Goal: Task Accomplishment & Management: Use online tool/utility

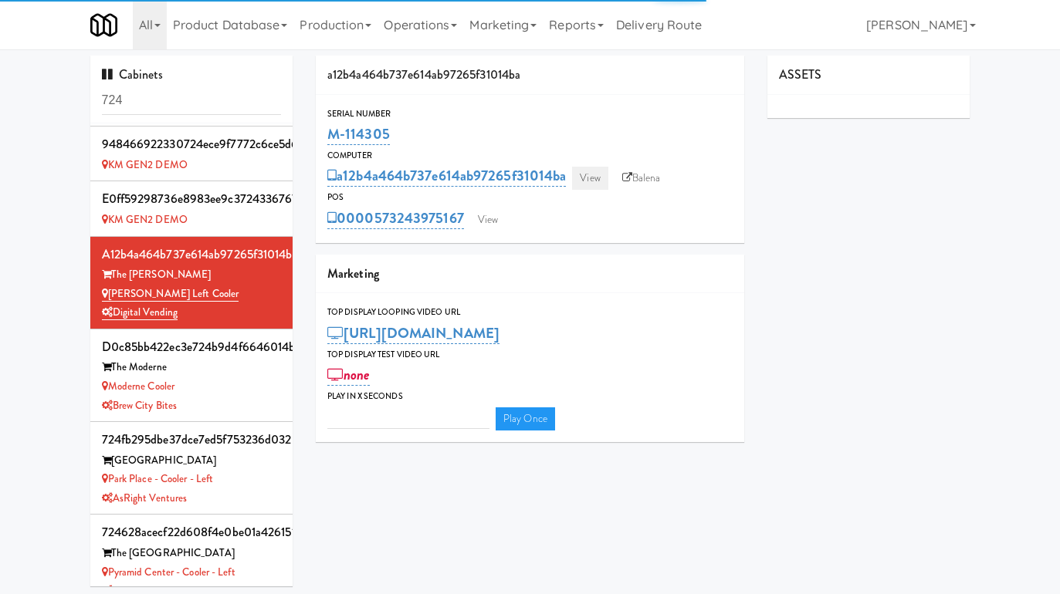
type input "3"
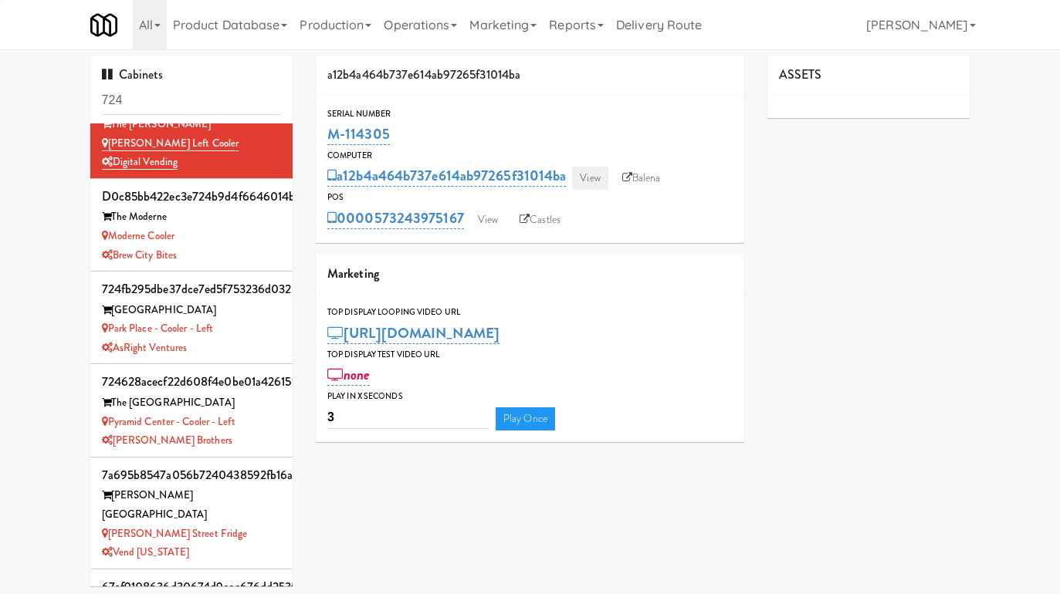
scroll to position [743, 0]
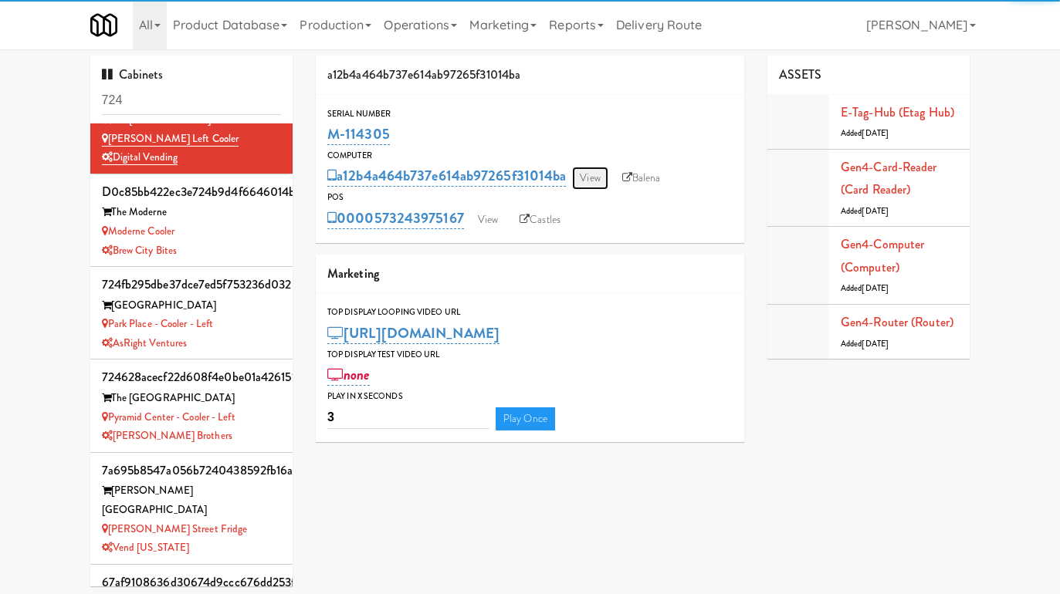
click at [608, 180] on link "View" at bounding box center [590, 178] width 36 height 23
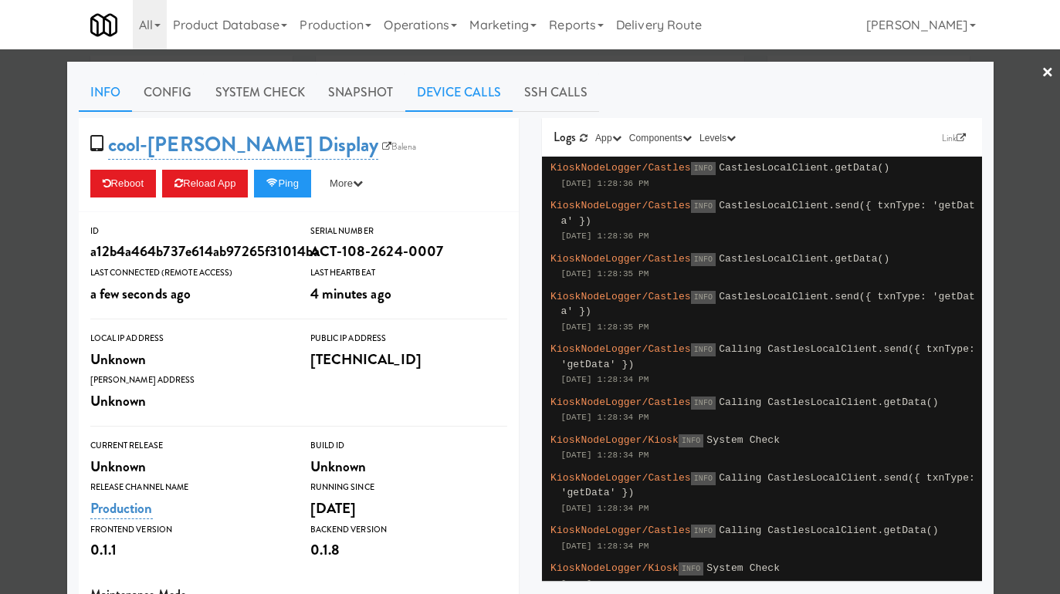
click at [452, 98] on link "Device Calls" at bounding box center [458, 92] width 107 height 39
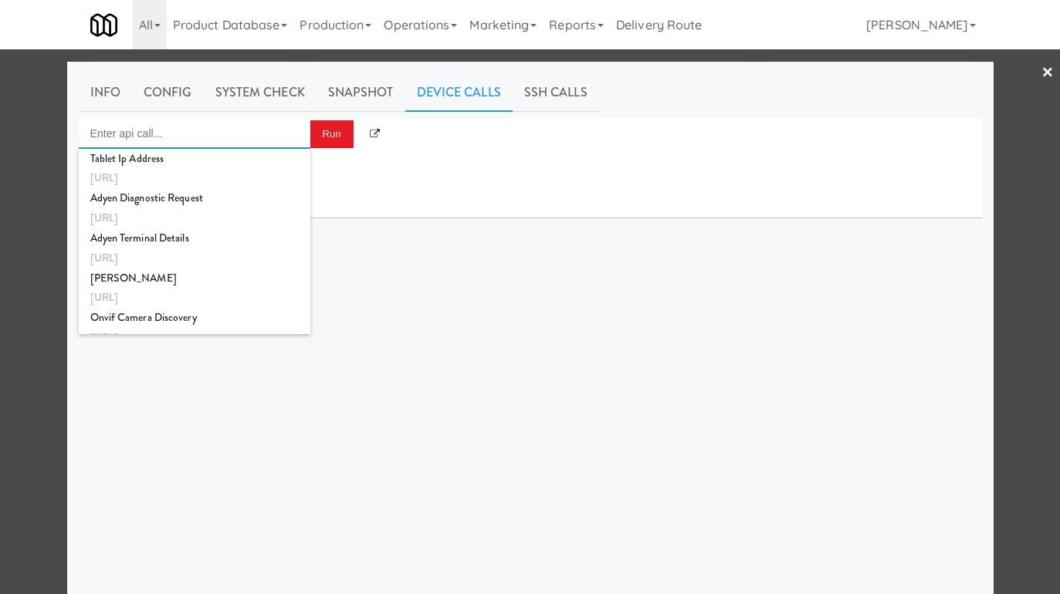
click at [269, 134] on input "Enter api call..." at bounding box center [195, 133] width 232 height 31
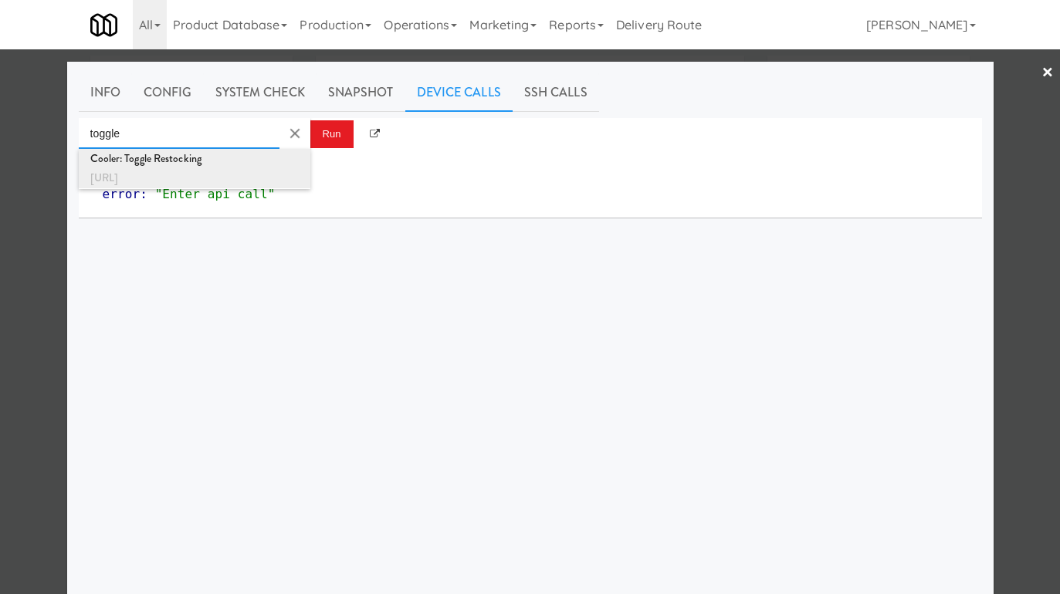
click at [270, 169] on div "http://localhost:3000/cooler/restocking-mode/toggle" at bounding box center [194, 178] width 208 height 20
type input "Cooler: Toggle Restocking"
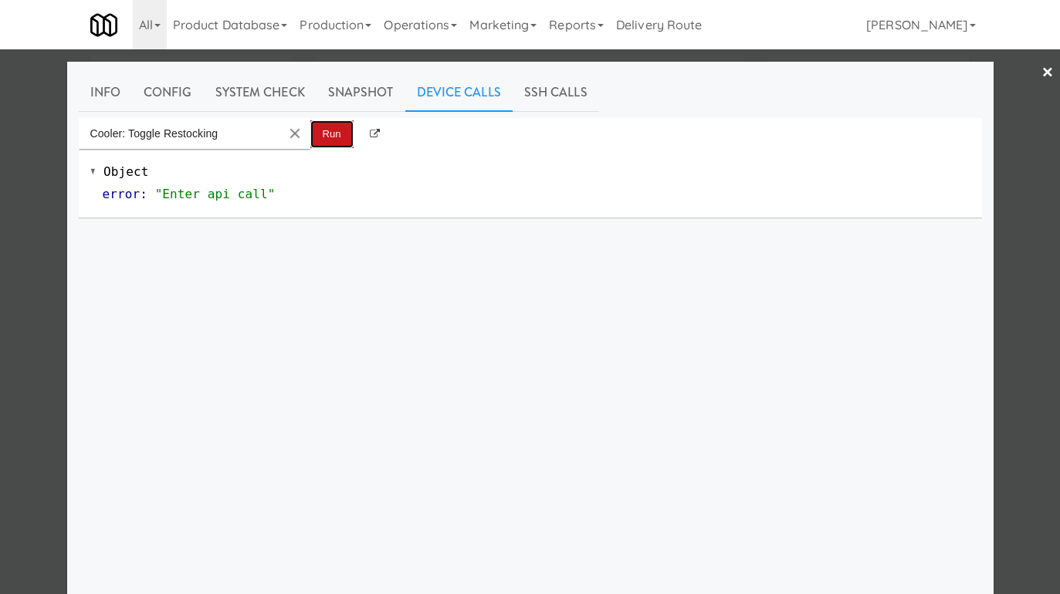
click at [328, 134] on button "Run" at bounding box center [331, 134] width 43 height 28
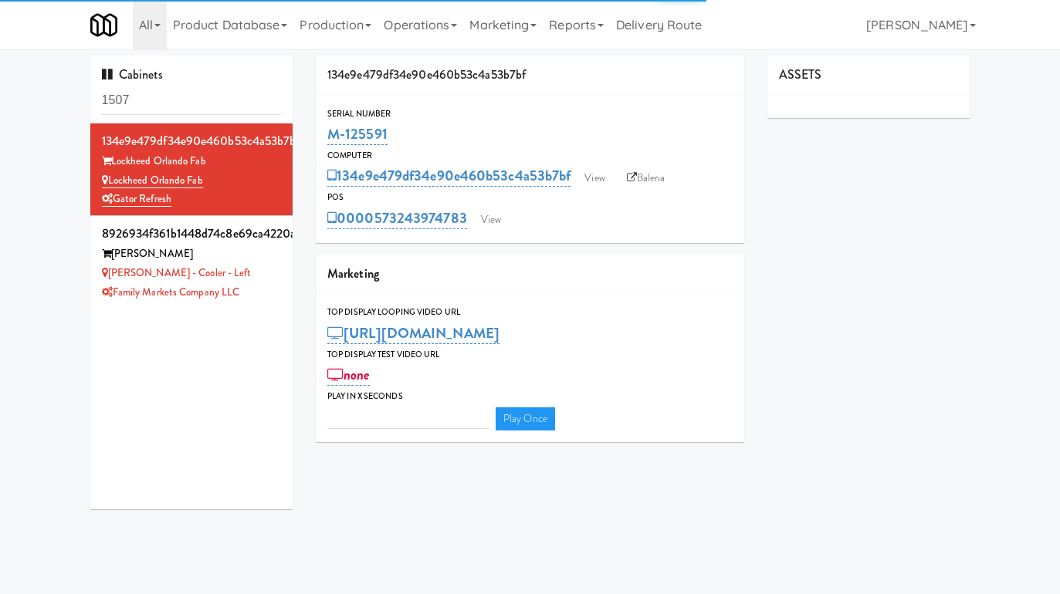
type input "3"
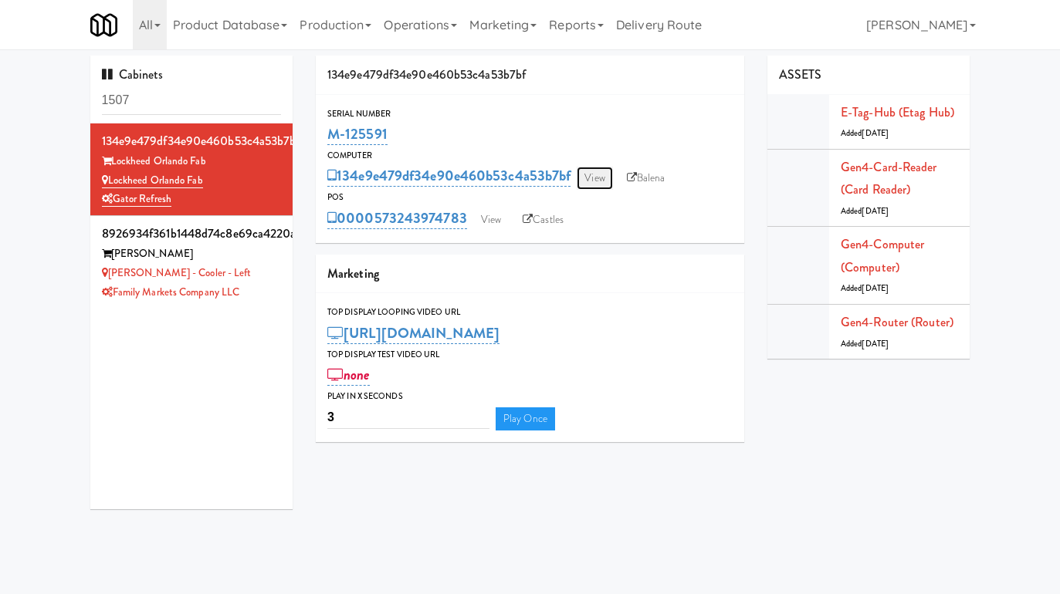
click at [606, 176] on link "View" at bounding box center [595, 178] width 36 height 23
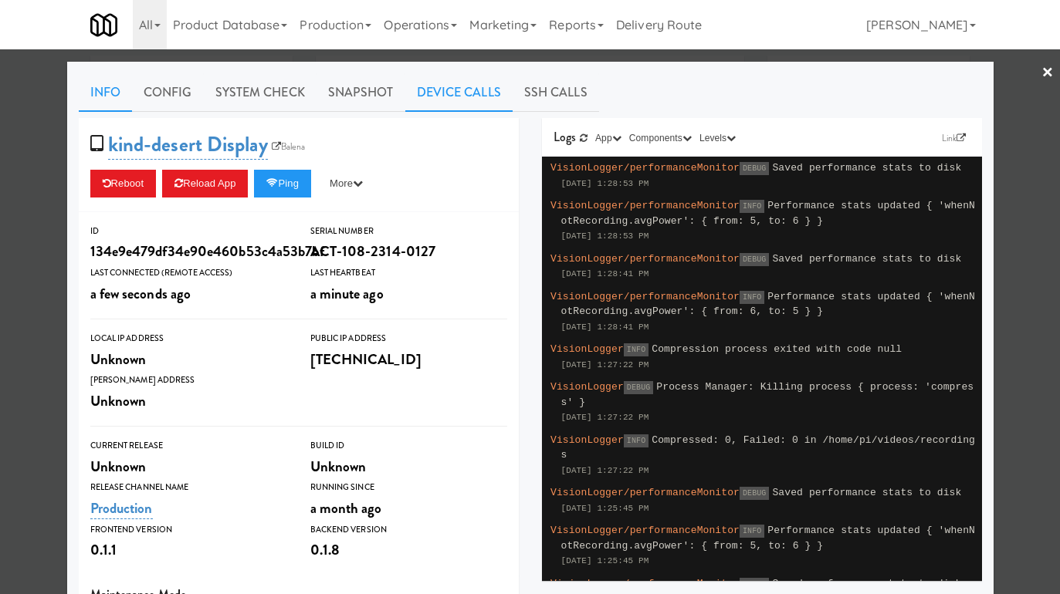
click at [462, 88] on link "Device Calls" at bounding box center [458, 92] width 107 height 39
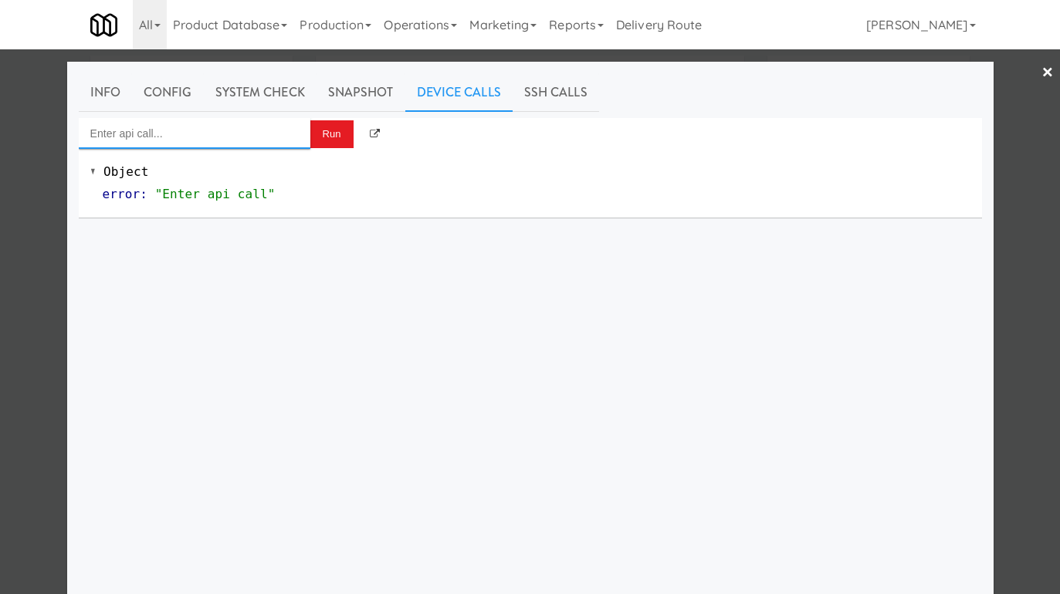
click at [237, 132] on input "Enter api call..." at bounding box center [195, 133] width 232 height 31
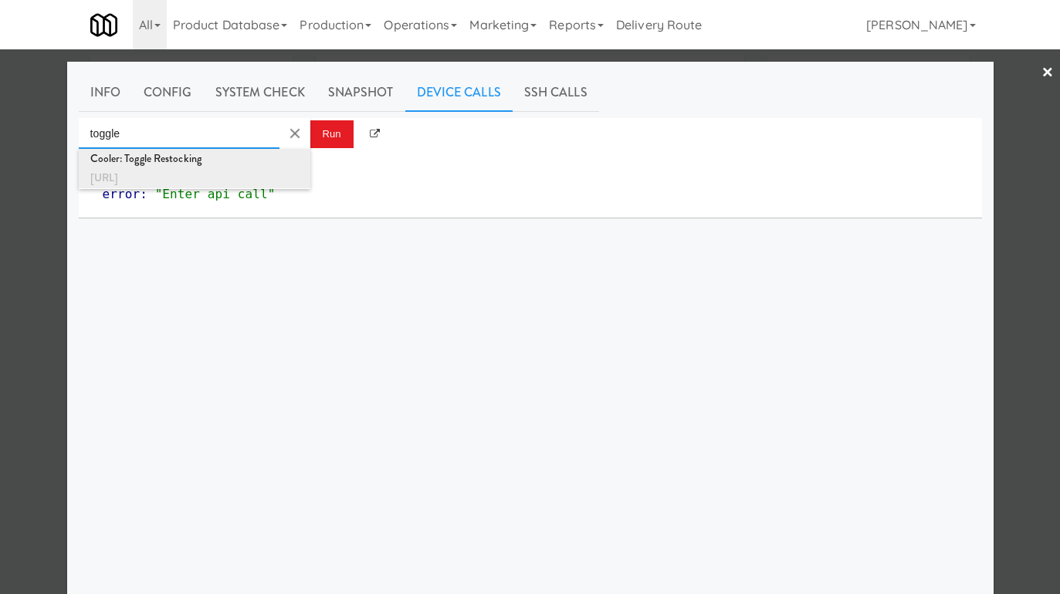
click at [252, 162] on div "Cooler: Toggle Restocking" at bounding box center [194, 159] width 208 height 20
type input "Cooler: Toggle Restocking"
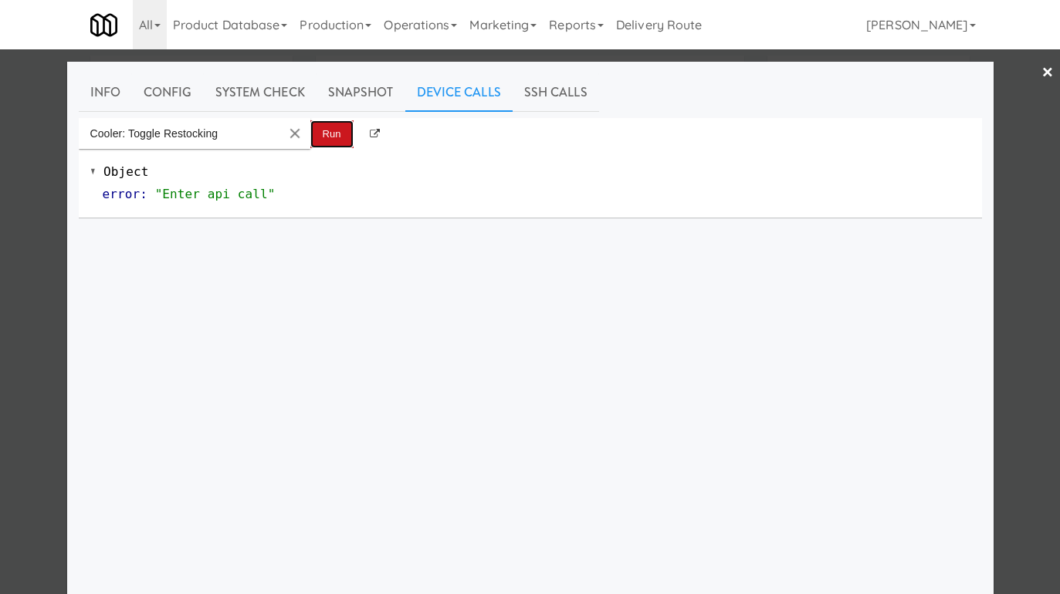
click at [333, 135] on button "Run" at bounding box center [331, 134] width 43 height 28
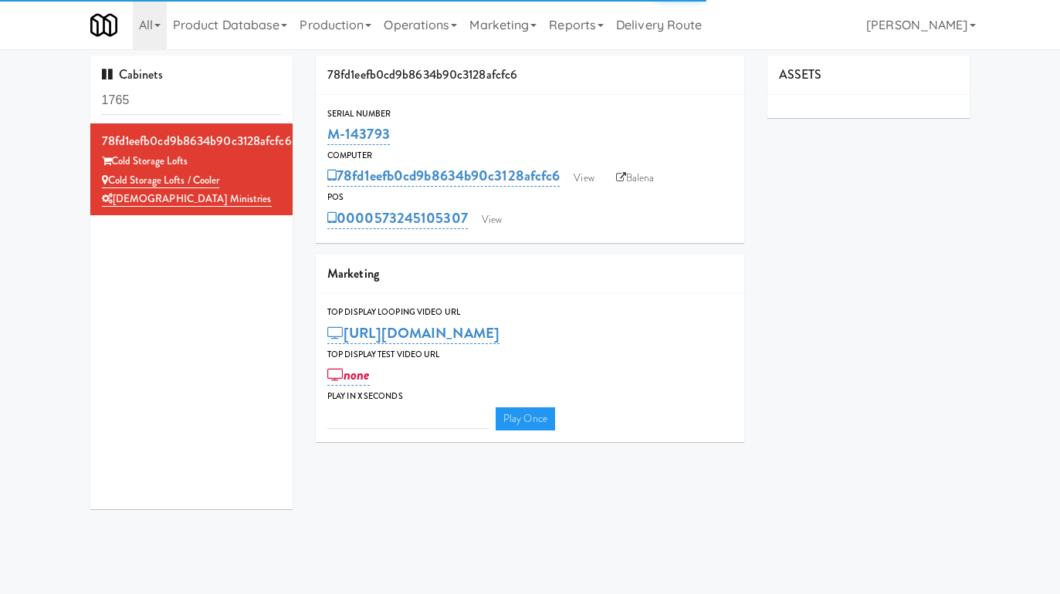
type input "3"
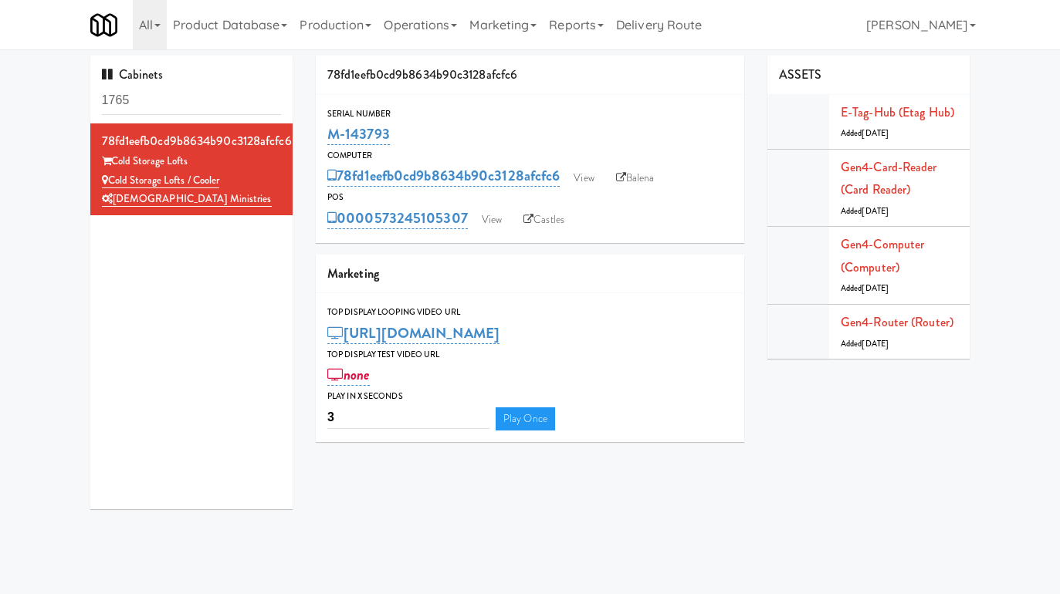
click at [591, 190] on div "POS" at bounding box center [529, 197] width 405 height 15
click at [588, 176] on link "View" at bounding box center [584, 178] width 36 height 23
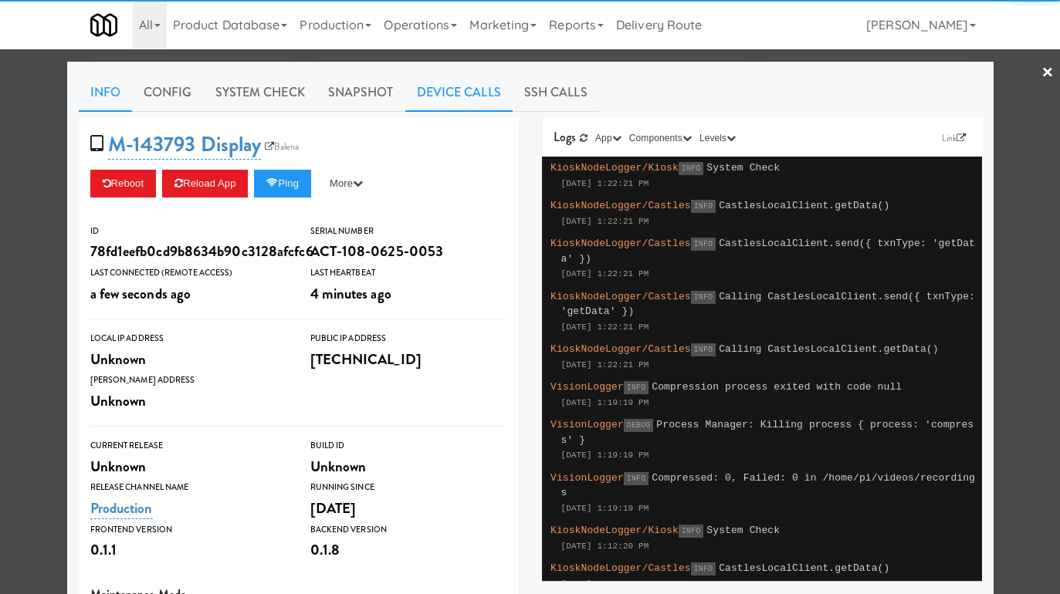
click at [462, 98] on link "Device Calls" at bounding box center [458, 92] width 107 height 39
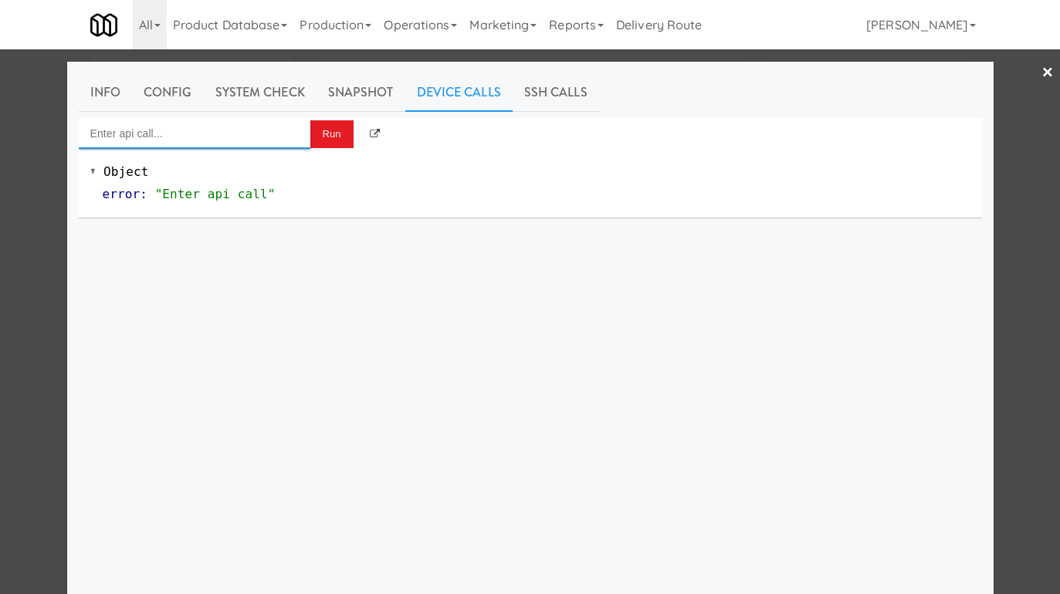
click at [244, 131] on input "Enter api call..." at bounding box center [195, 133] width 232 height 31
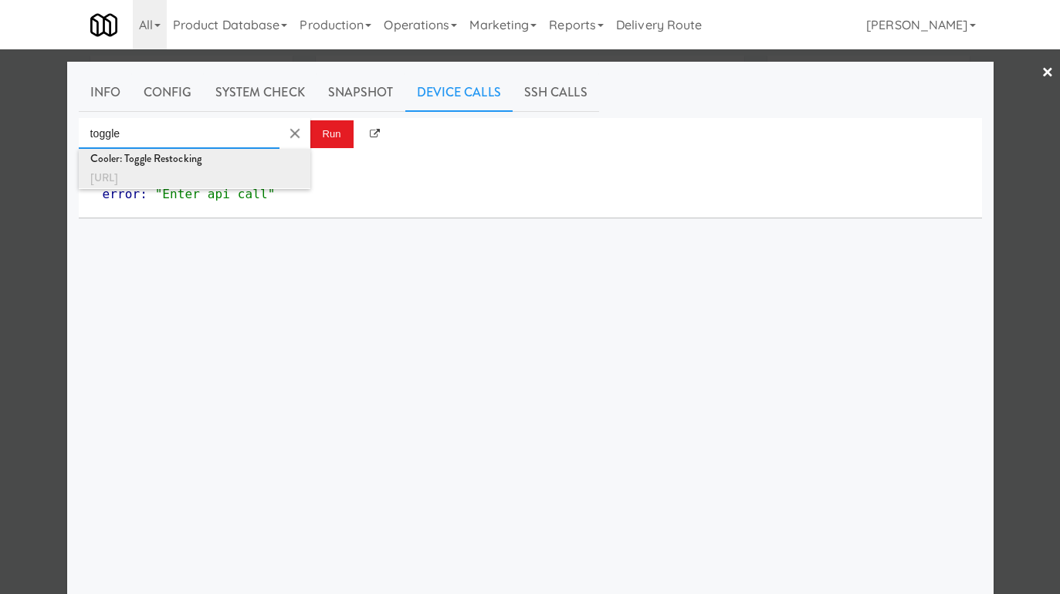
click at [245, 173] on div "[URL]" at bounding box center [194, 178] width 208 height 20
type input "Cooler: Toggle Restocking"
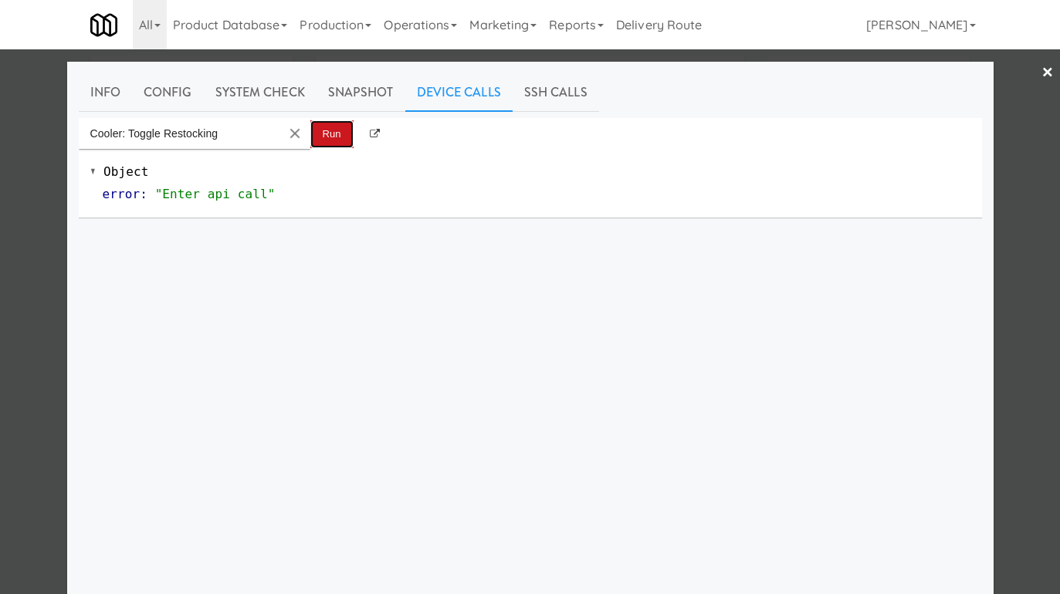
click at [337, 134] on button "Run" at bounding box center [331, 134] width 43 height 28
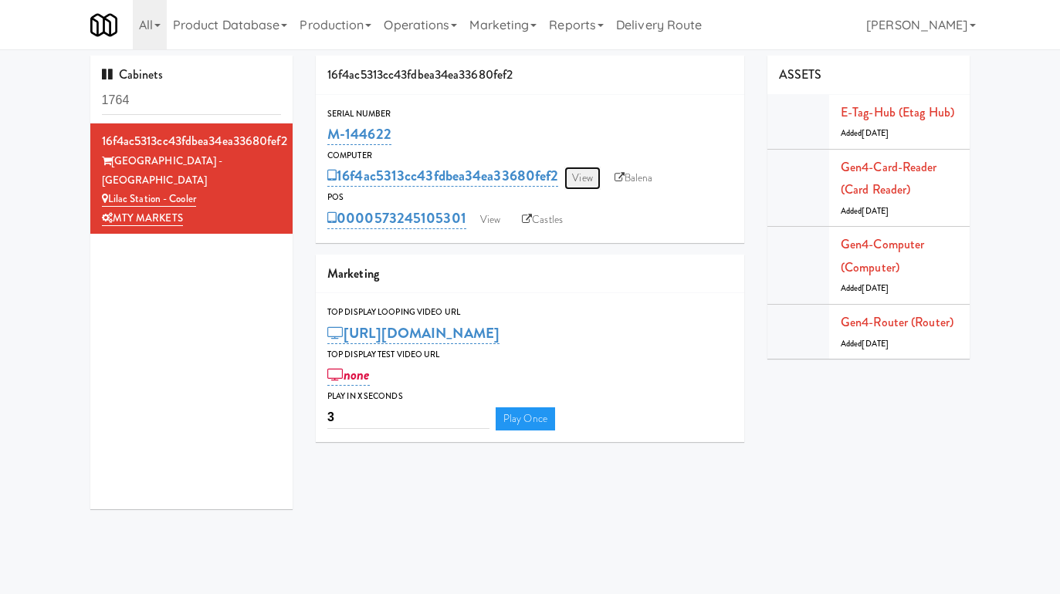
click at [581, 179] on link "View" at bounding box center [582, 178] width 36 height 23
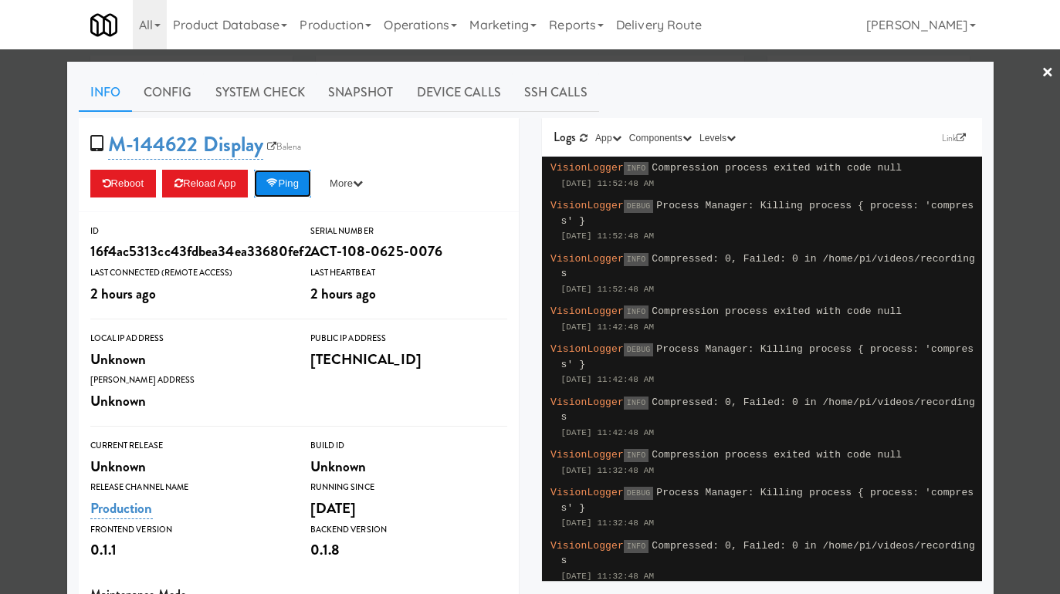
click at [295, 180] on button "Ping" at bounding box center [282, 184] width 57 height 28
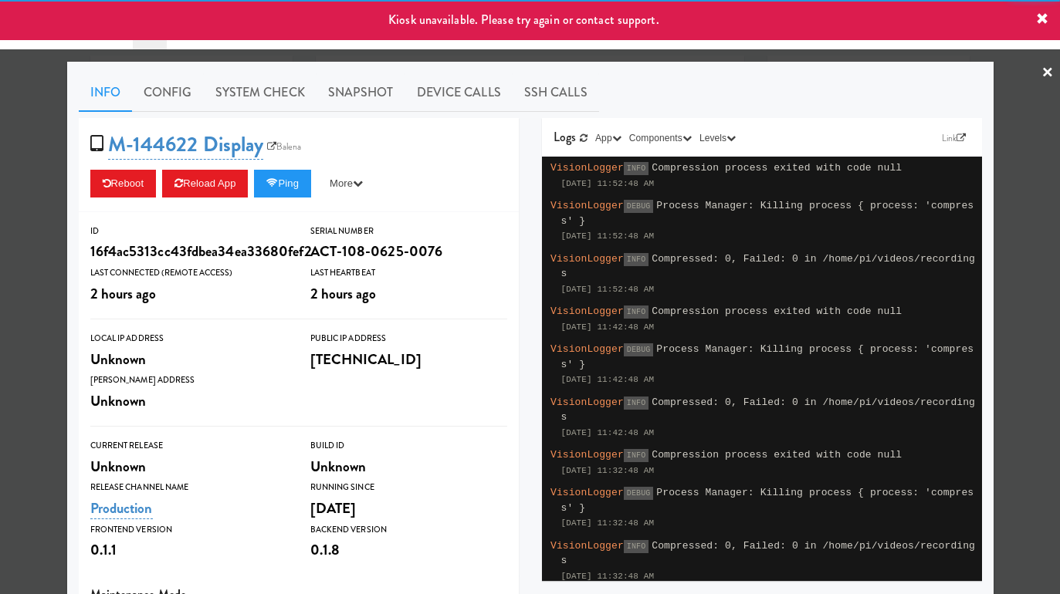
click at [18, 173] on div at bounding box center [530, 297] width 1060 height 594
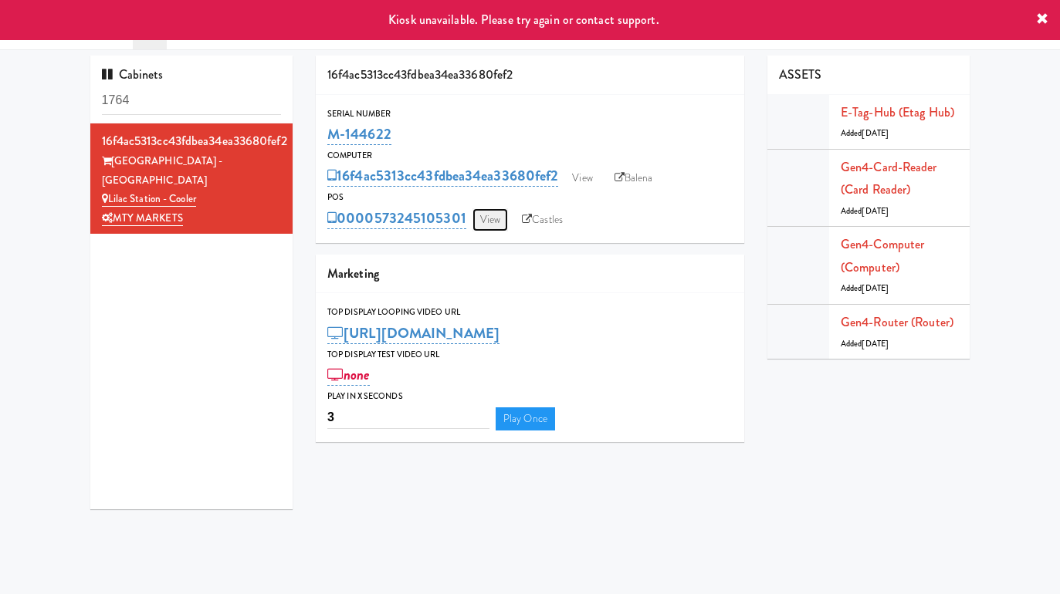
click at [494, 221] on link "View" at bounding box center [490, 219] width 36 height 23
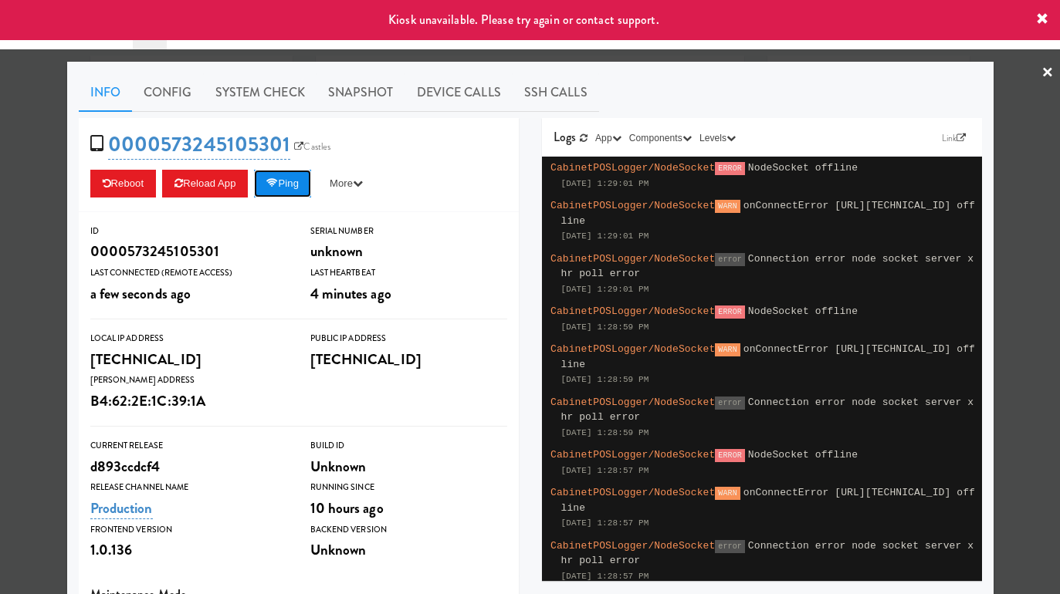
click at [307, 189] on button "Ping" at bounding box center [282, 184] width 57 height 28
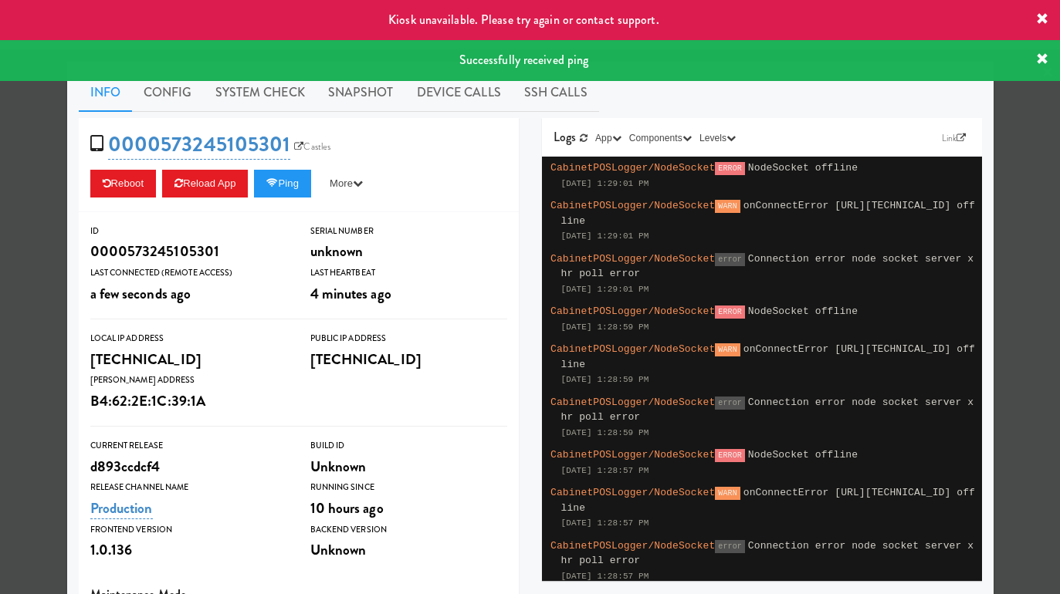
click at [43, 208] on div at bounding box center [530, 297] width 1060 height 594
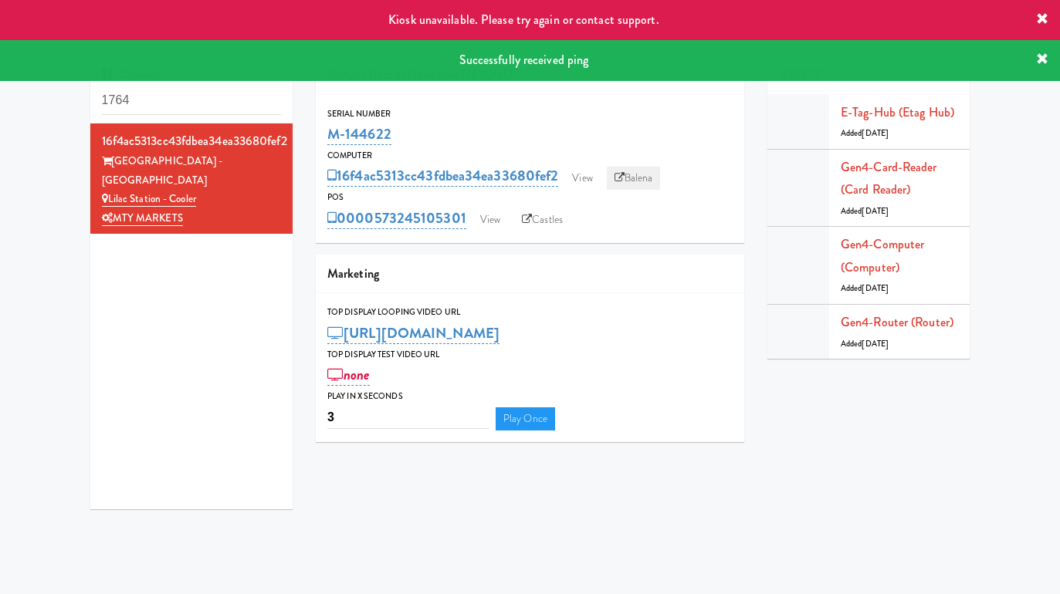
click at [640, 180] on link "Balena" at bounding box center [634, 178] width 54 height 23
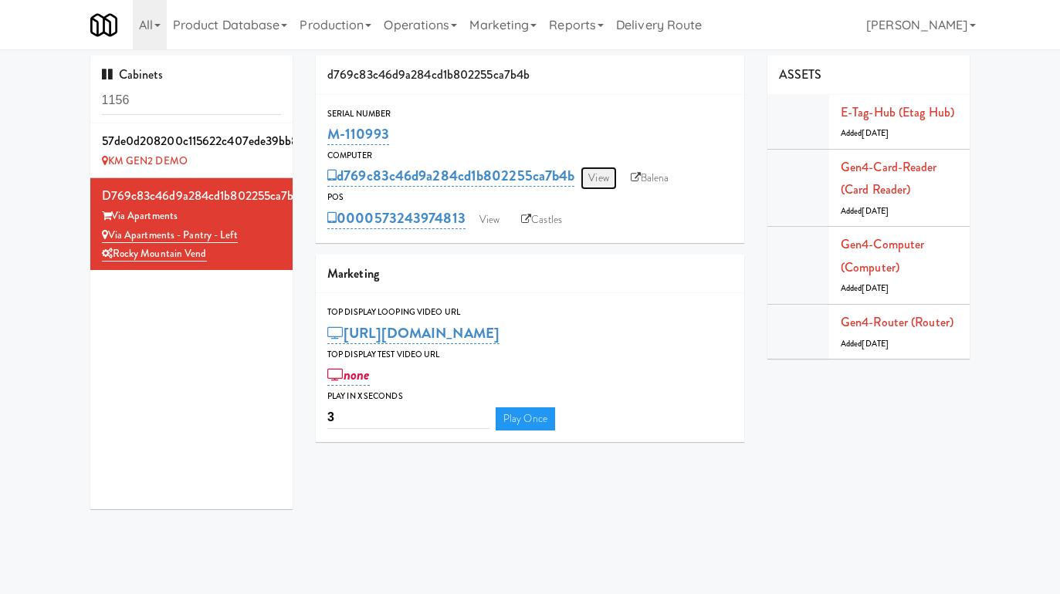
click at [601, 175] on link "View" at bounding box center [599, 178] width 36 height 23
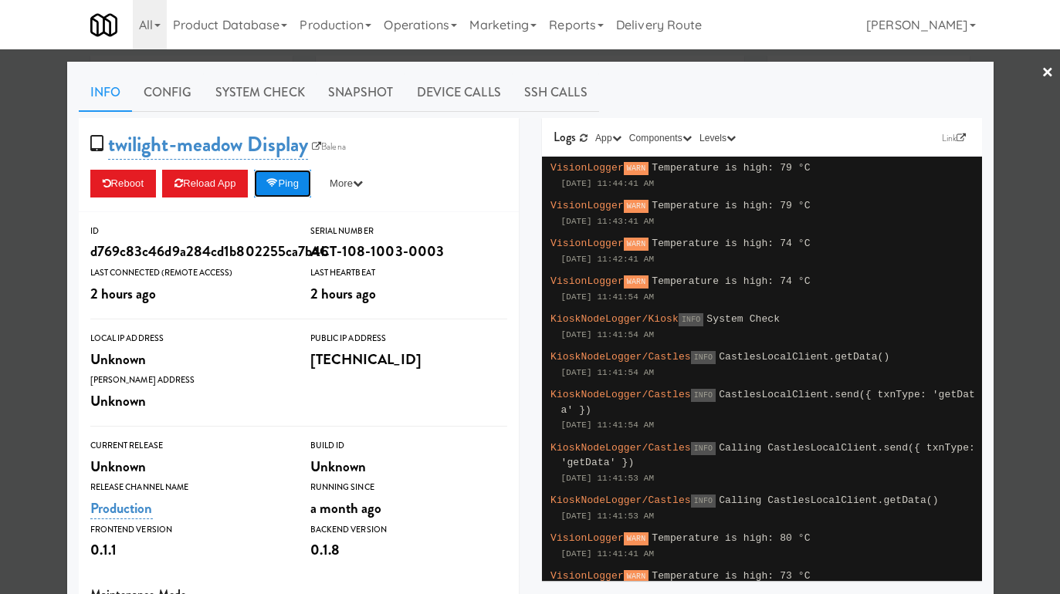
click at [293, 178] on button "Ping" at bounding box center [282, 184] width 57 height 28
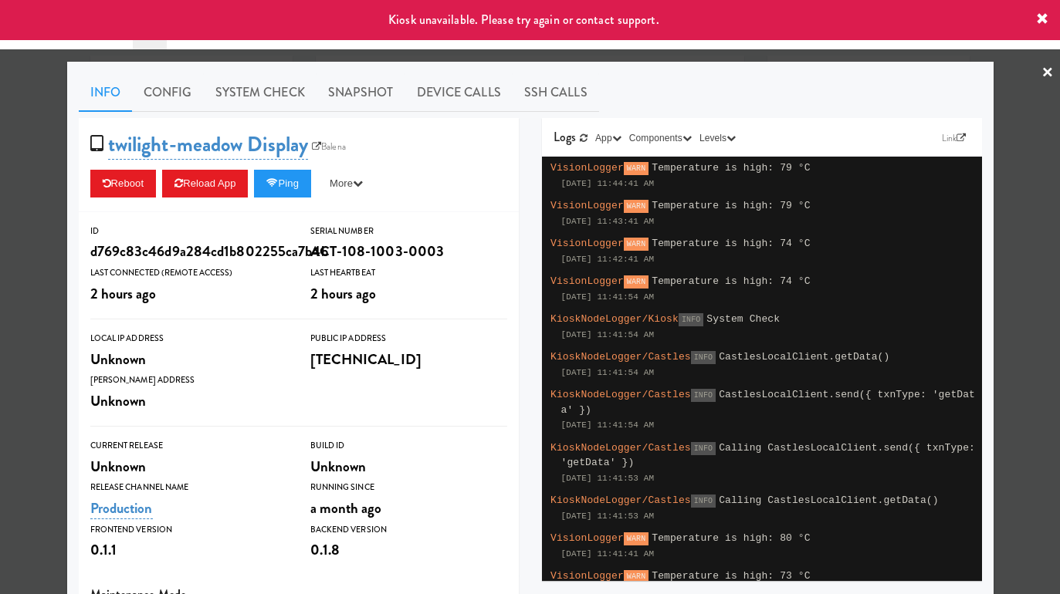
click at [26, 192] on div at bounding box center [530, 297] width 1060 height 594
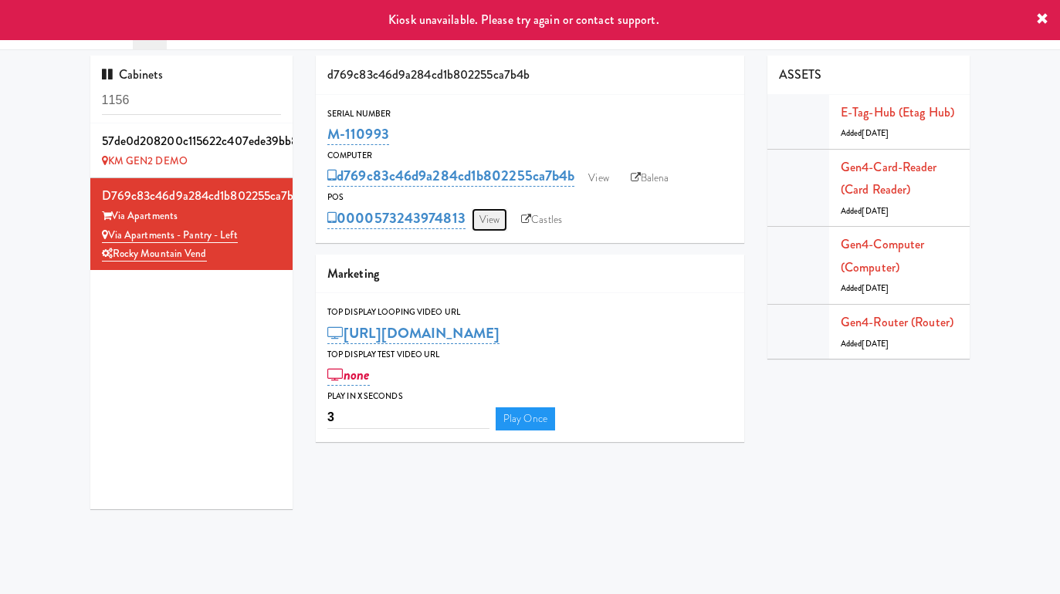
click at [494, 218] on link "View" at bounding box center [490, 219] width 36 height 23
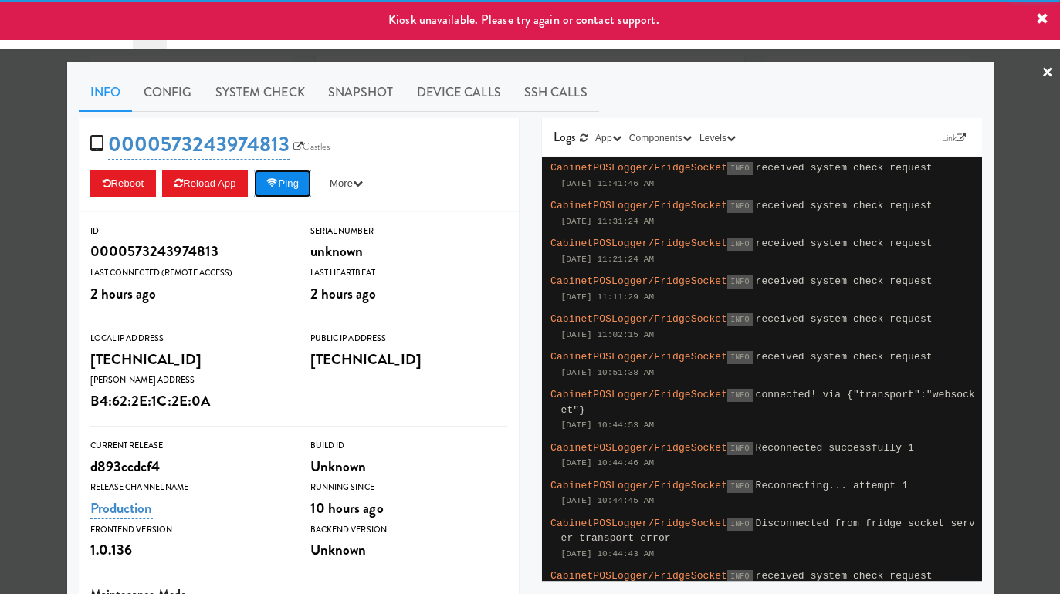
click at [294, 174] on button "Ping" at bounding box center [282, 184] width 57 height 28
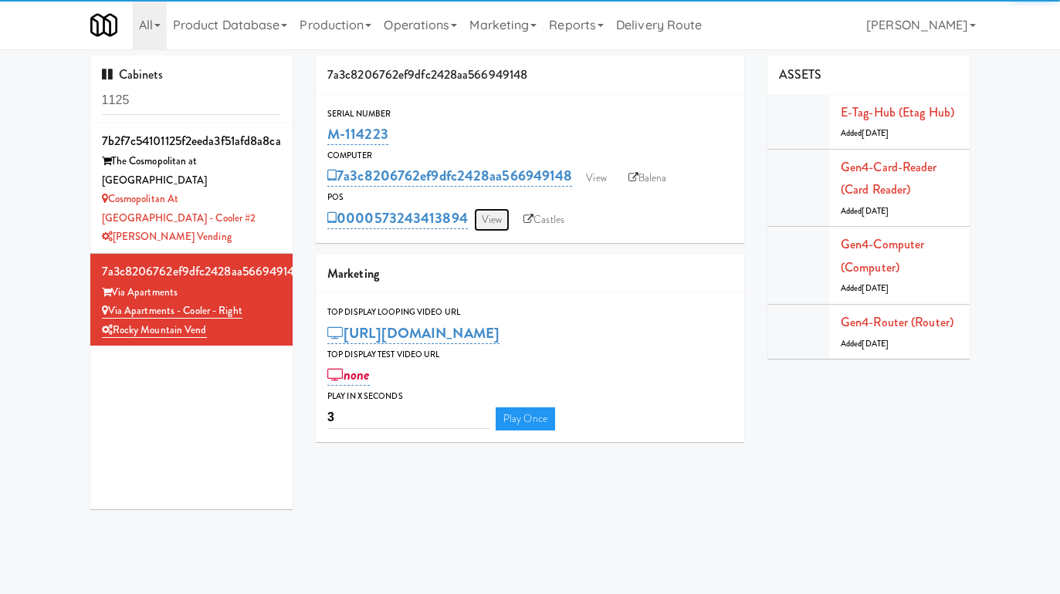
click at [499, 219] on link "View" at bounding box center [492, 219] width 36 height 23
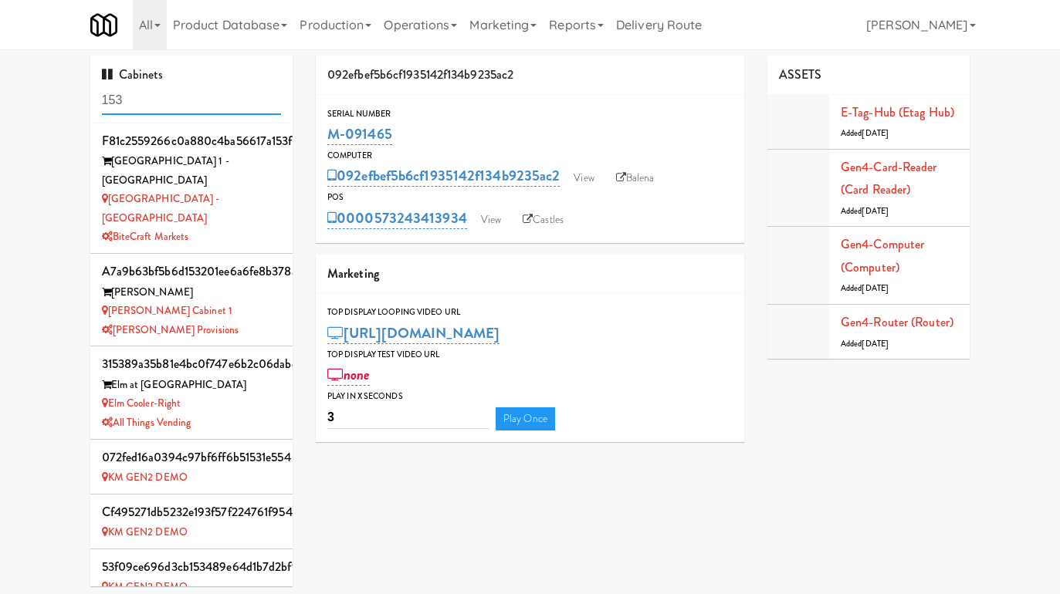
scroll to position [1412, 0]
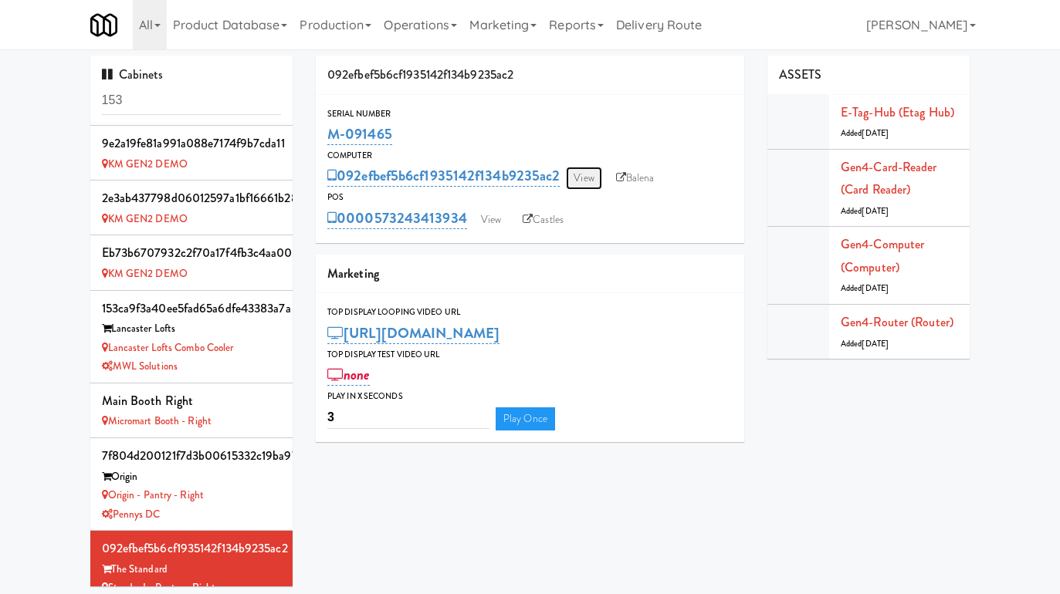
click at [582, 177] on link "View" at bounding box center [584, 178] width 36 height 23
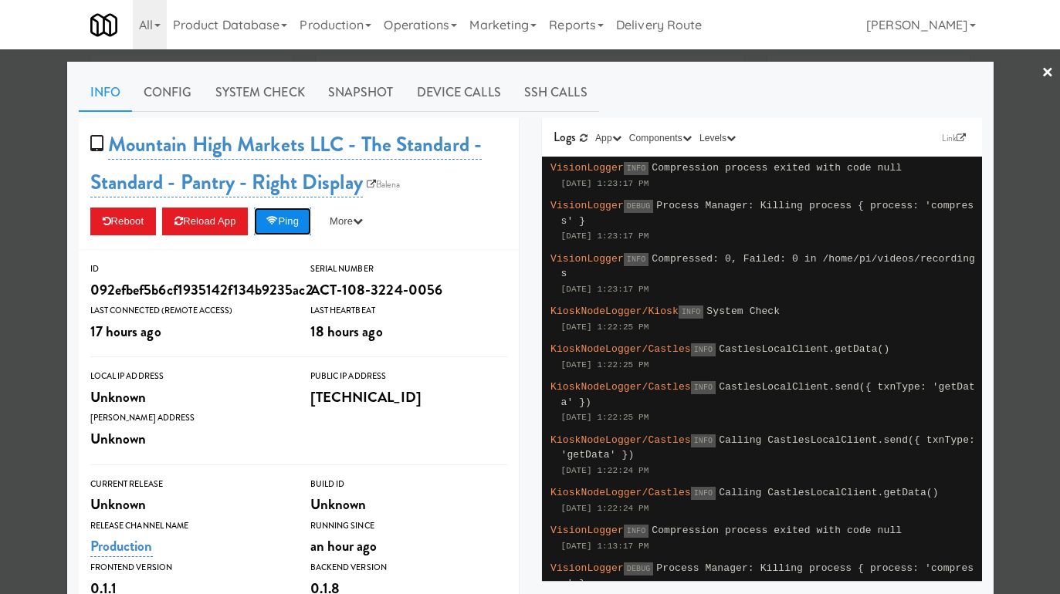
drag, startPoint x: 300, startPoint y: 221, endPoint x: 208, endPoint y: 226, distance: 91.3
click at [300, 221] on button "Ping" at bounding box center [282, 222] width 57 height 28
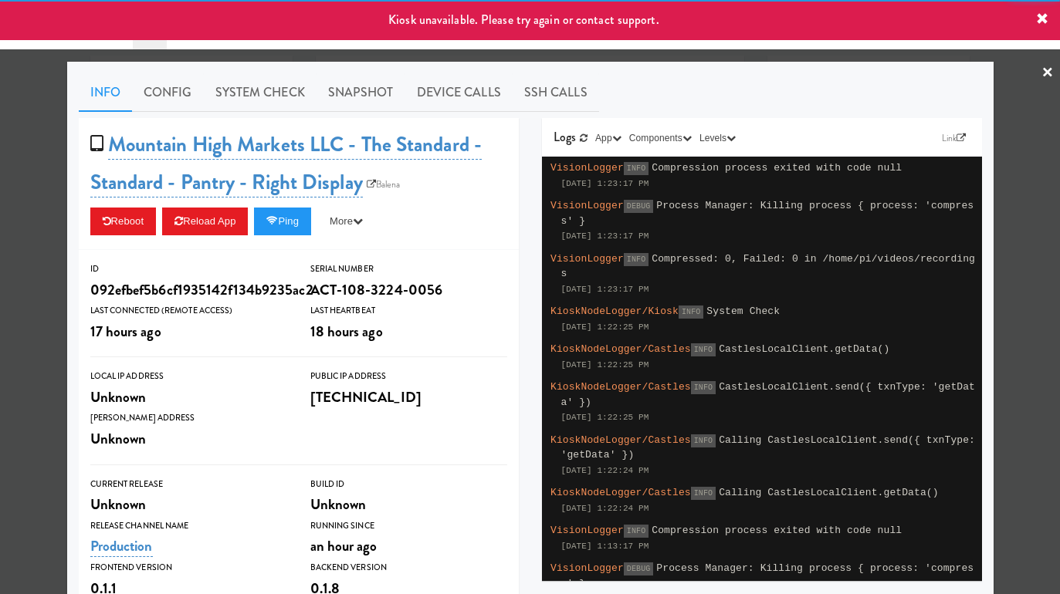
click at [42, 230] on div at bounding box center [530, 297] width 1060 height 594
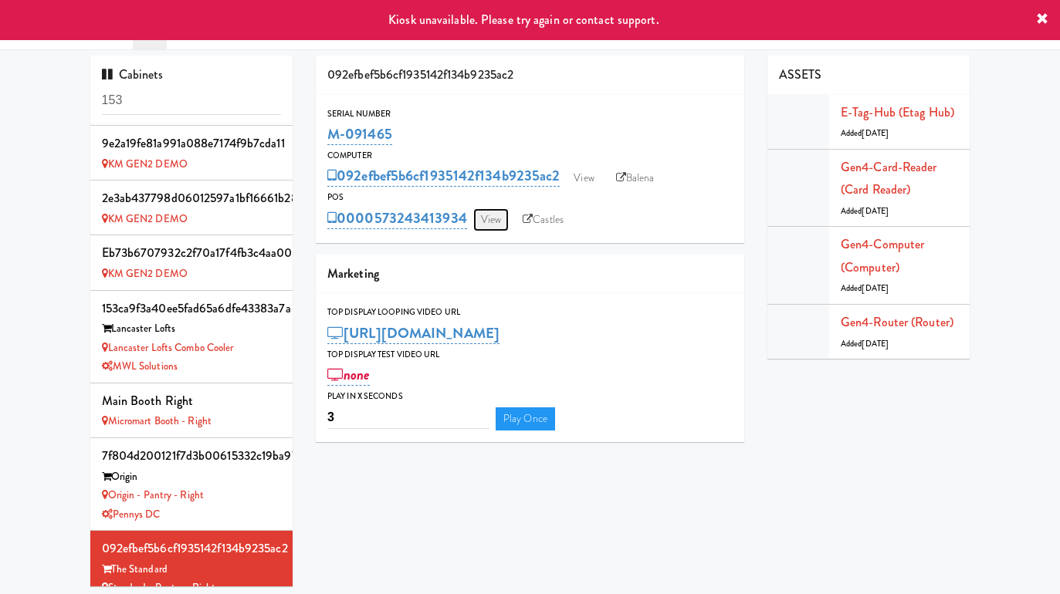
click at [489, 214] on link "View" at bounding box center [491, 219] width 36 height 23
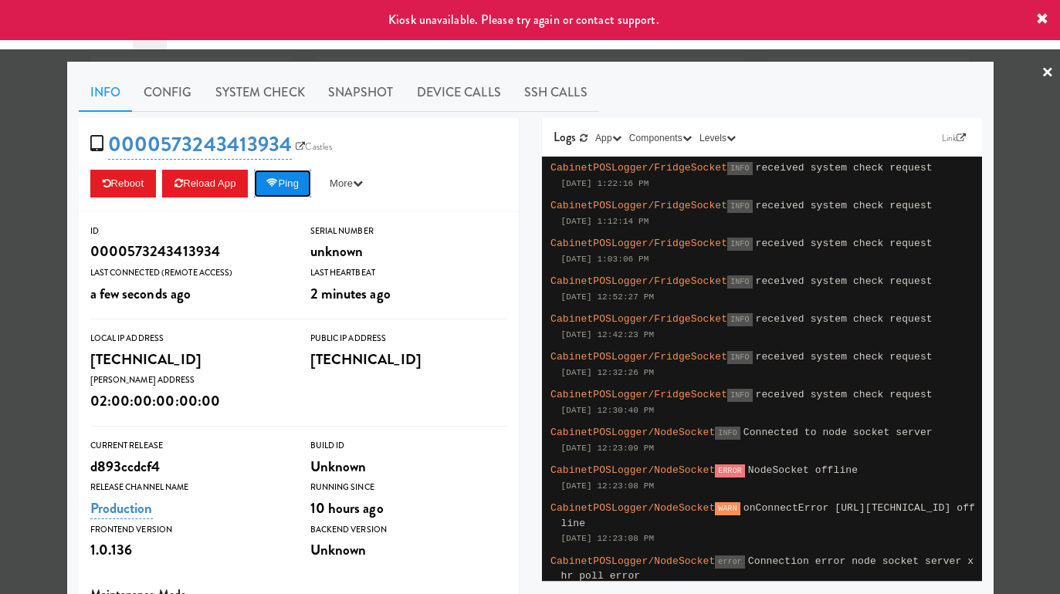
click at [311, 191] on button "Ping" at bounding box center [282, 184] width 57 height 28
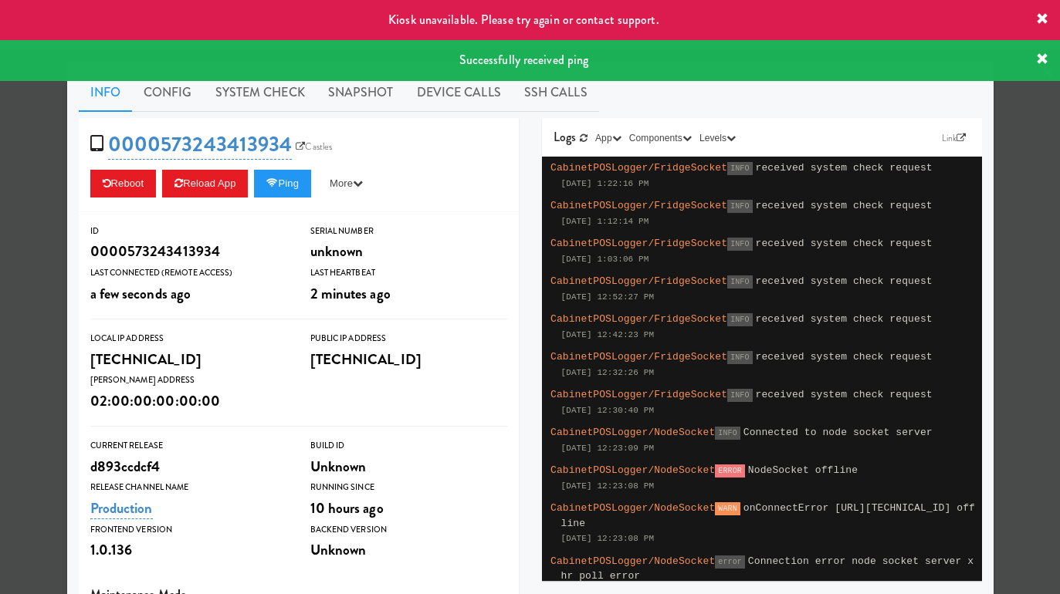
click at [56, 207] on div at bounding box center [530, 297] width 1060 height 594
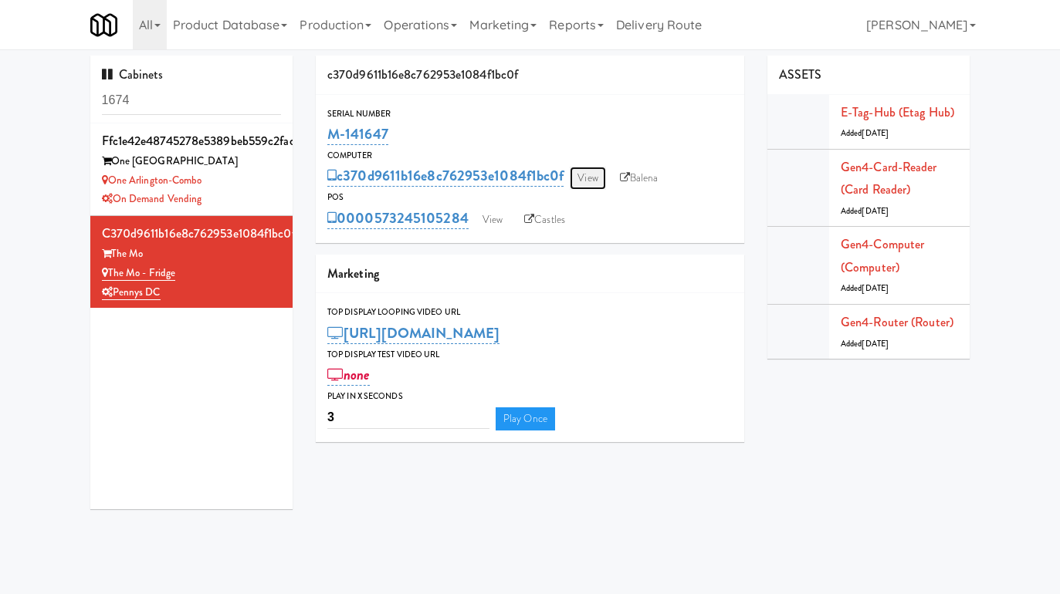
click at [592, 174] on link "View" at bounding box center [588, 178] width 36 height 23
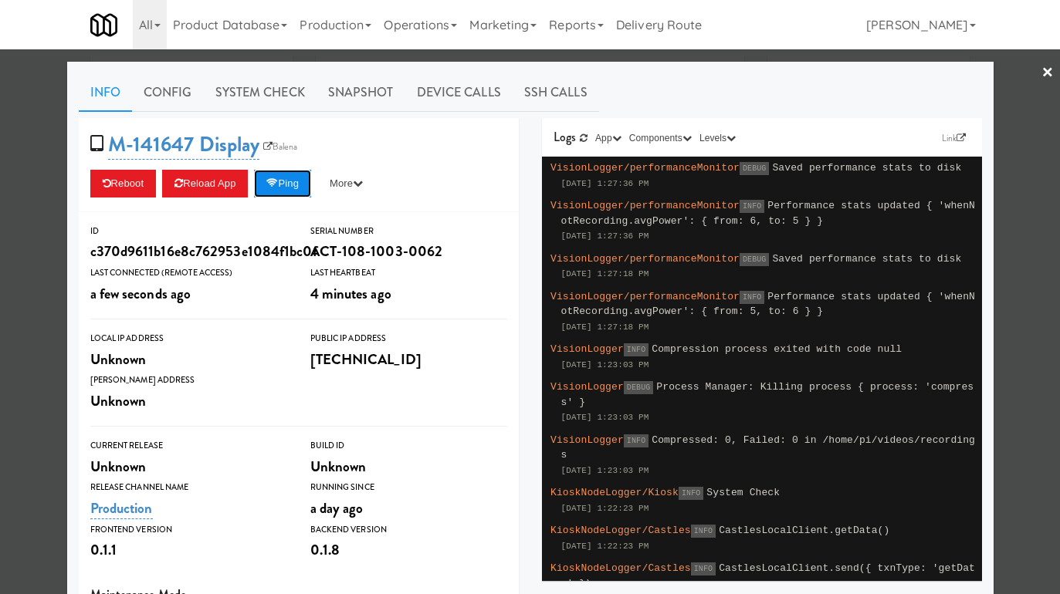
click at [300, 186] on button "Ping" at bounding box center [282, 184] width 57 height 28
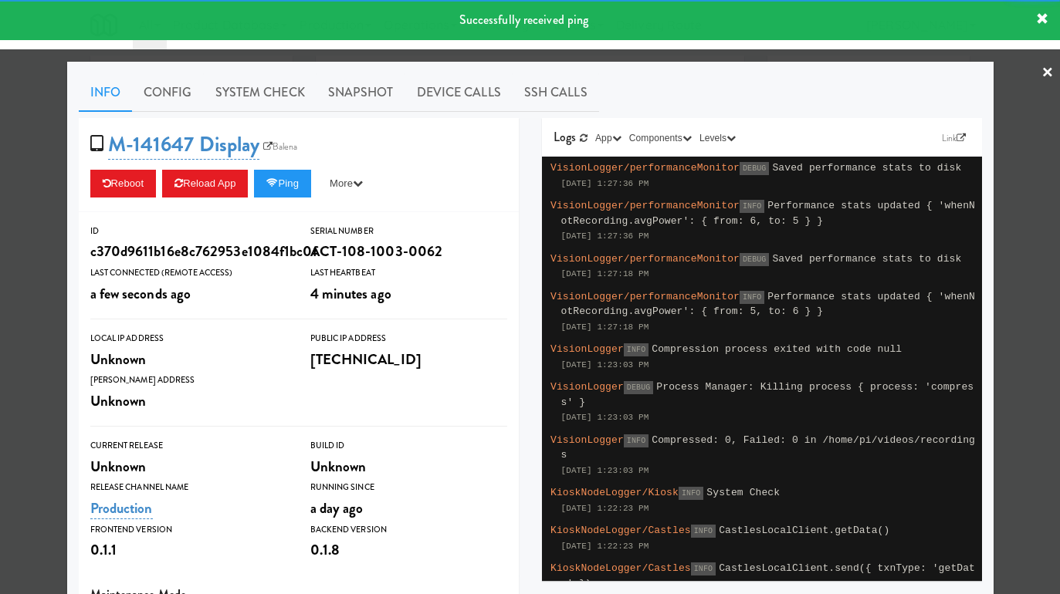
click at [34, 208] on div at bounding box center [530, 297] width 1060 height 594
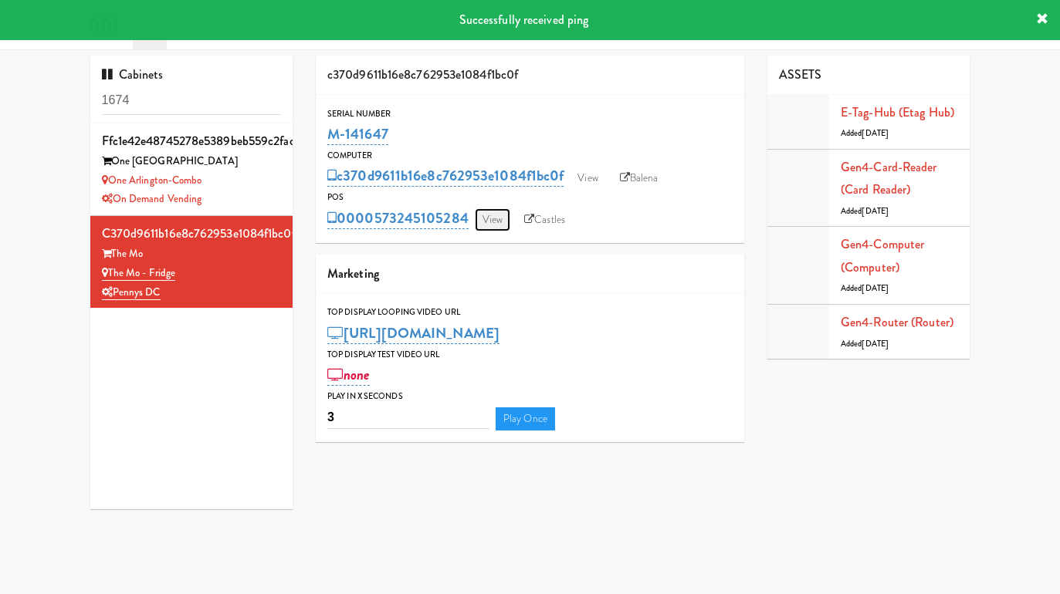
click at [476, 222] on link "View" at bounding box center [493, 219] width 36 height 23
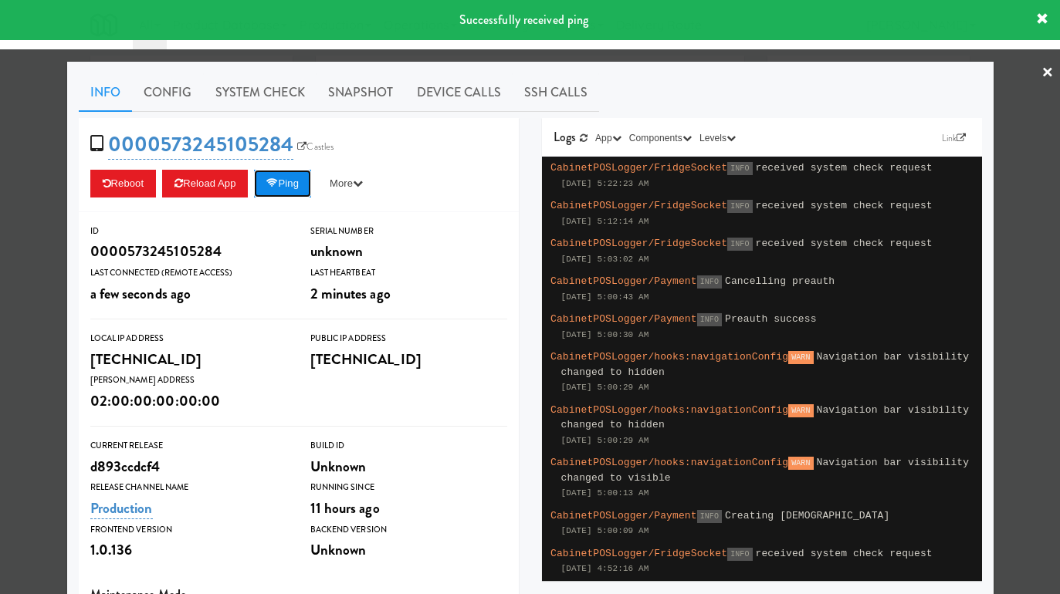
click at [306, 190] on button "Ping" at bounding box center [282, 184] width 57 height 28
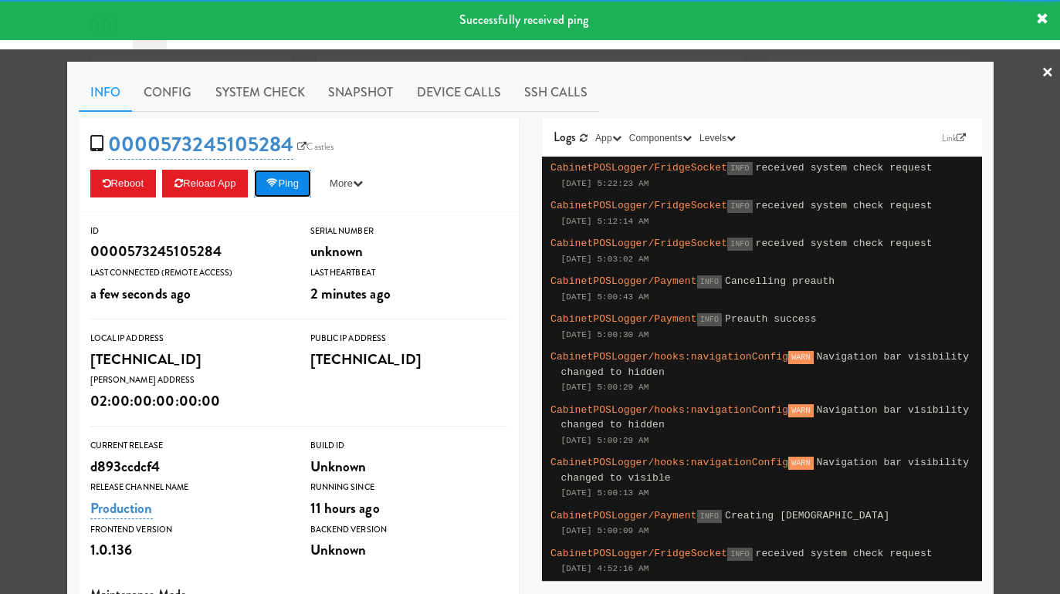
click at [306, 190] on button "Ping" at bounding box center [282, 184] width 57 height 28
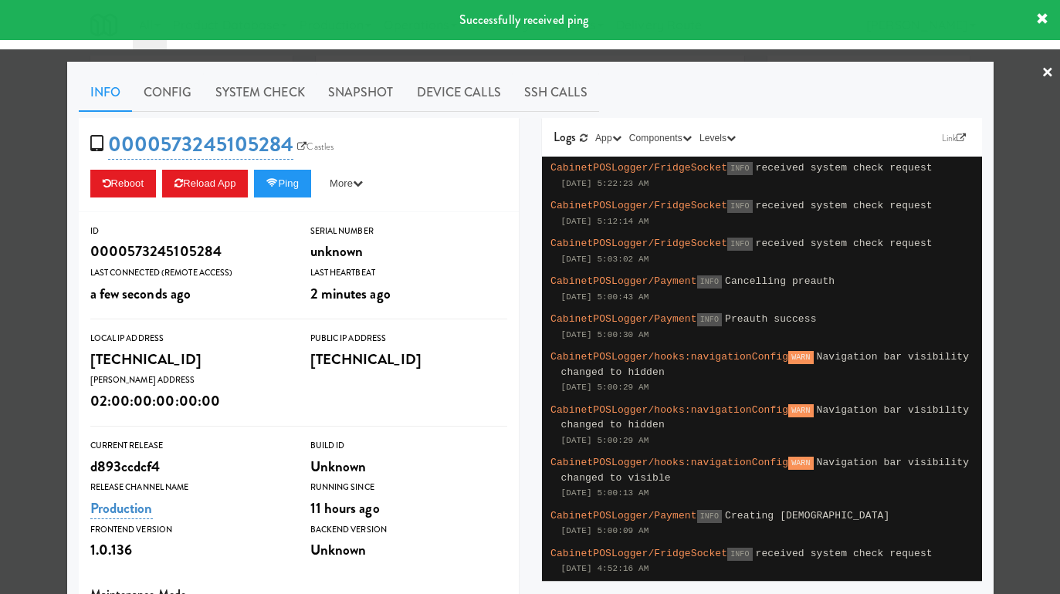
click at [36, 202] on div at bounding box center [530, 297] width 1060 height 594
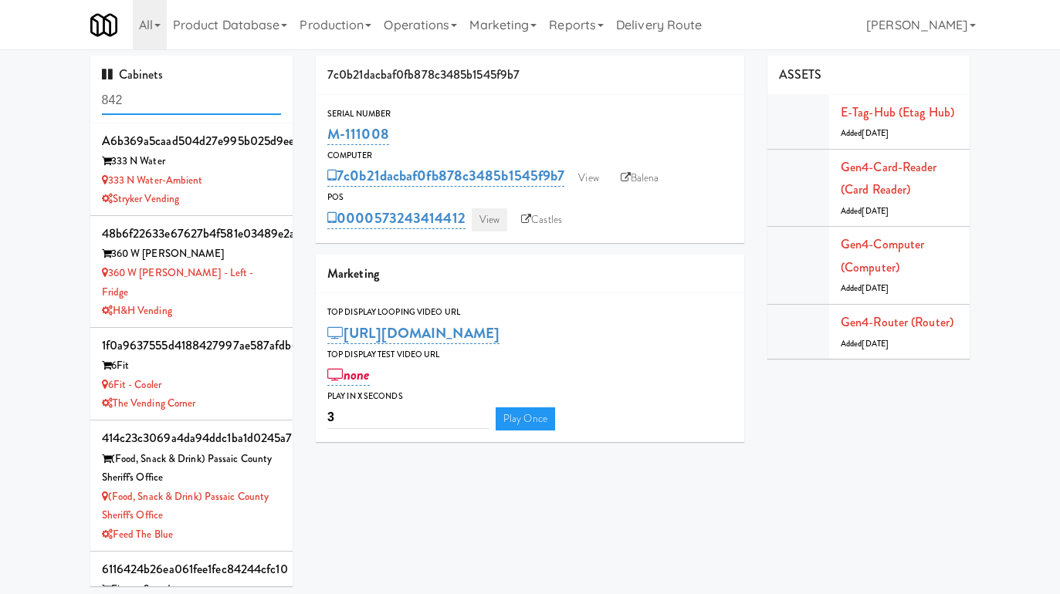
scroll to position [649, 0]
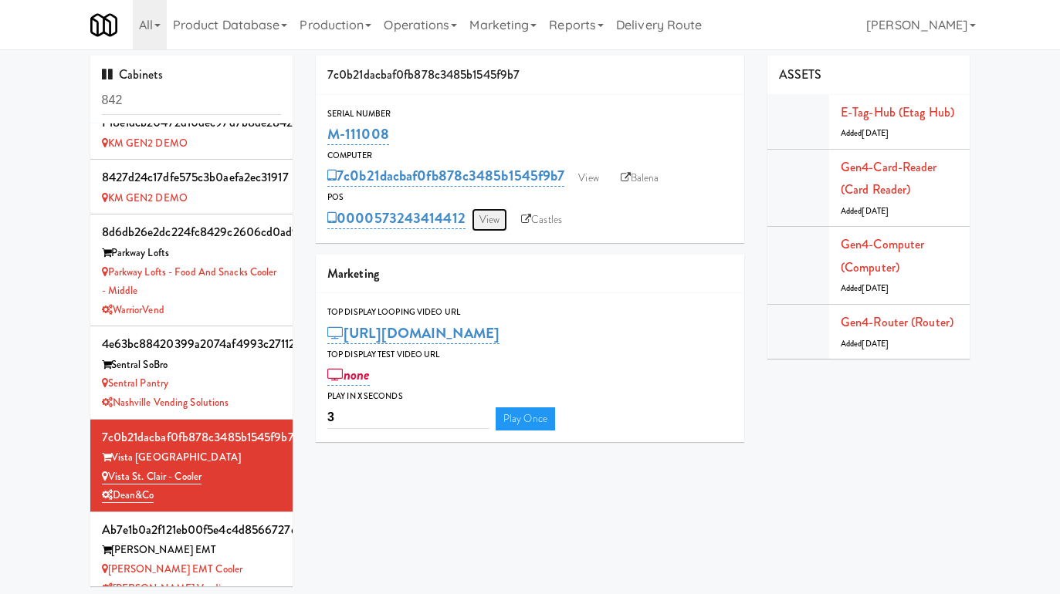
click at [478, 225] on link "View" at bounding box center [490, 219] width 36 height 23
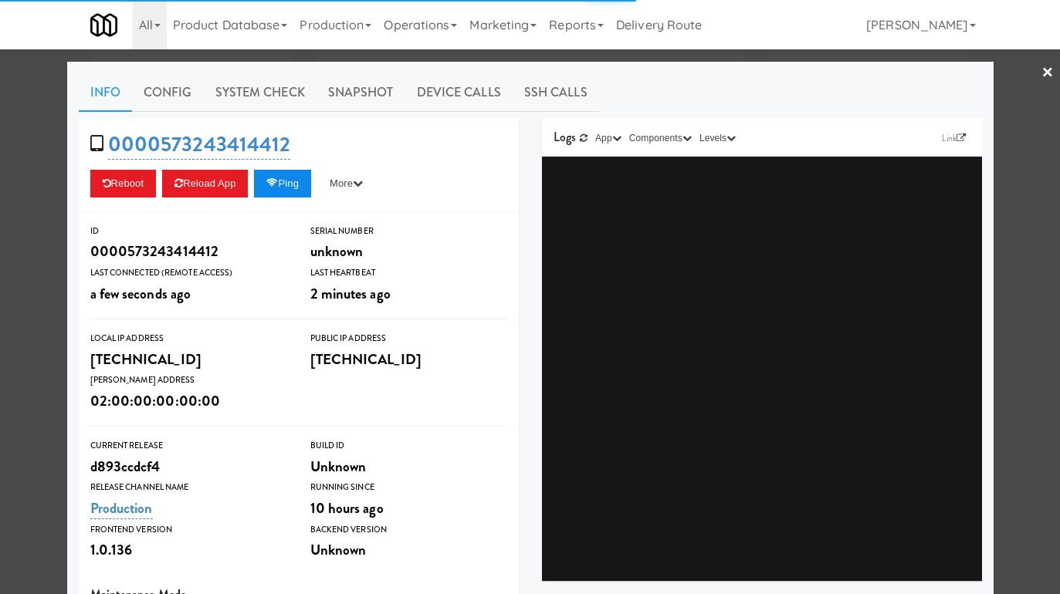
scroll to position [649, 0]
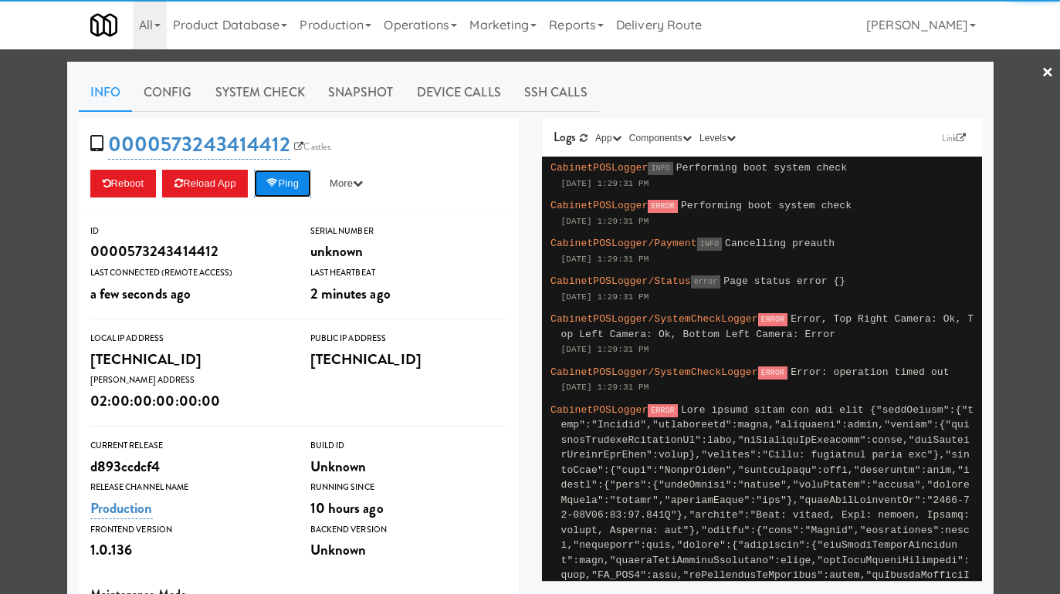
click at [306, 177] on button "Ping" at bounding box center [282, 184] width 57 height 28
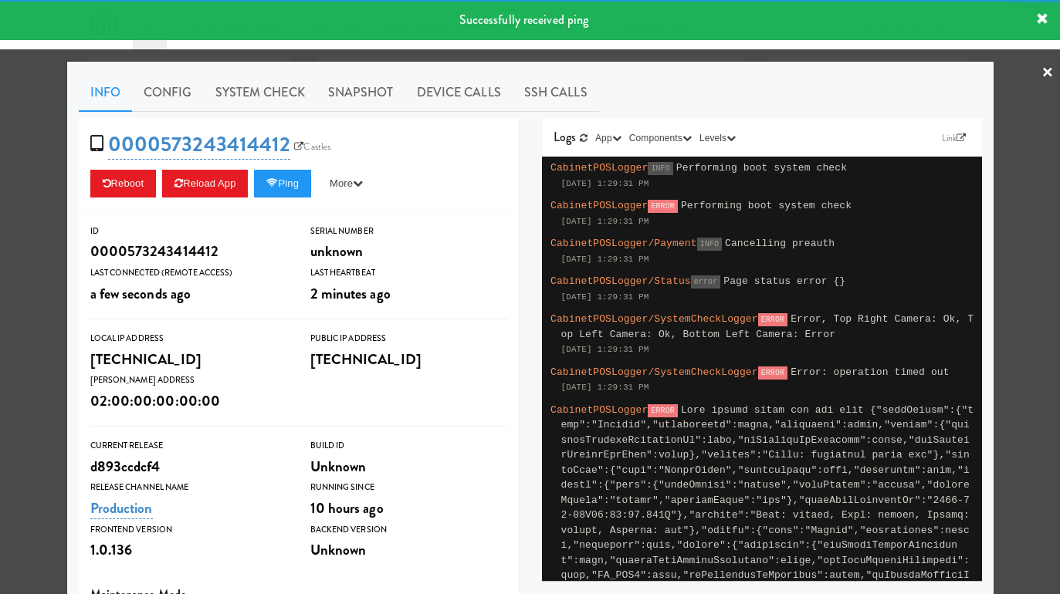
click at [30, 182] on div at bounding box center [530, 297] width 1060 height 594
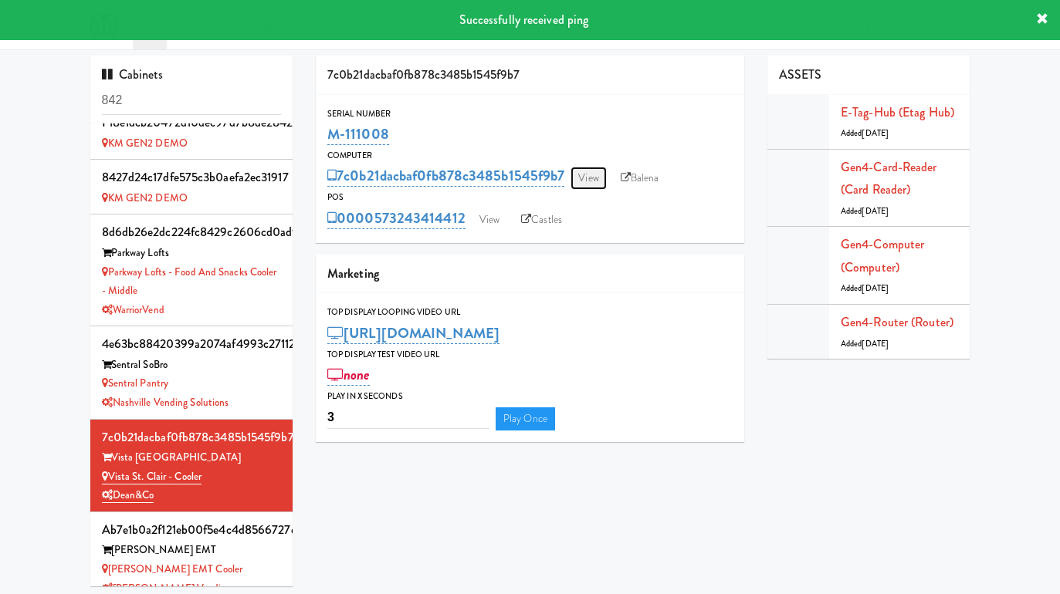
click at [590, 184] on link "View" at bounding box center [588, 178] width 36 height 23
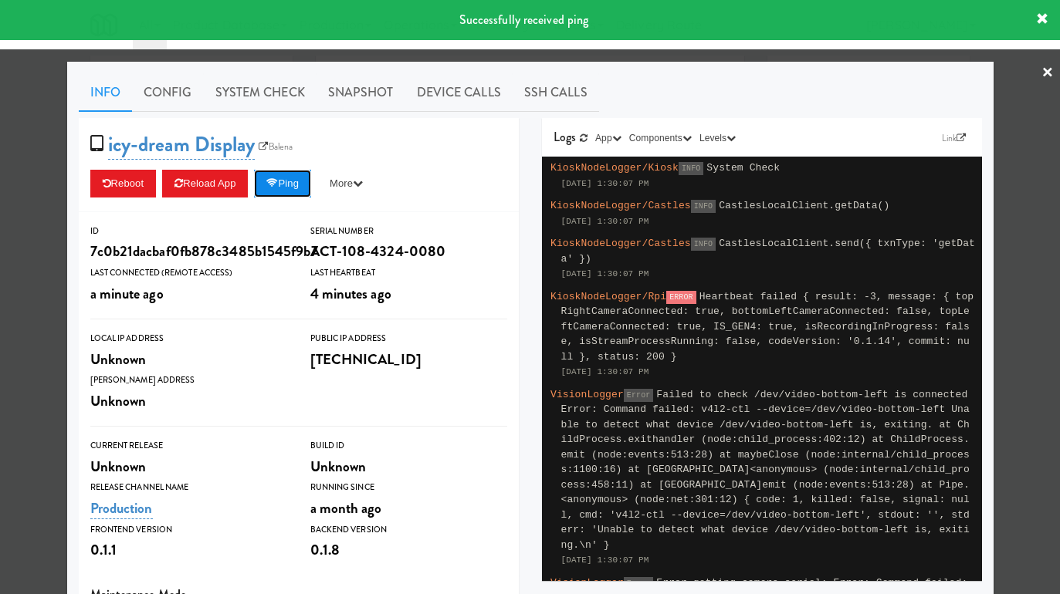
click at [303, 177] on button "Ping" at bounding box center [282, 184] width 57 height 28
click at [305, 183] on button "Ping" at bounding box center [282, 184] width 57 height 28
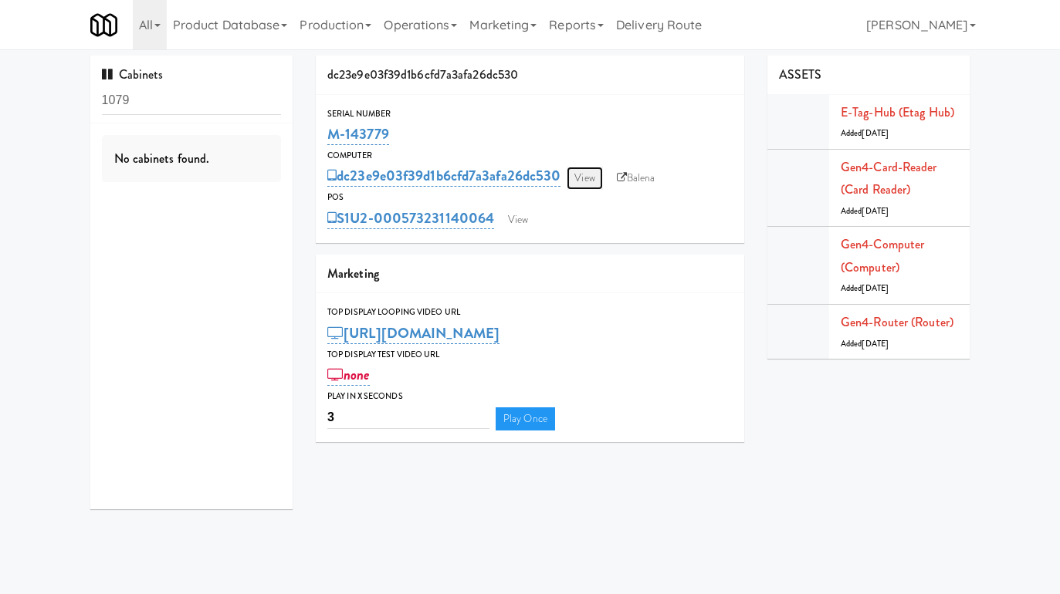
click at [588, 180] on link "View" at bounding box center [585, 178] width 36 height 23
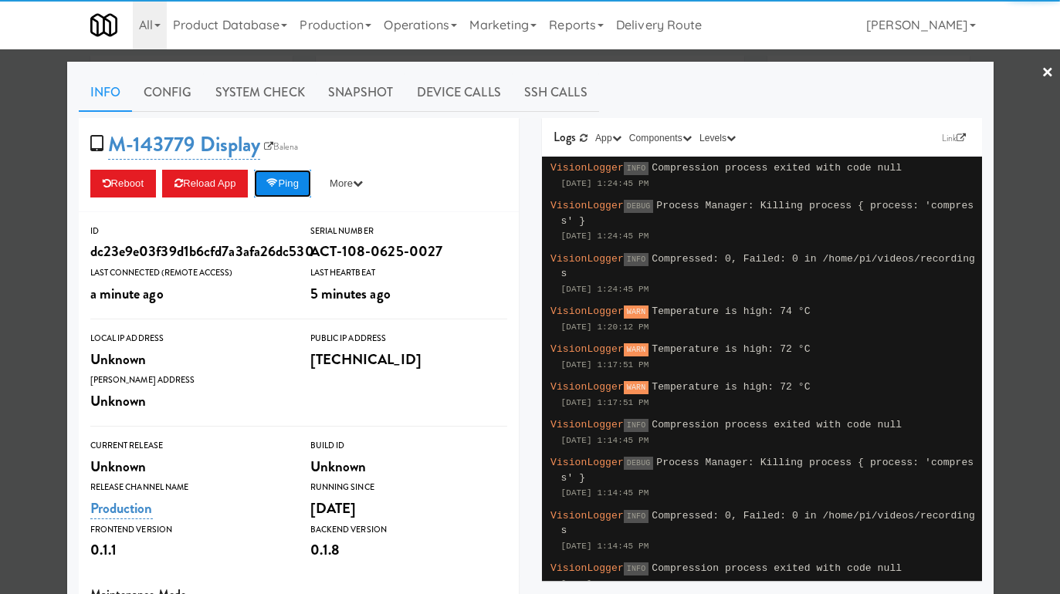
click at [269, 181] on button "Ping" at bounding box center [282, 184] width 57 height 28
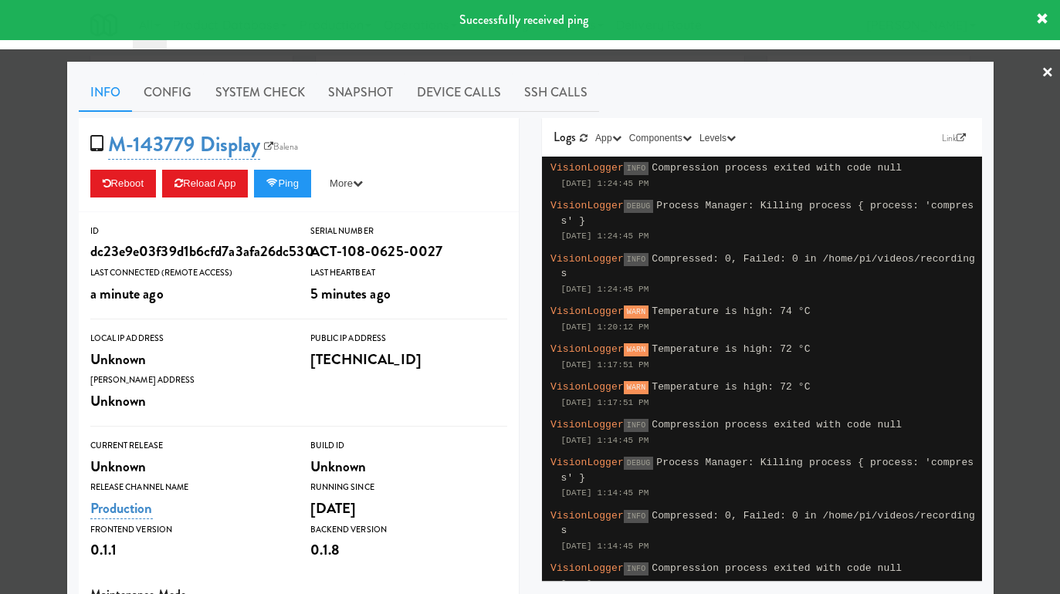
click at [41, 192] on div at bounding box center [530, 297] width 1060 height 594
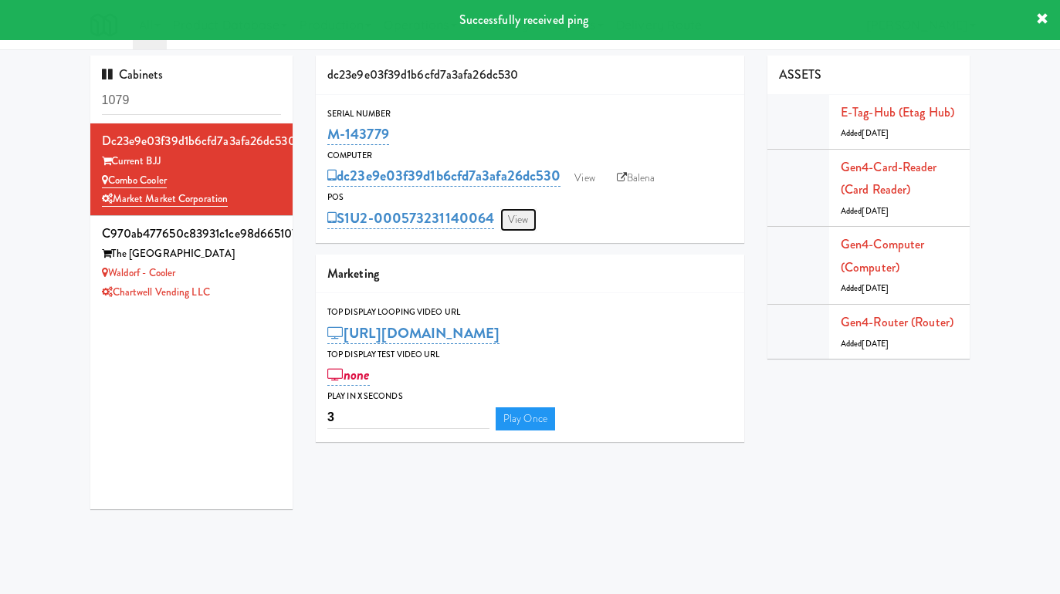
click at [522, 223] on link "View" at bounding box center [518, 219] width 36 height 23
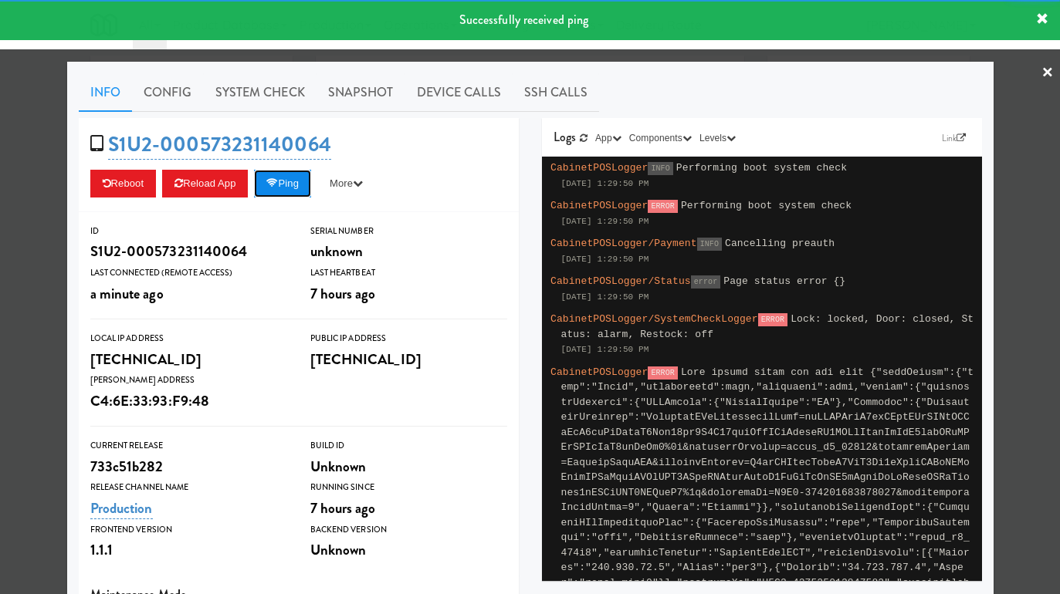
click at [278, 181] on icon at bounding box center [272, 183] width 12 height 10
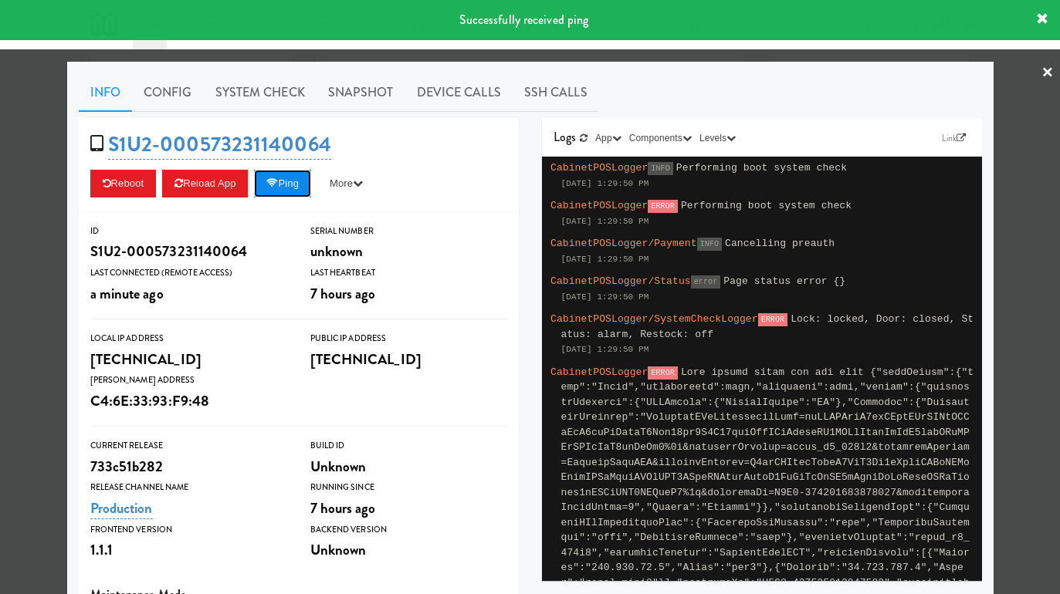
click at [296, 182] on button "Ping" at bounding box center [282, 184] width 57 height 28
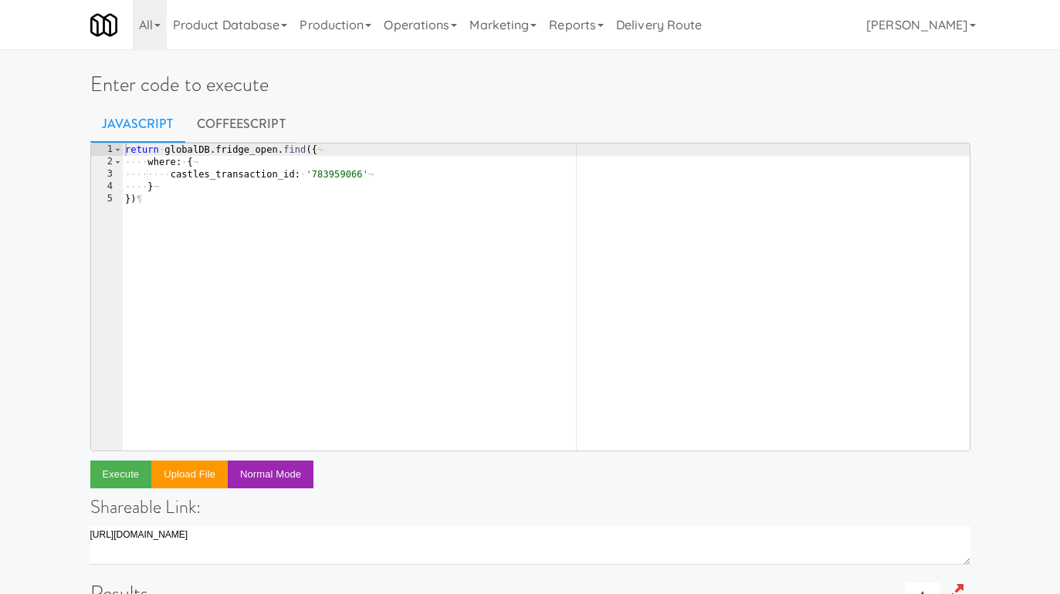
click at [319, 216] on div "return · globalDB . fridge_open . find ({ ¬ ···· where : · { ¬ ···· ···· castle…" at bounding box center [546, 310] width 848 height 332
type textarea "db.alert_event.findAll({"
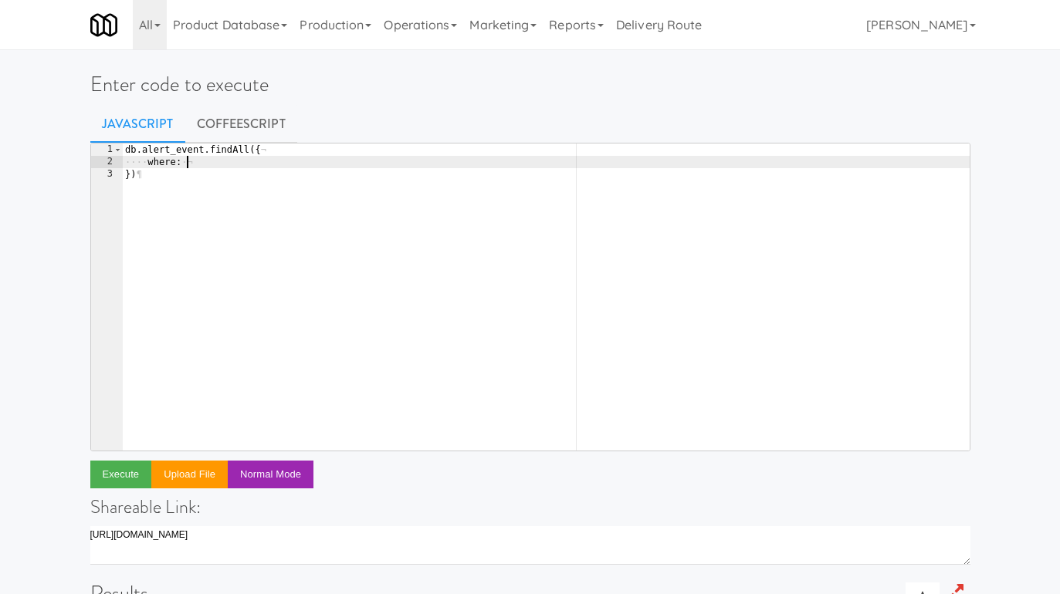
type textarea "where: {"
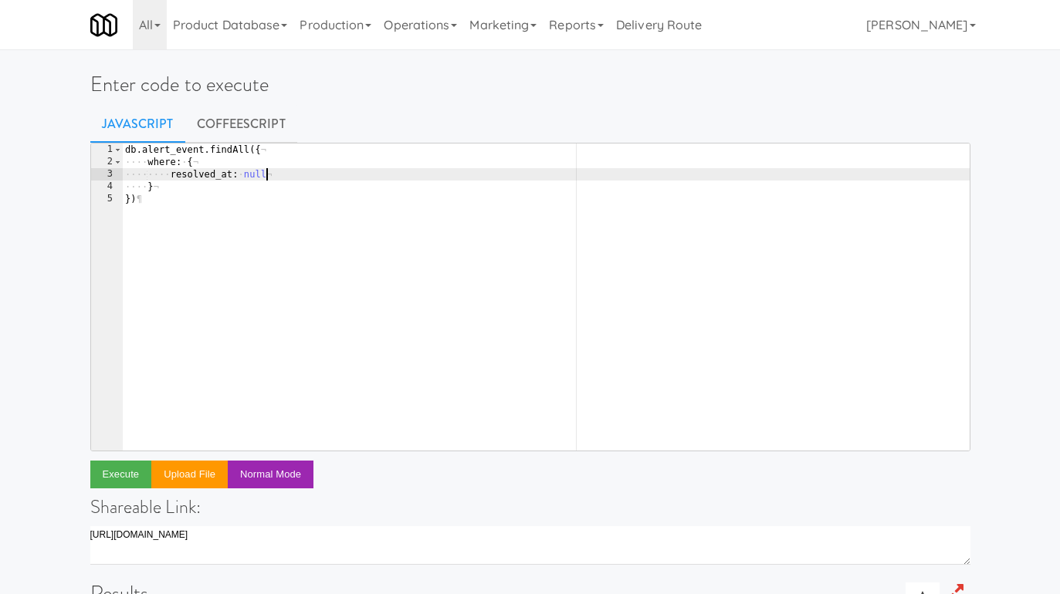
type textarea "resolved_at: null,"
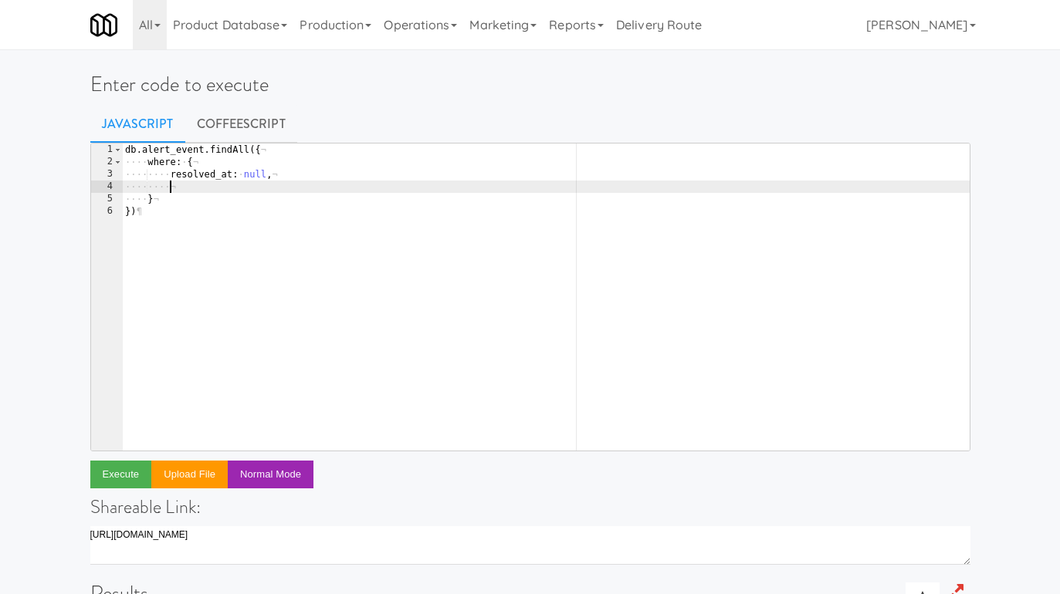
paste textarea "single_active"
click at [209, 151] on div "db . alert_event . findAll ({ ¬ ···· where : · { ¬ ···· ···· resolved_at : · nu…" at bounding box center [546, 310] width 848 height 332
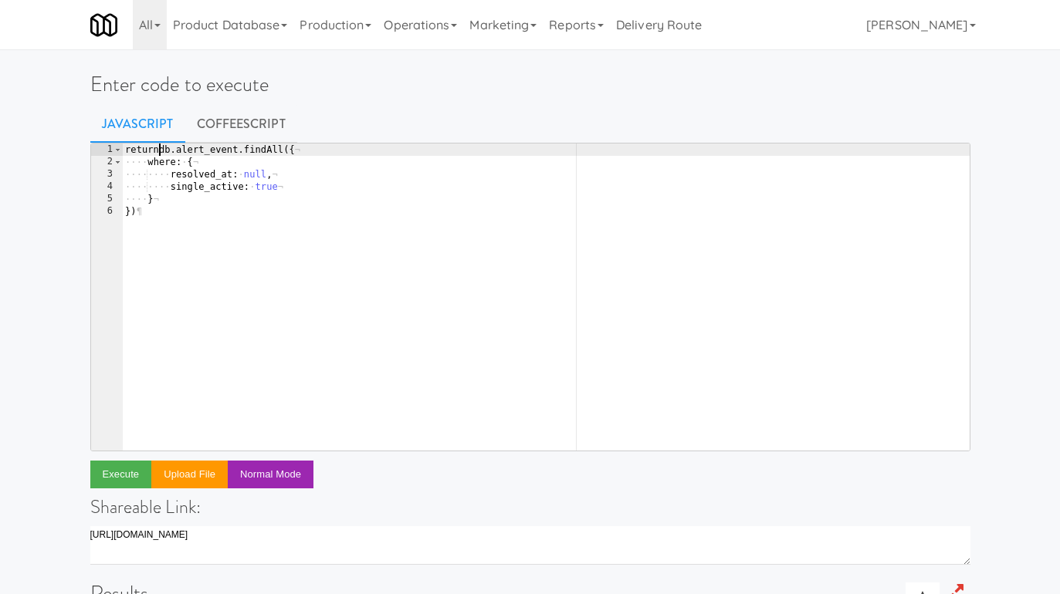
scroll to position [0, 2]
click at [115, 467] on button "Execute" at bounding box center [121, 475] width 62 height 28
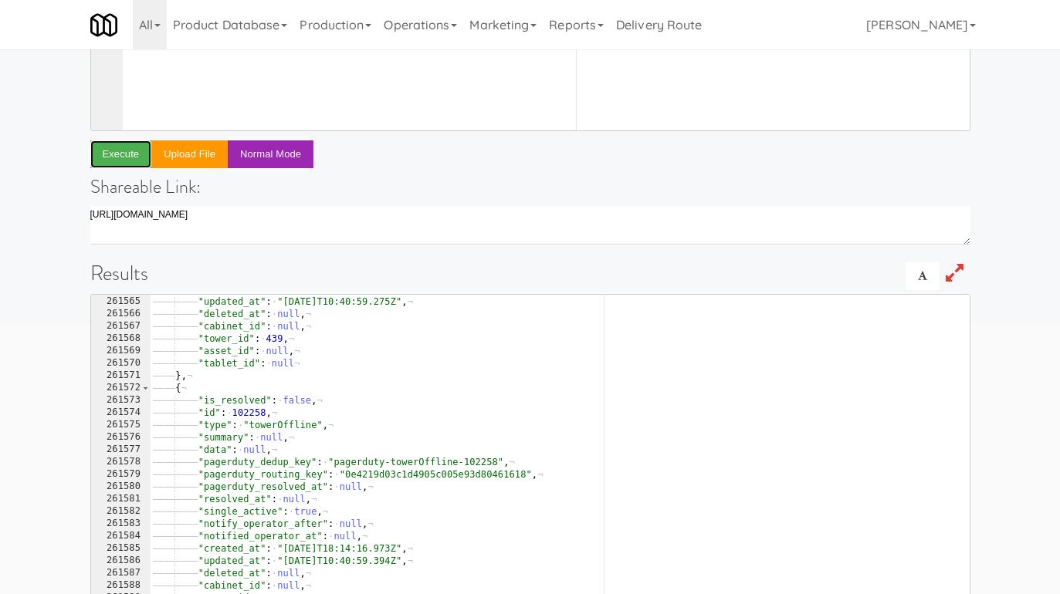
scroll to position [0, 0]
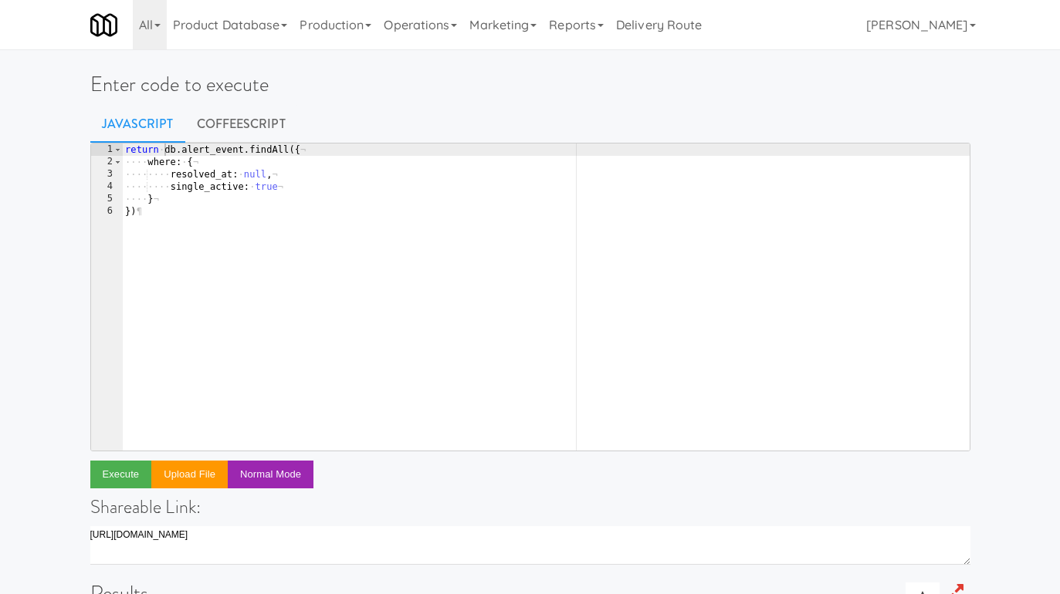
click at [283, 189] on div "return · db . alert_event . findAll ({ ¬ ···· where : · { ¬ ···· ···· resolved_…" at bounding box center [546, 310] width 848 height 332
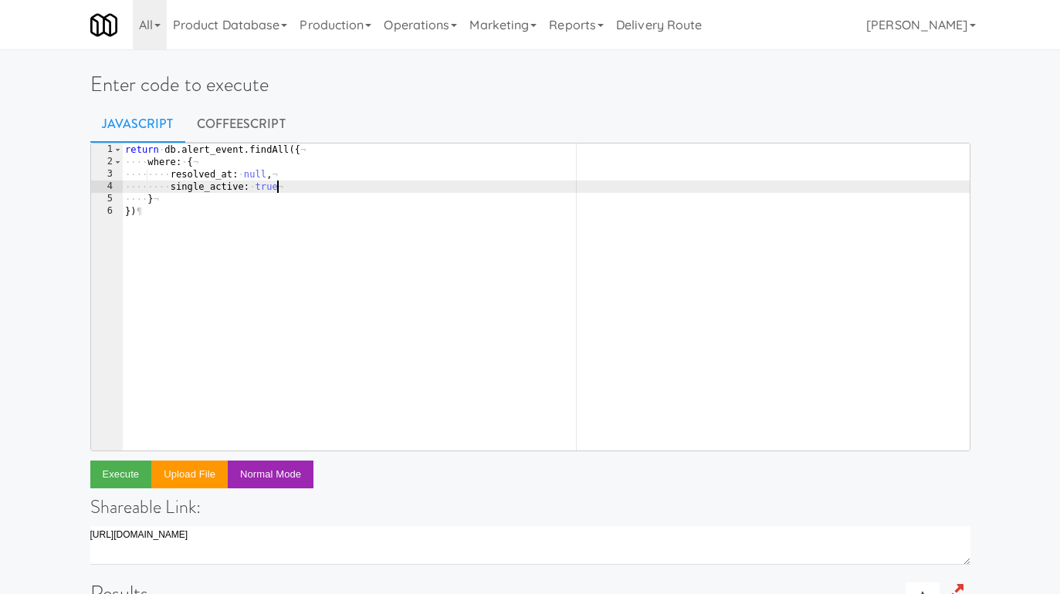
type textarea "single_active: true,"
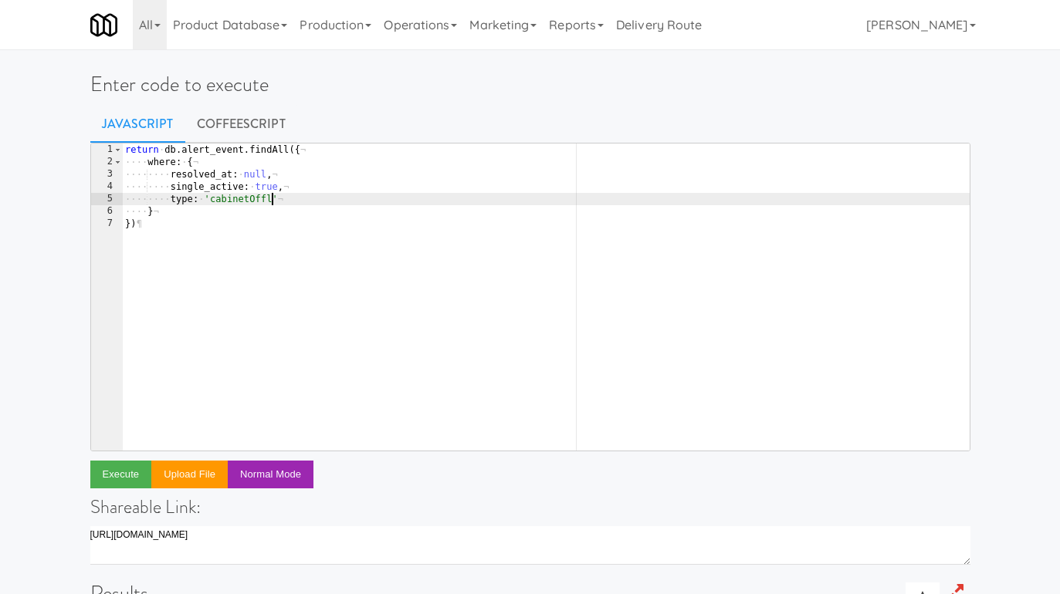
scroll to position [0, 12]
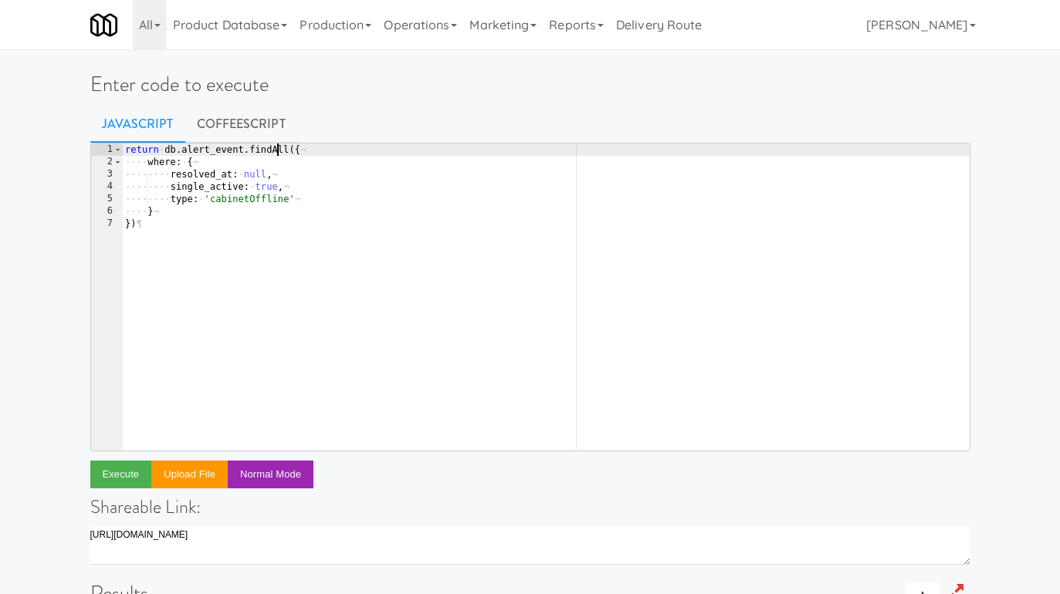
click at [277, 154] on div "return · db . alert_event . findAll ({ ¬ ···· where : · { ¬ ···· ···· resolved_…" at bounding box center [546, 310] width 848 height 332
click at [123, 469] on button "Execute" at bounding box center [121, 475] width 62 height 28
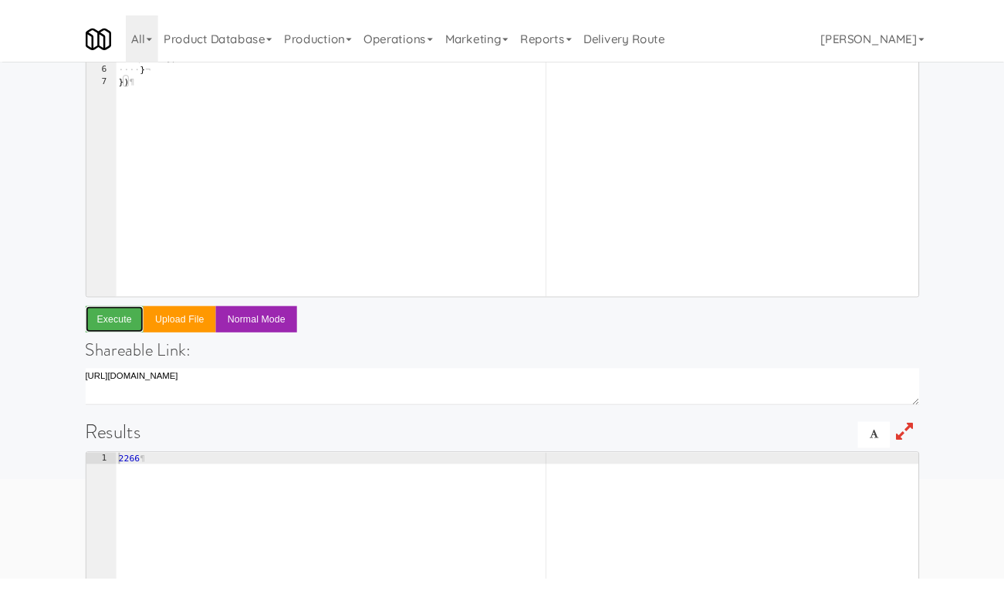
scroll to position [66, 0]
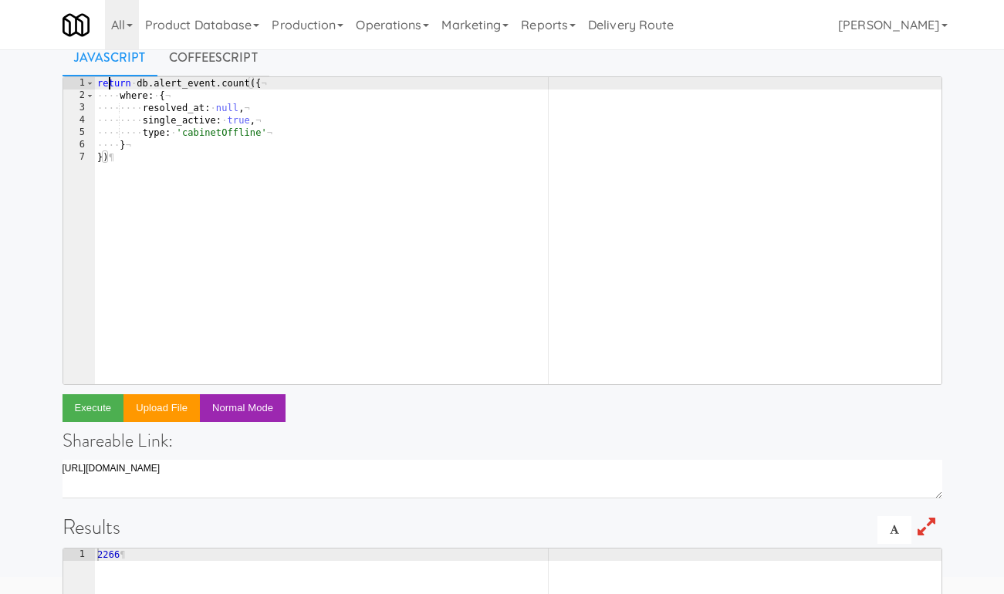
click at [108, 82] on div "return · db . alert_event . count ({ ¬ ···· where : · { ¬ ···· ···· resolved_at…" at bounding box center [518, 243] width 848 height 332
click at [322, 87] on div "const · alerts · = · await · db . alert_event . count ({ ¬ ···· where : · { ¬ ·…" at bounding box center [518, 243] width 848 height 332
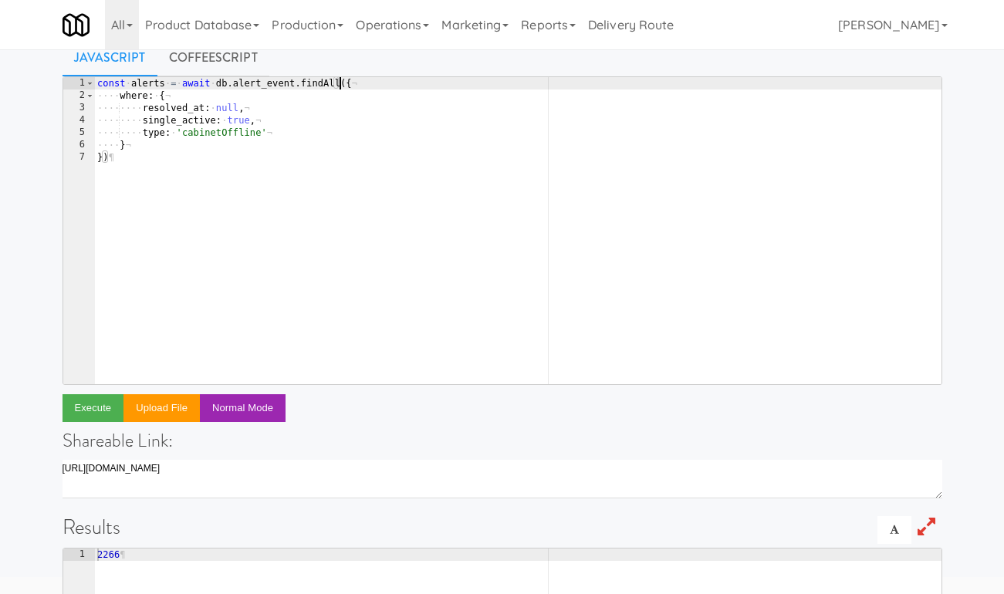
scroll to position [0, 19]
click at [248, 157] on div "const · alerts · = · await · db . alert_event . findAll ({ ¬ ···· where : · { ¬…" at bounding box center [518, 243] width 848 height 332
type textarea "})"
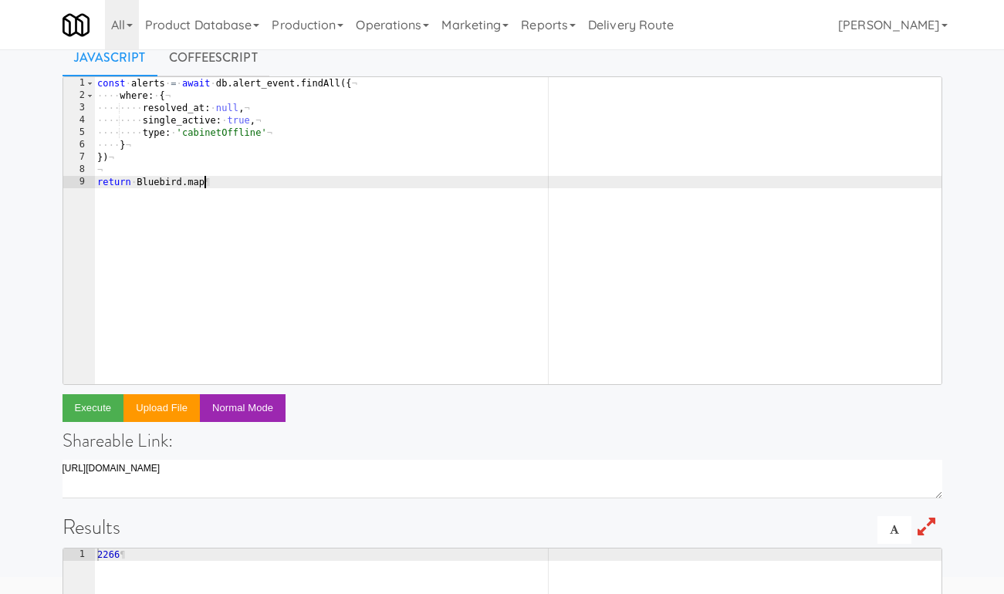
scroll to position [0, 8]
click at [220, 145] on div "const · alerts · = · await · db . alert_event . findAll ({ ¬ ···· where : · { ¬…" at bounding box center [518, 243] width 848 height 332
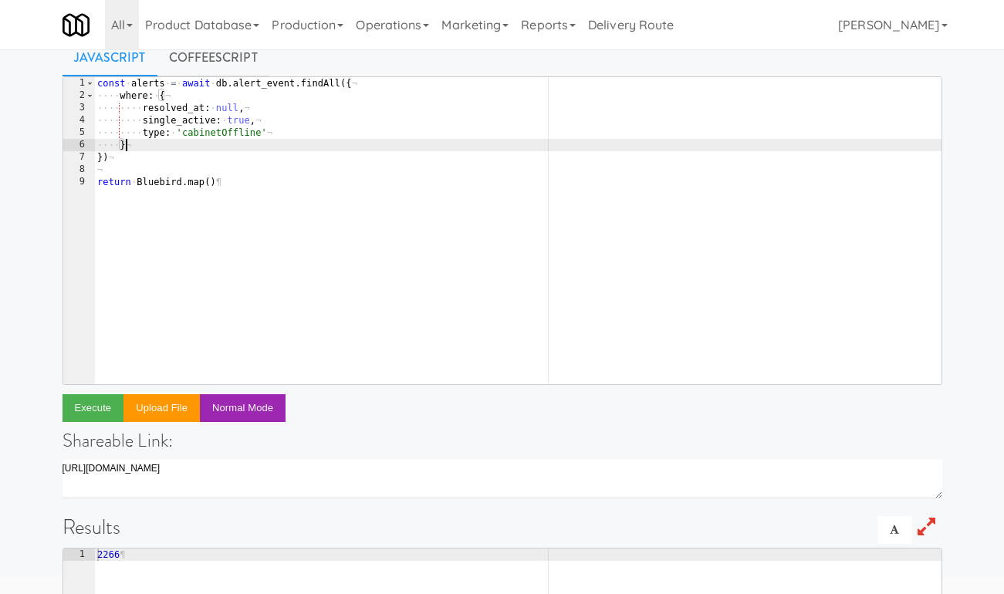
type textarea "},"
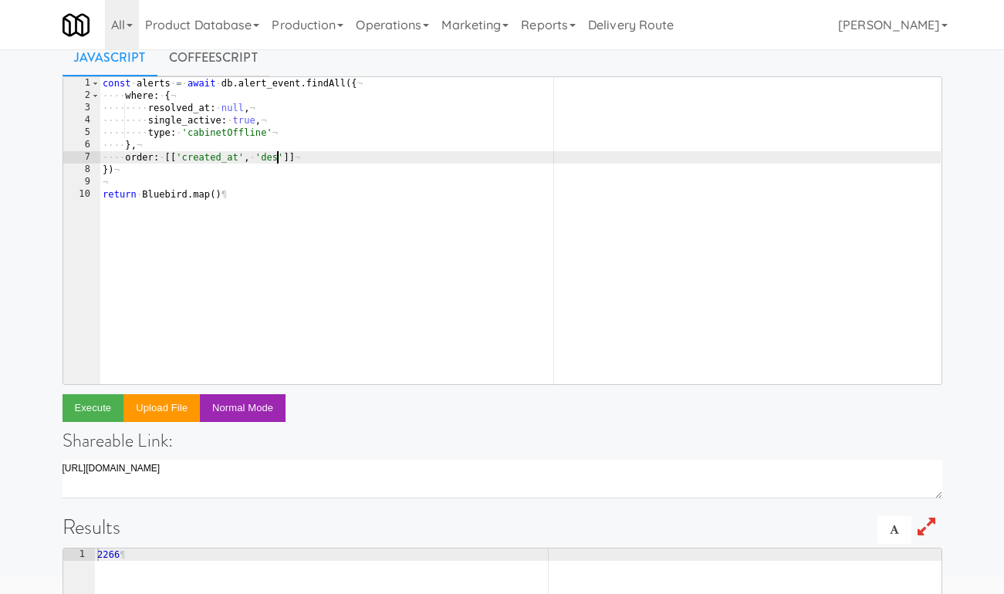
scroll to position [0, 14]
click at [138, 160] on div "const · alerts · = · await · db . alert_event . findAll ({ ¬ ···· where : · { ¬…" at bounding box center [520, 243] width 841 height 332
click at [154, 85] on div "const · alerts · = · await · db . alert_event . findAll ({ ¬ ···· where : · { ¬…" at bounding box center [520, 243] width 841 height 332
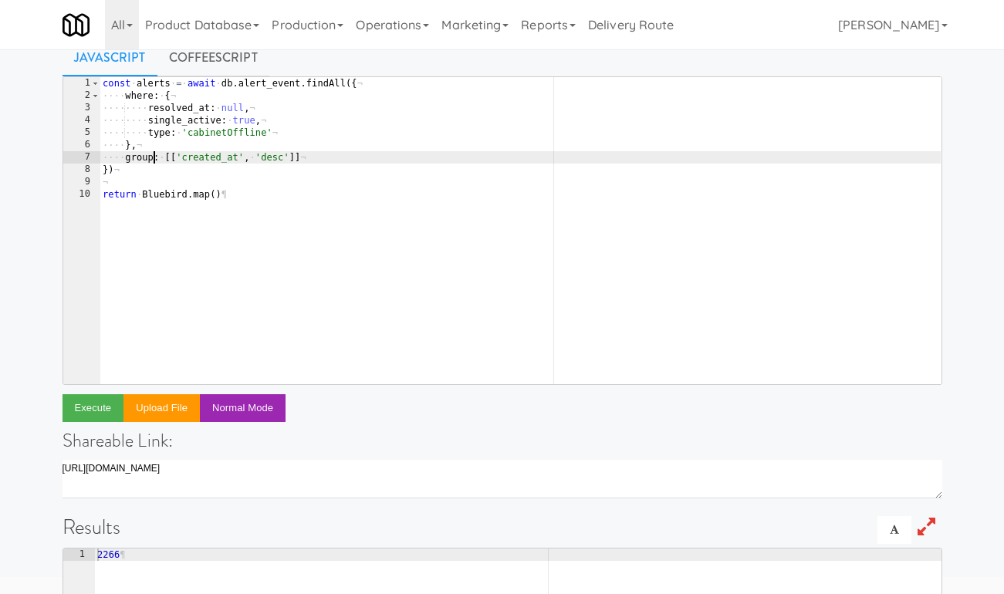
click at [154, 85] on div "const · alerts · = · await · db . alert_event . findAll ({ ¬ ···· where : · { ¬…" at bounding box center [520, 243] width 841 height 332
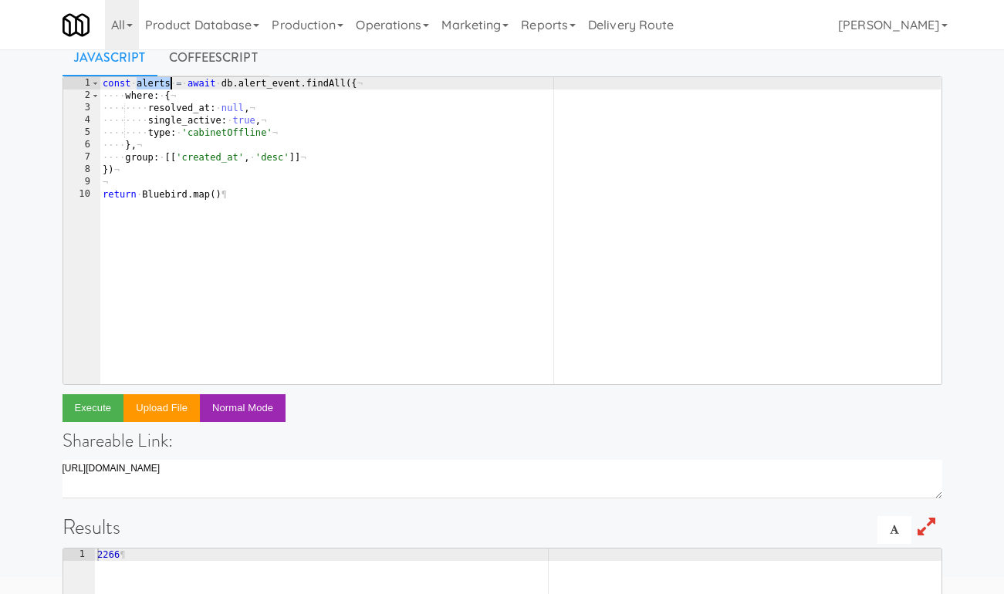
click at [137, 168] on div "const · alerts · = · await · db . alert_event . findAll ({ ¬ ···· where : · { ¬…" at bounding box center [520, 243] width 841 height 332
type textarea "})"
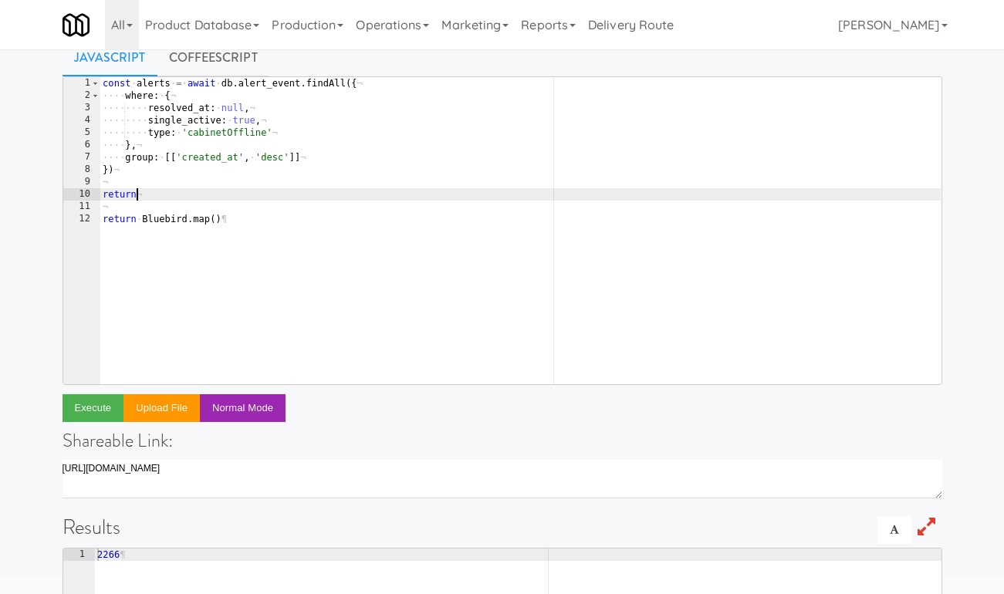
scroll to position [0, 2]
paste textarea "alerts"
type textarea "return alerts"
click at [261, 213] on div "const · alerts · = · await · db . alert_event . findAll ({ ¬ ···· where : · { ¬…" at bounding box center [520, 243] width 841 height 332
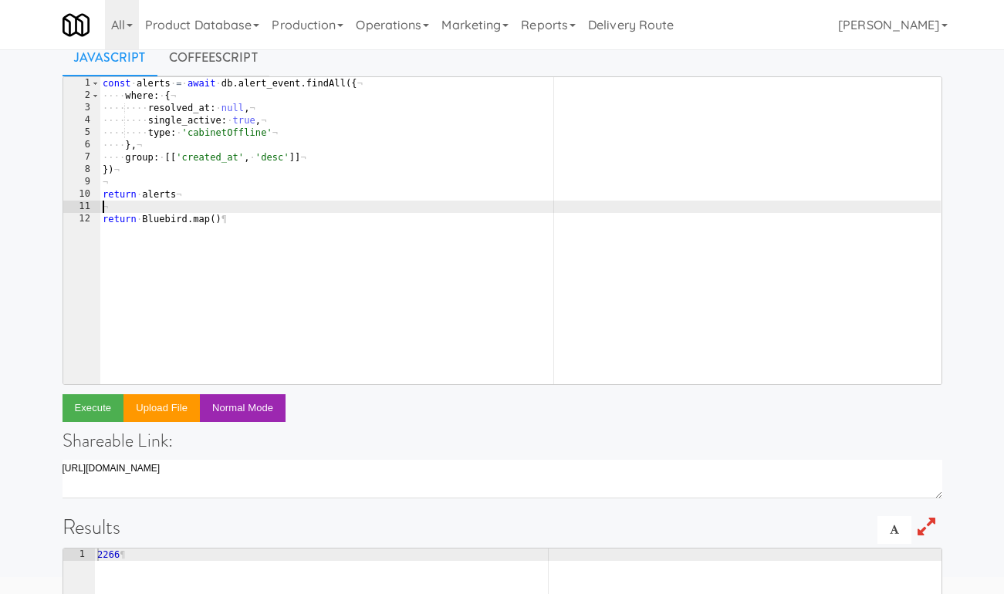
scroll to position [0, 0]
click at [273, 221] on div "const · alerts · = · await · db . alert_event . findAll ({ ¬ ···· where : · { ¬…" at bounding box center [520, 243] width 841 height 332
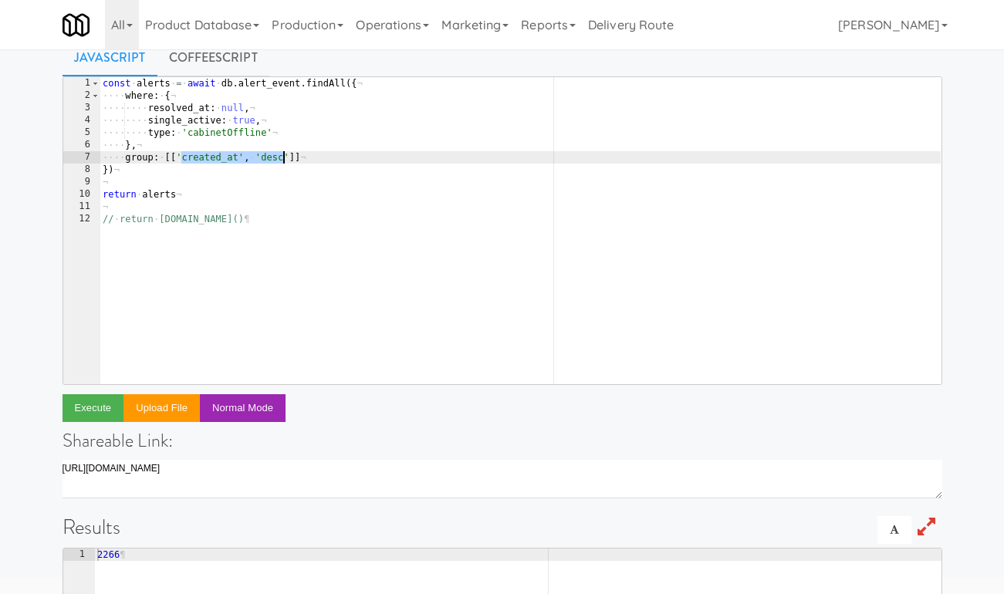
drag, startPoint x: 181, startPoint y: 156, endPoint x: 284, endPoint y: 155, distance: 102.7
click at [284, 155] on div "const · alerts · = · await · db . alert_event . findAll ({ ¬ ···· where : · { ¬…" at bounding box center [520, 243] width 841 height 332
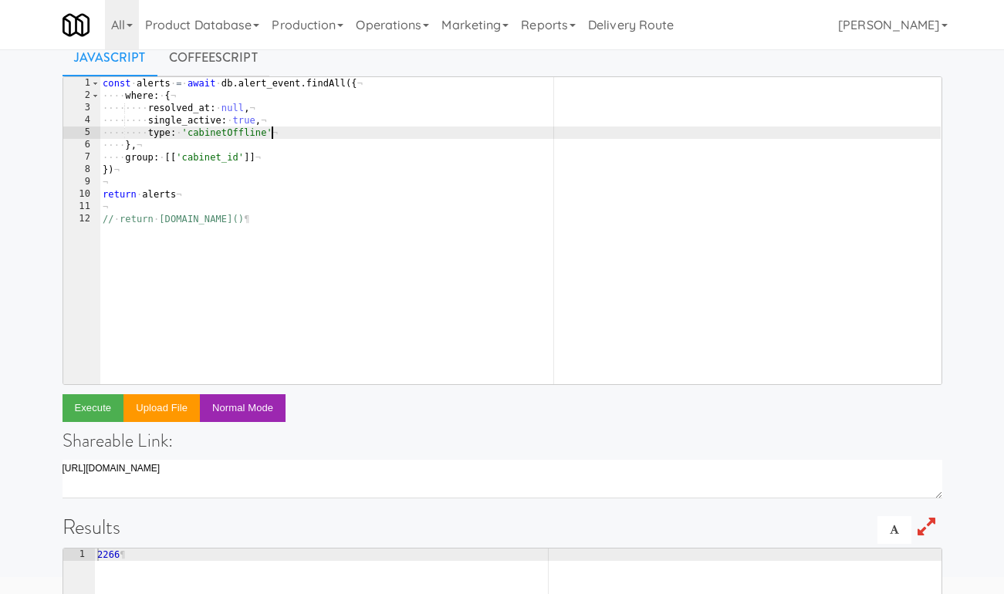
type textarea "type: 'cabinetOffline',"
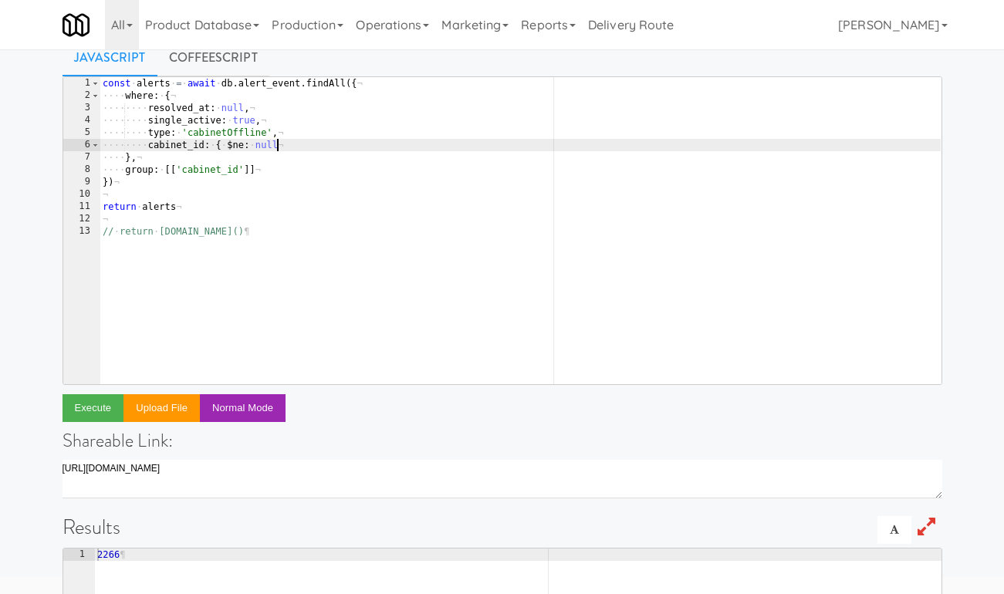
scroll to position [0, 14]
click at [301, 273] on div "const · alerts · = · await · db . alert_event . findAll ({ ¬ ···· where : · { ¬…" at bounding box center [520, 243] width 841 height 332
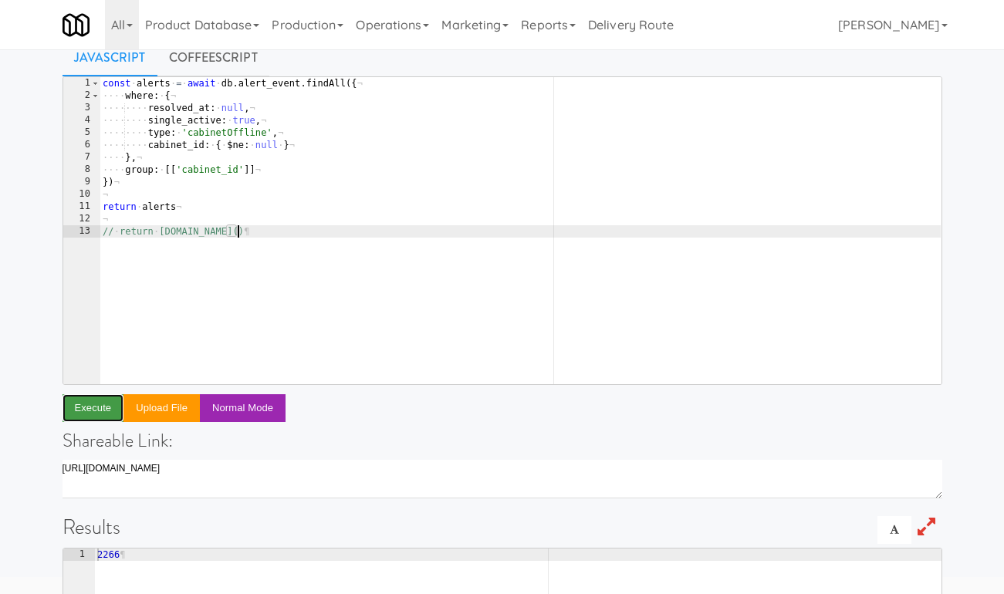
click at [108, 398] on button "Execute" at bounding box center [94, 408] width 62 height 28
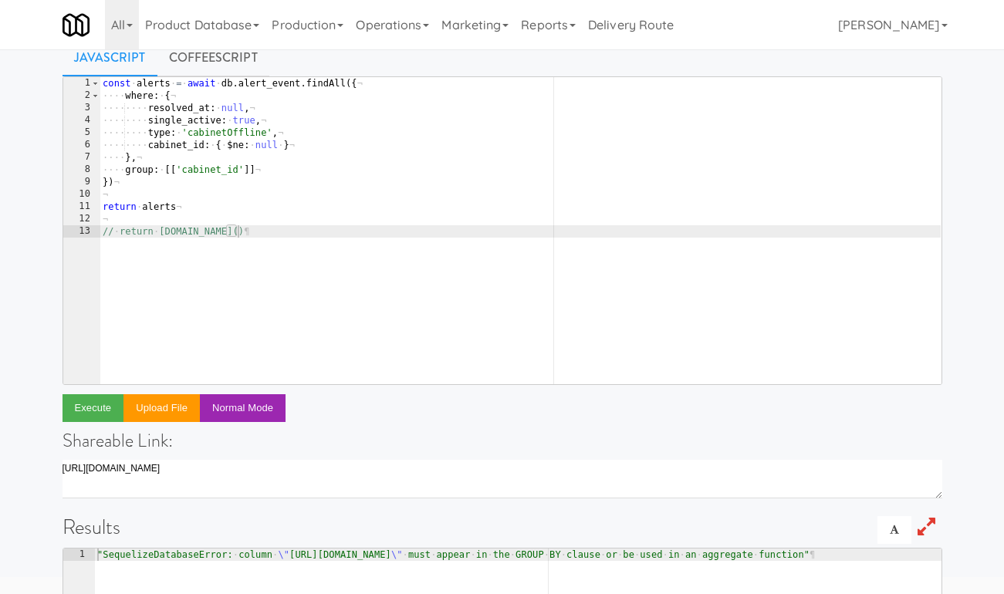
click at [174, 171] on div "const · alerts · = · await · db . alert_event . findAll ({ ¬ ···· where : · { ¬…" at bounding box center [520, 243] width 841 height 332
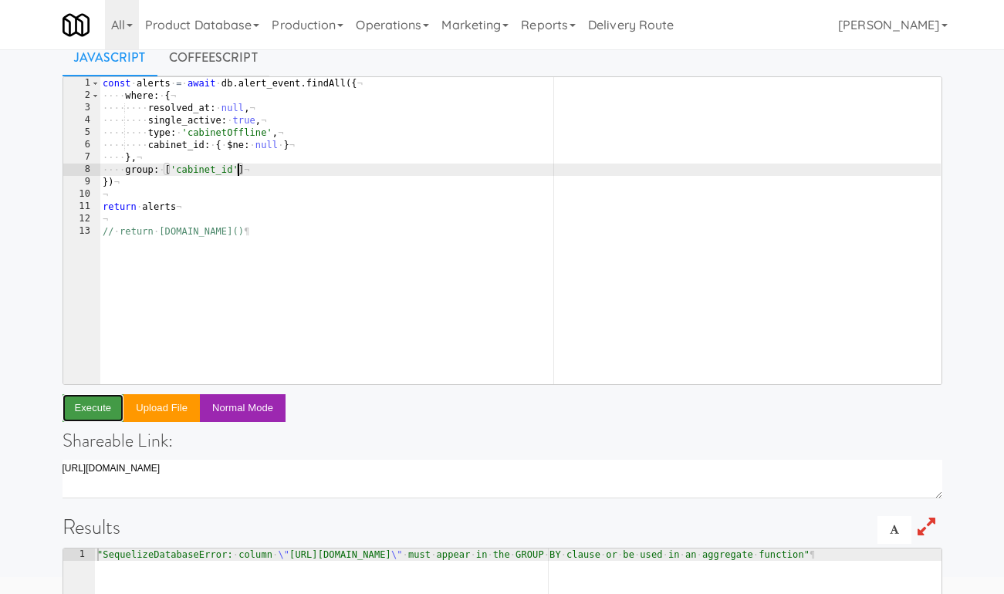
click at [100, 407] on button "Execute" at bounding box center [94, 408] width 62 height 28
click at [260, 169] on div "const · alerts · = · await · db . alert_event . findAll ({ ¬ ···· where : · { ¬…" at bounding box center [520, 243] width 841 height 332
type textarea "group: ['cabinet_id'],"
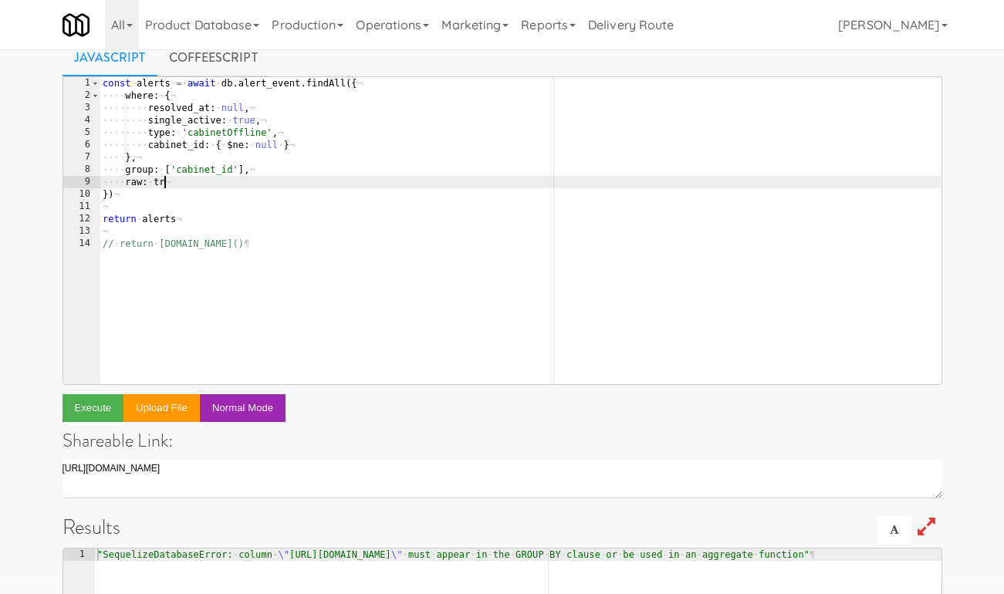
scroll to position [0, 5]
click at [100, 398] on button "Execute" at bounding box center [94, 408] width 62 height 28
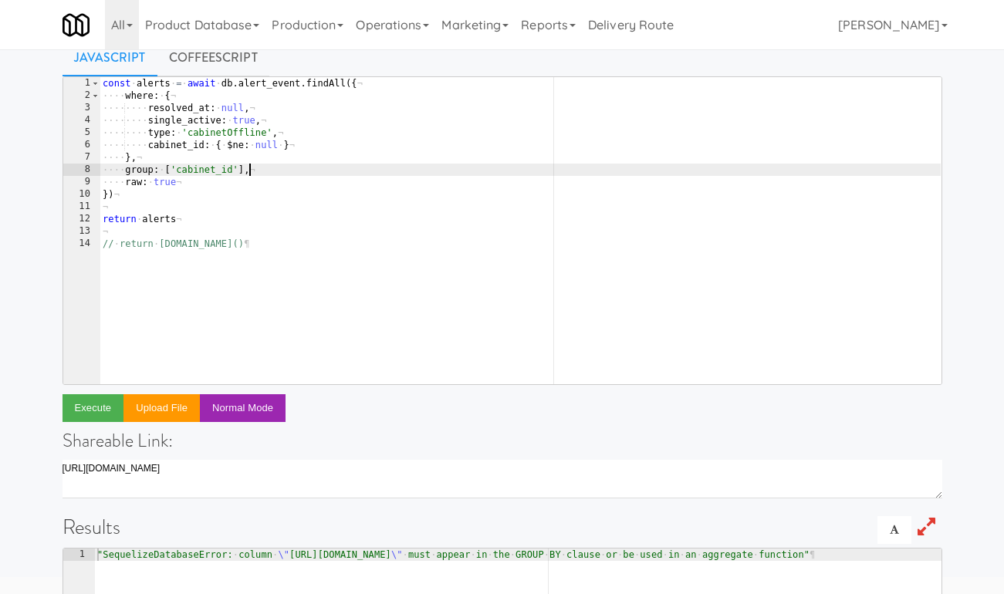
click at [283, 164] on div "const · alerts · = · await · db . alert_event . findAll ({ ¬ ···· where : · { ¬…" at bounding box center [520, 243] width 841 height 332
type textarea "},"
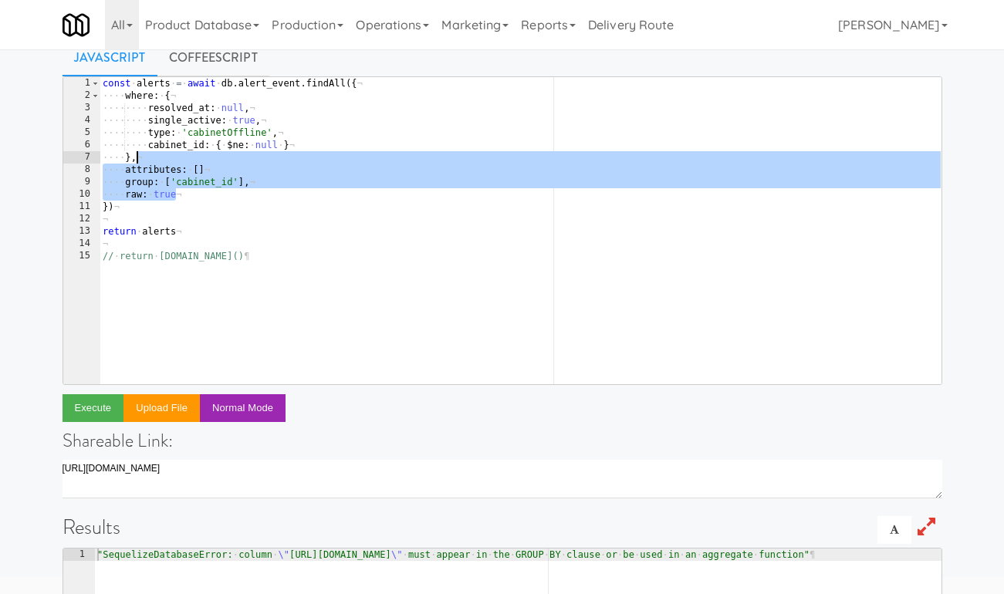
drag, startPoint x: 190, startPoint y: 198, endPoint x: 190, endPoint y: 159, distance: 38.6
click at [190, 159] on div "const · alerts · = · await · db . alert_event . findAll ({ ¬ ···· where : · { ¬…" at bounding box center [520, 243] width 841 height 332
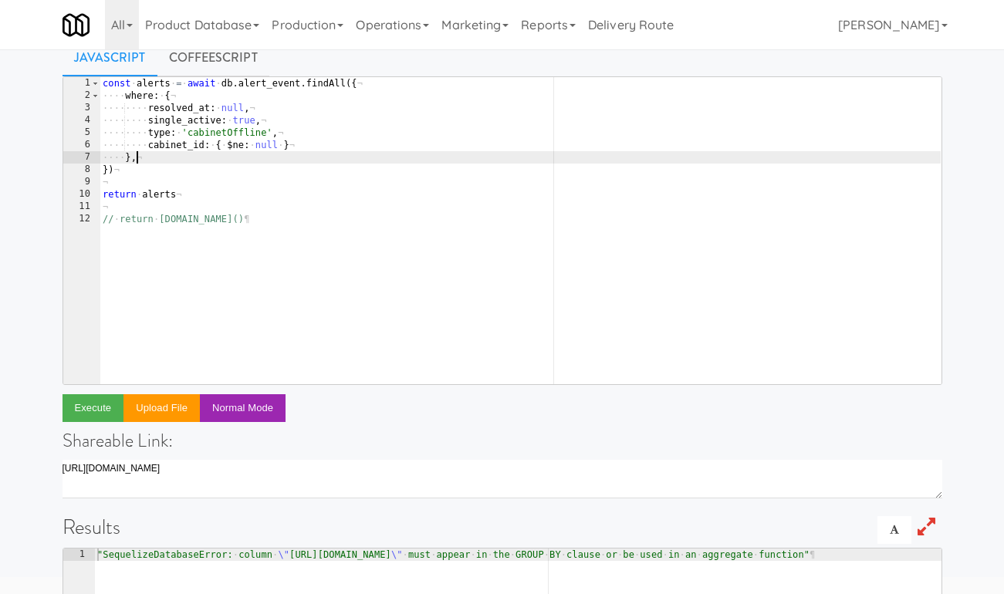
click at [148, 195] on div "const · alerts · = · await · db . alert_event . findAll ({ ¬ ···· where : · { ¬…" at bounding box center [520, 243] width 841 height 332
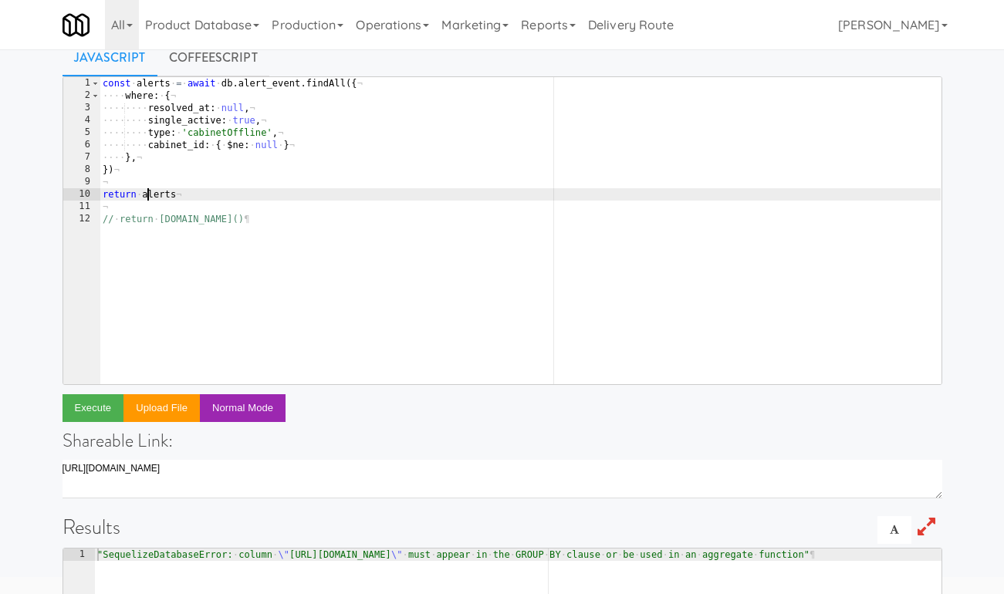
click at [148, 195] on div "const · alerts · = · await · db . alert_event . findAll ({ ¬ ···· where : · { ¬…" at bounding box center [520, 243] width 841 height 332
type textarea "return _.groupBy(alerts, 'cabinet_id"
click at [96, 406] on button "Execute" at bounding box center [94, 408] width 62 height 28
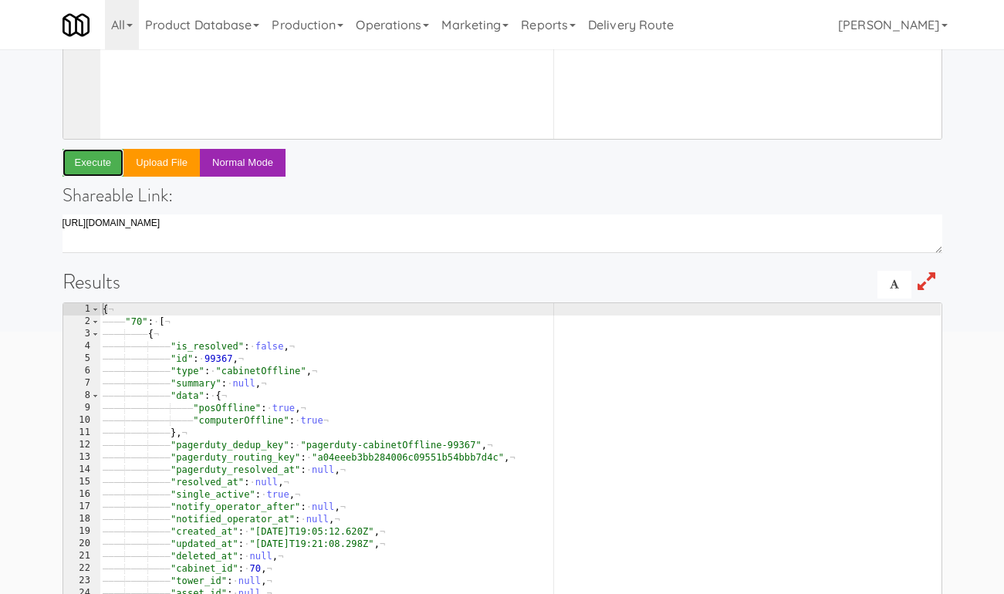
scroll to position [352, 0]
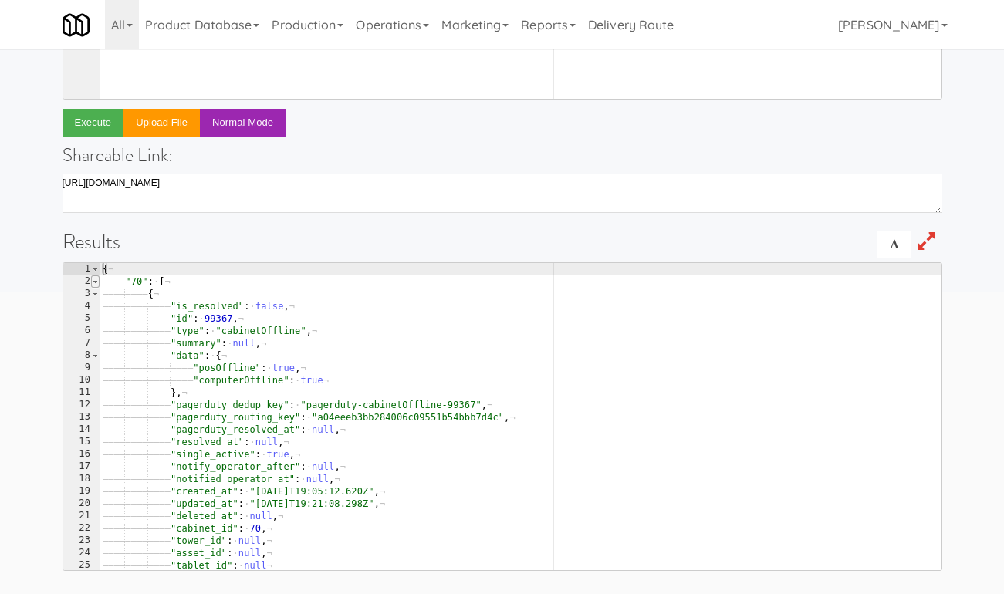
type textarea "{"
click at [93, 281] on span at bounding box center [95, 282] width 8 height 12
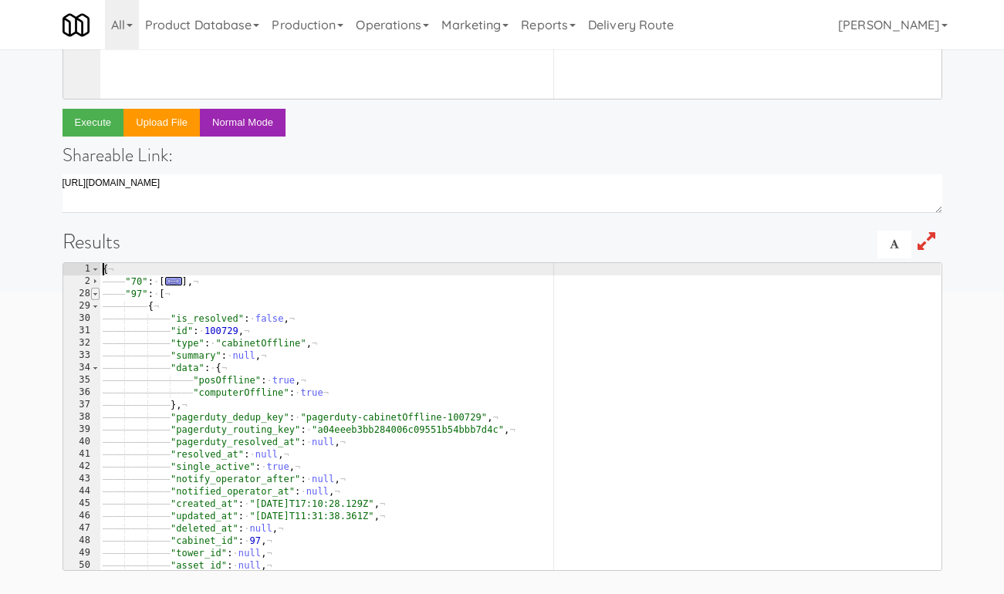
click at [96, 291] on span at bounding box center [95, 294] width 8 height 12
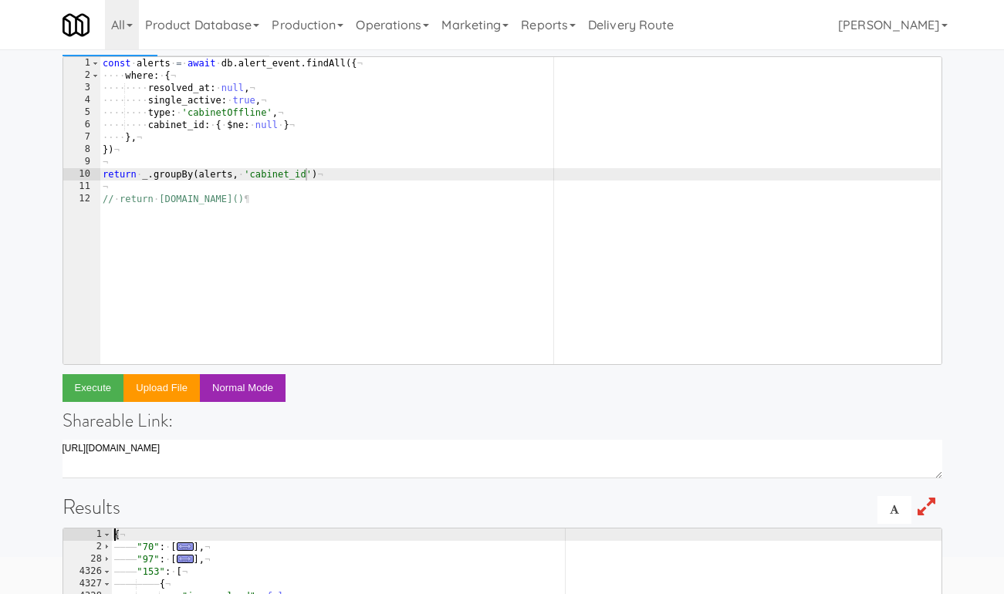
scroll to position [51, 0]
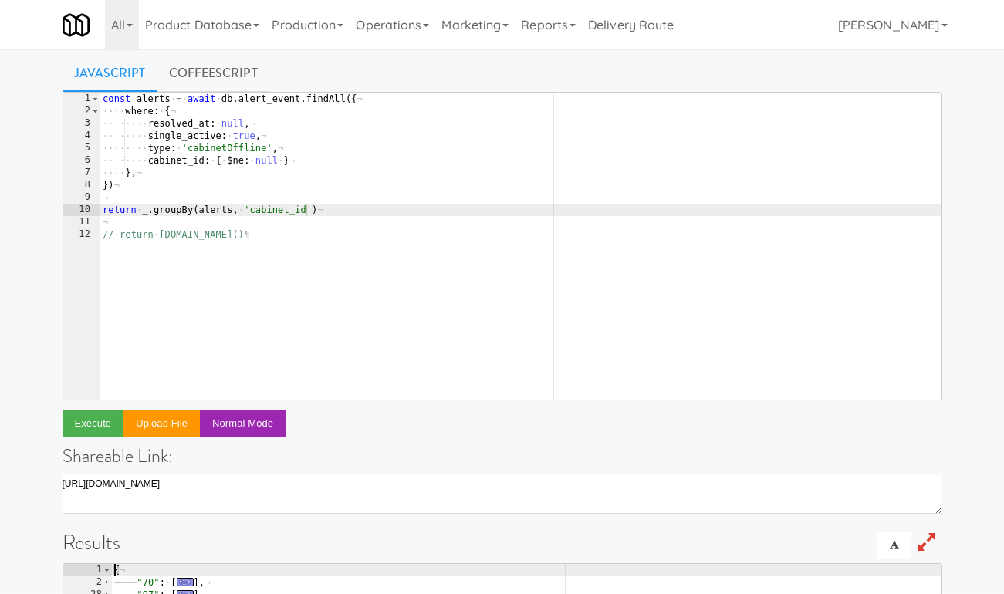
click at [120, 205] on div "const · alerts · = · await · db . alert_event . findAll ({ ¬ ···· where : · { ¬…" at bounding box center [520, 259] width 841 height 332
type textarea "const groups = _.groupBy(alerts, 'cabinet_id')"
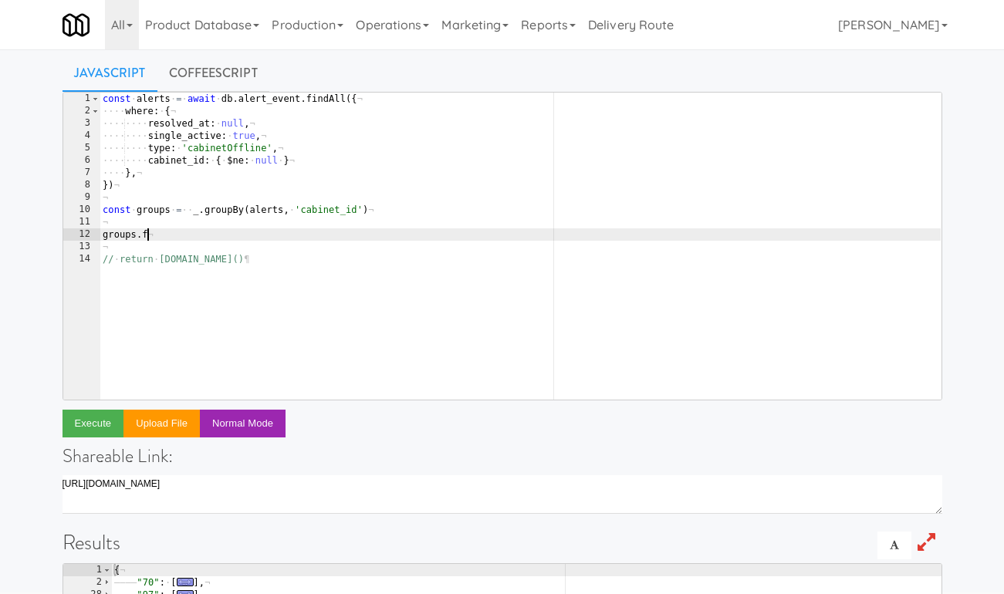
type textarea "groups."
type textarea "return Bluebird.map(groups (group) => {"
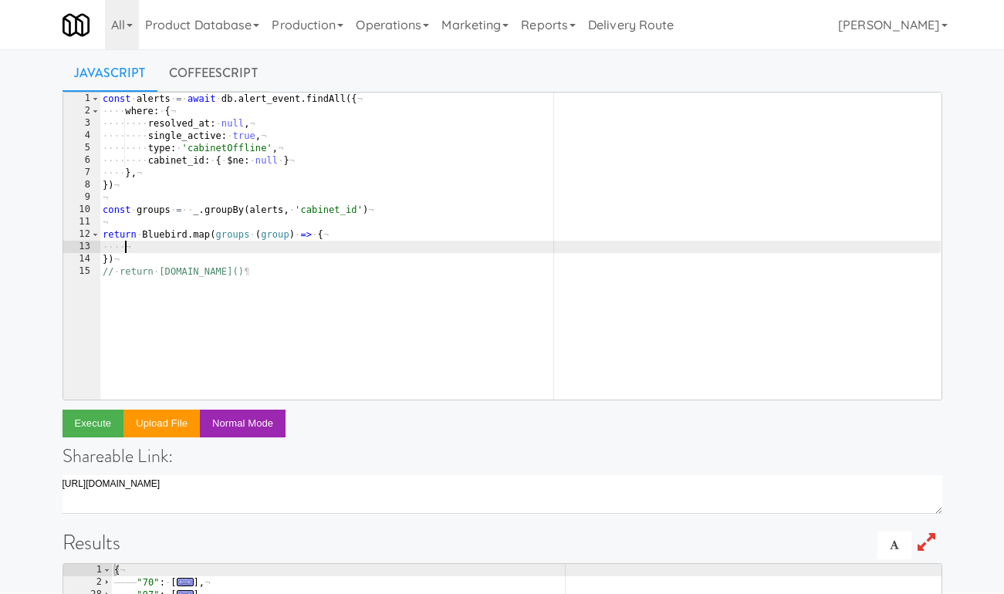
click at [269, 235] on div "const · alerts · = · await · db . alert_event . findAll ({ ¬ ···· where : · { ¬…" at bounding box center [520, 259] width 841 height 332
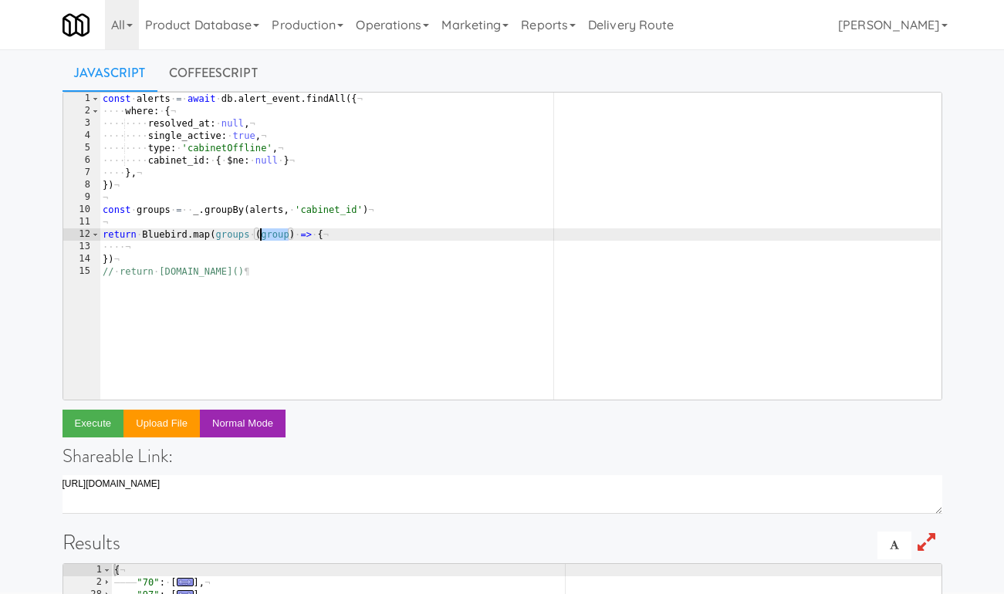
click at [269, 235] on div "const · alerts · = · await · db . alert_event . findAll ({ ¬ ···· where : · { ¬…" at bounding box center [520, 259] width 841 height 332
type textarea "return Bluebird.map(groups (key, value) => {"
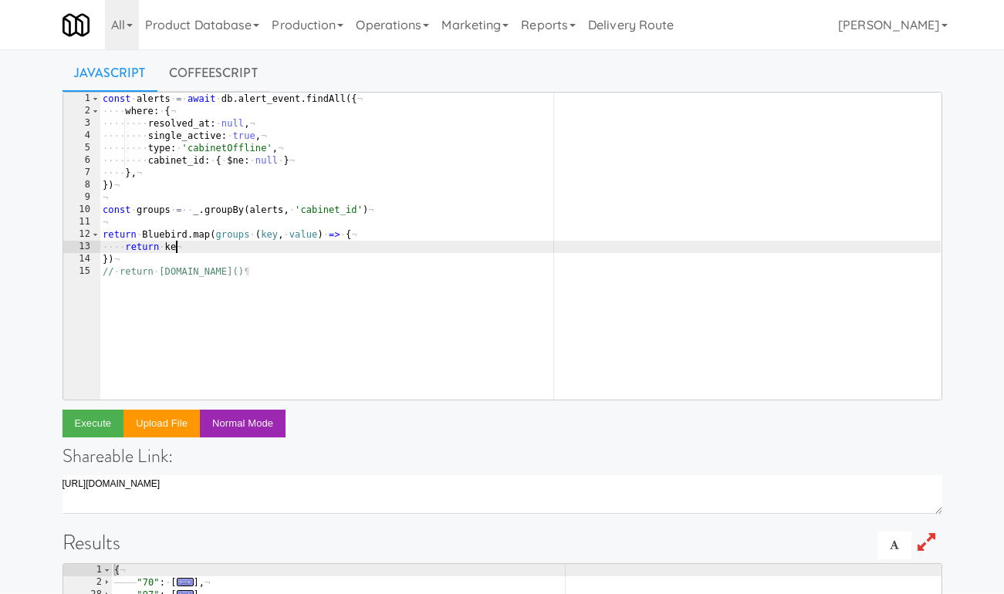
scroll to position [0, 5]
click at [103, 417] on button "Execute" at bounding box center [94, 424] width 62 height 28
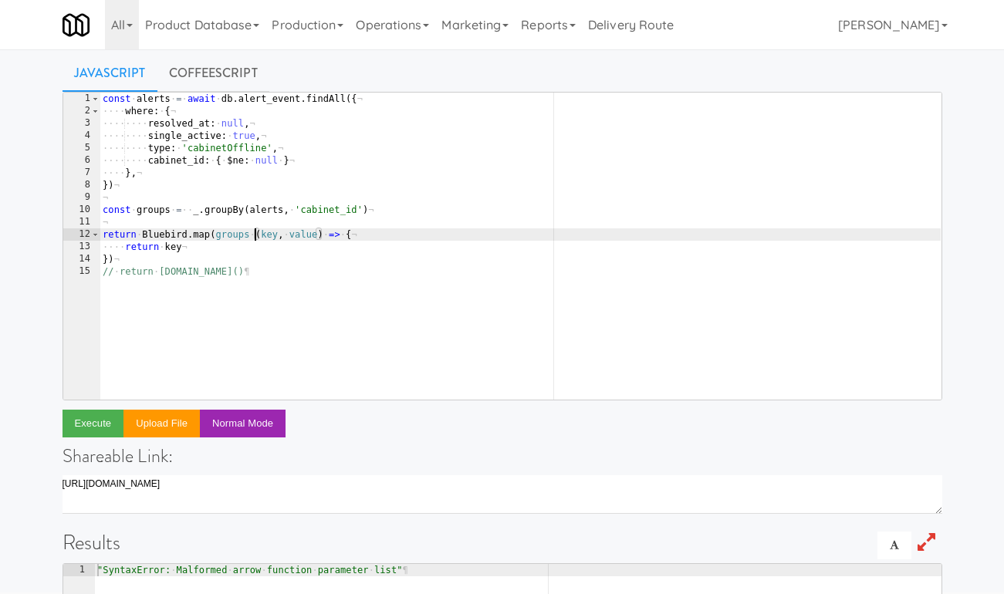
click at [252, 234] on div "const · alerts · = · await · db . alert_event . findAll ({ ¬ ···· where : · { ¬…" at bounding box center [520, 259] width 841 height 332
click at [249, 234] on div "const · alerts · = · await · db . alert_event . findAll ({ ¬ ···· where : · { ¬…" at bounding box center [520, 259] width 841 height 332
click at [93, 413] on button "Execute" at bounding box center [94, 424] width 62 height 28
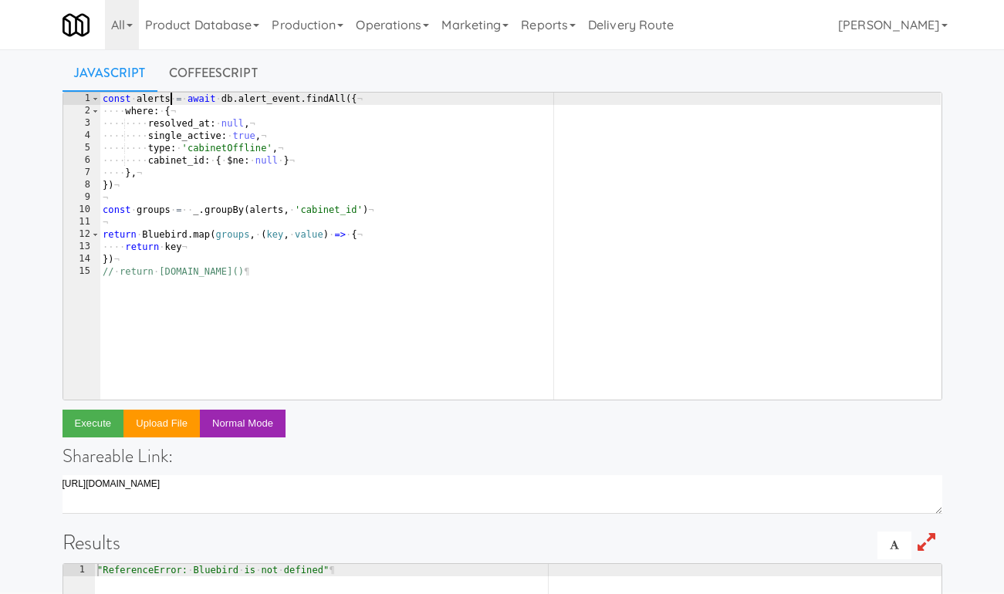
click at [169, 95] on div "const · alerts · = · await · db . alert_event . findAll ({ ¬ ···· where : · { ¬…" at bounding box center [520, 259] width 841 height 332
type textarea "const alerts = await db.alert_event.findAll({"
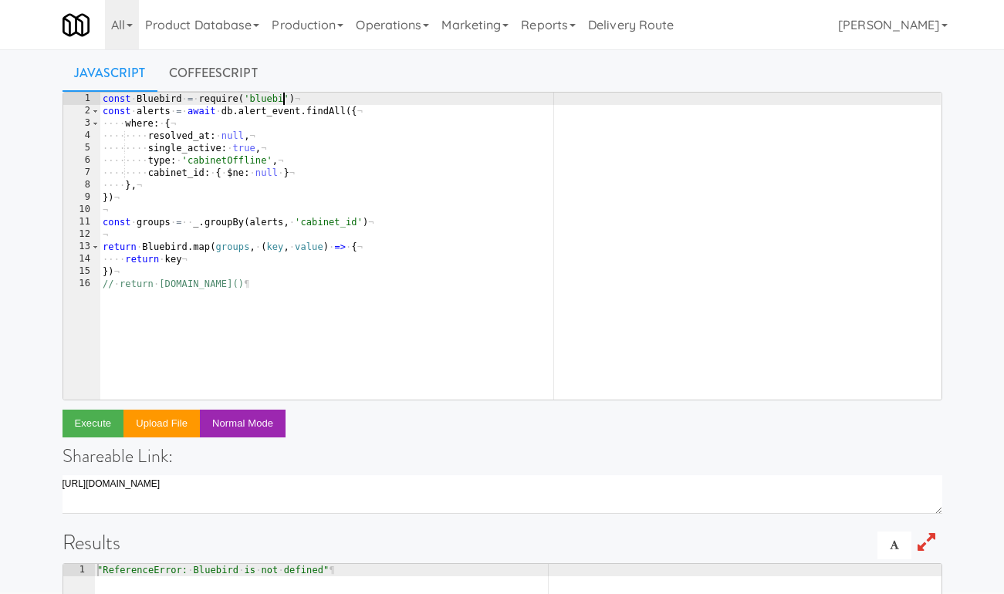
scroll to position [0, 15]
type textarea "const Bluebird = require('bluebird')"
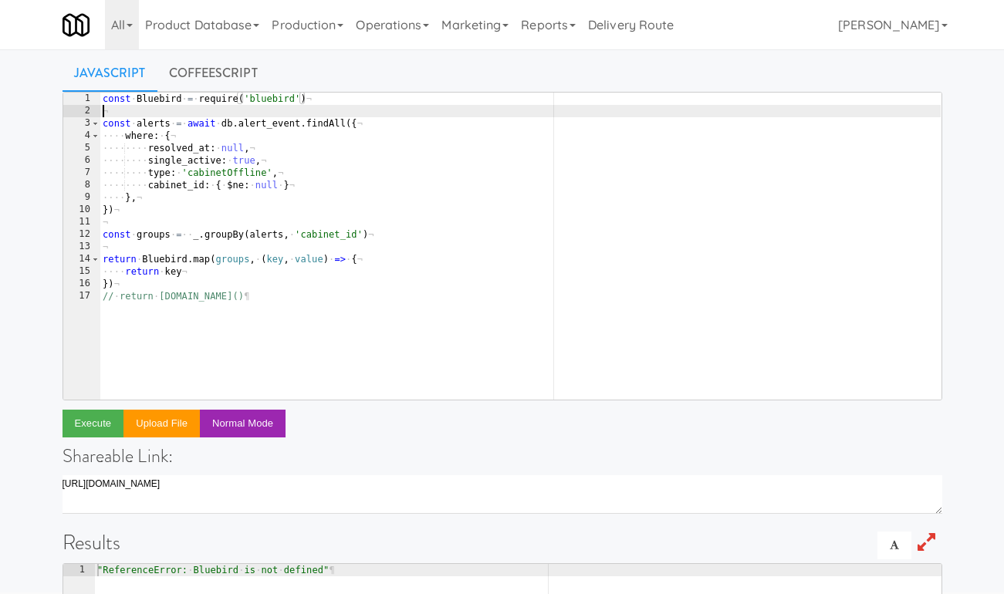
scroll to position [0, 0]
click at [88, 421] on button "Execute" at bounding box center [94, 424] width 62 height 28
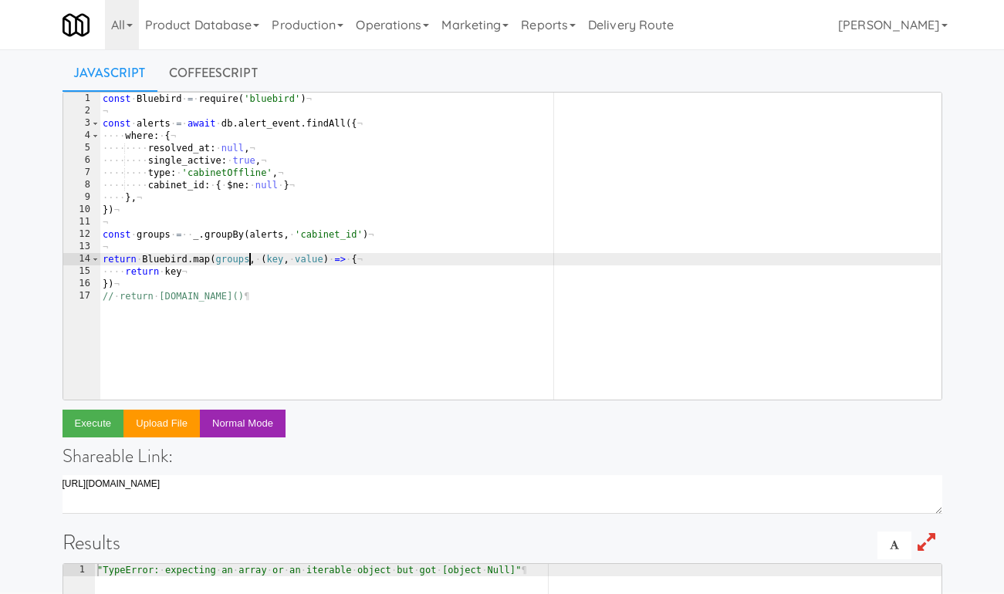
click at [249, 258] on div "const · Bluebird · = · require ( 'bluebird' ) ¬ ¬ const · alerts · = · await · …" at bounding box center [520, 259] width 841 height 332
click at [81, 427] on button "Execute" at bounding box center [94, 424] width 62 height 28
click at [215, 261] on div "const · Bluebird · = · require ( 'bluebird' ) ¬ ¬ const · alerts · = · await · …" at bounding box center [520, 259] width 841 height 332
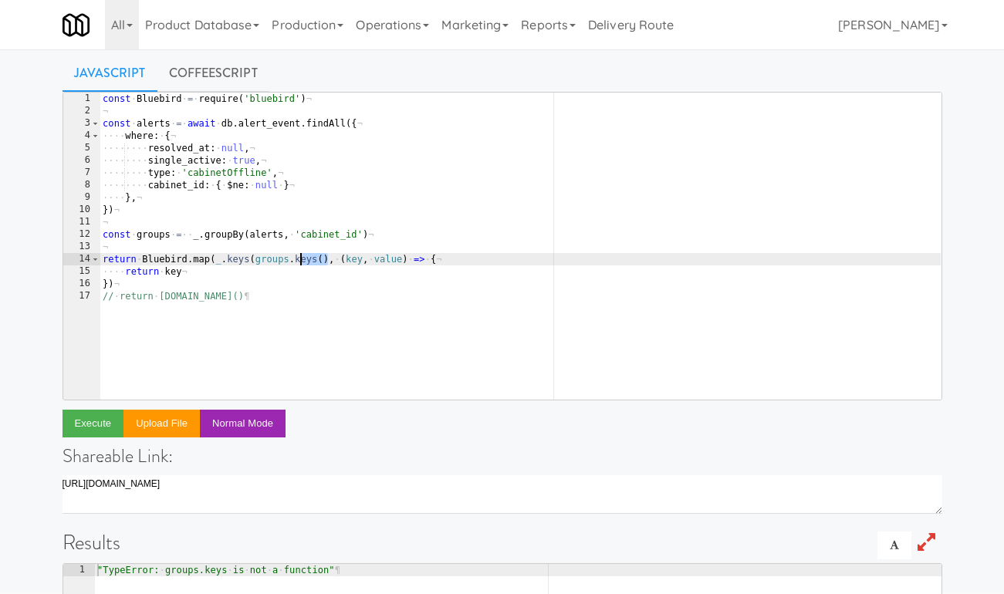
drag, startPoint x: 327, startPoint y: 256, endPoint x: 296, endPoint y: 256, distance: 30.9
click at [296, 256] on div "const · Bluebird · = · require ( 'bluebird' ) ¬ ¬ const · alerts · = · await · …" at bounding box center [520, 259] width 841 height 332
click at [99, 418] on button "Execute" at bounding box center [94, 424] width 62 height 28
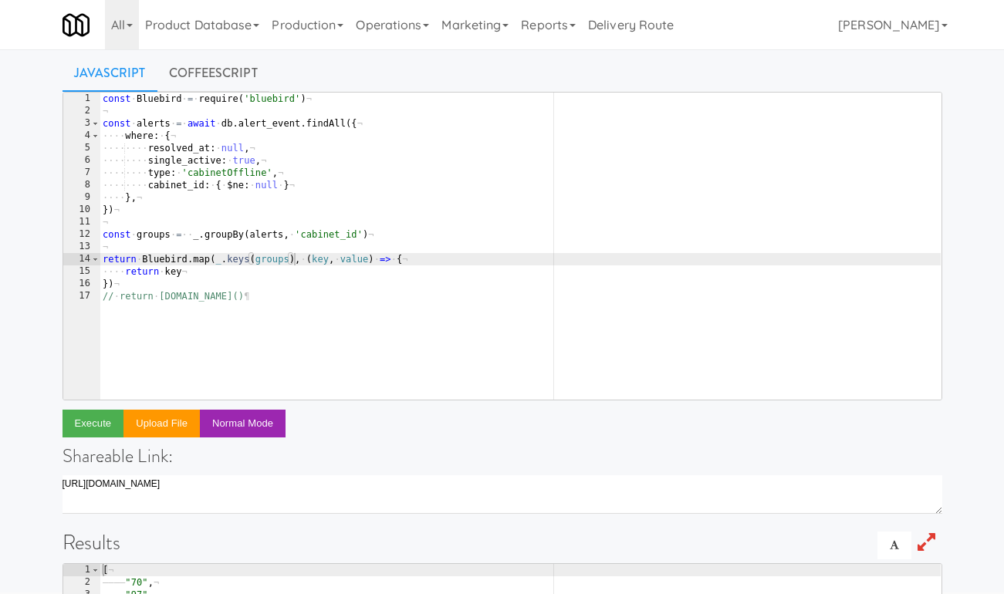
click at [340, 258] on div "const · Bluebird · = · require ( 'bluebird' ) ¬ ¬ const · alerts · = · await · …" at bounding box center [520, 259] width 841 height 332
click at [175, 273] on div "const · Bluebird · = · require ( 'bluebird' ) ¬ ¬ const · alerts · = · await · …" at bounding box center [520, 259] width 841 height 332
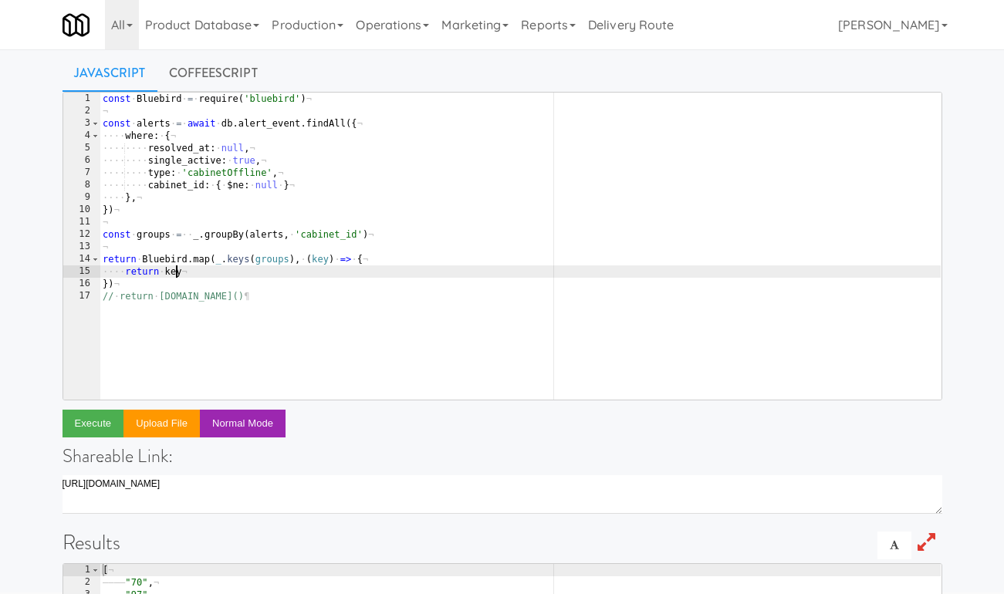
click at [175, 273] on div "const · Bluebird · = · require ( 'bluebird' ) ¬ ¬ const · alerts · = · await · …" at bounding box center [520, 259] width 841 height 332
click at [100, 422] on button "Execute" at bounding box center [94, 424] width 62 height 28
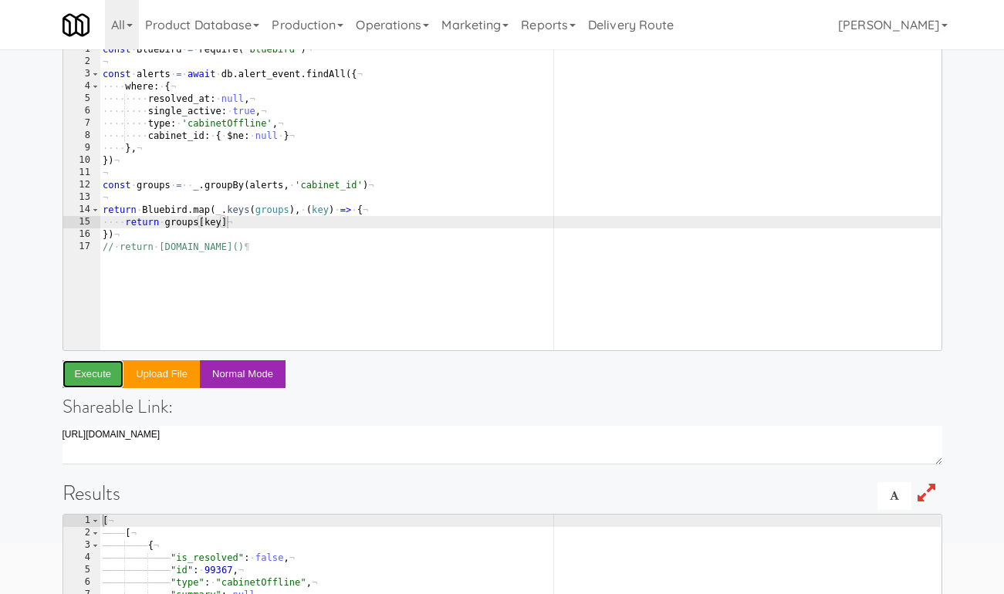
scroll to position [103, 0]
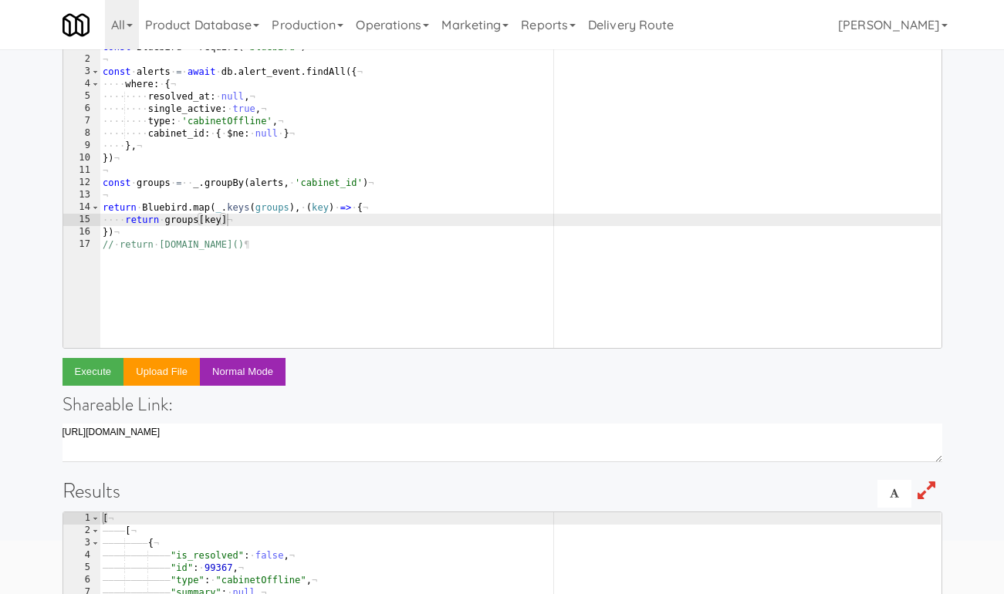
click at [233, 215] on div "const · Bluebird · = · require ( 'bluebird' ) ¬ ¬ const · alerts · = · await · …" at bounding box center [520, 207] width 841 height 332
click at [94, 368] on button "Execute" at bounding box center [94, 372] width 62 height 28
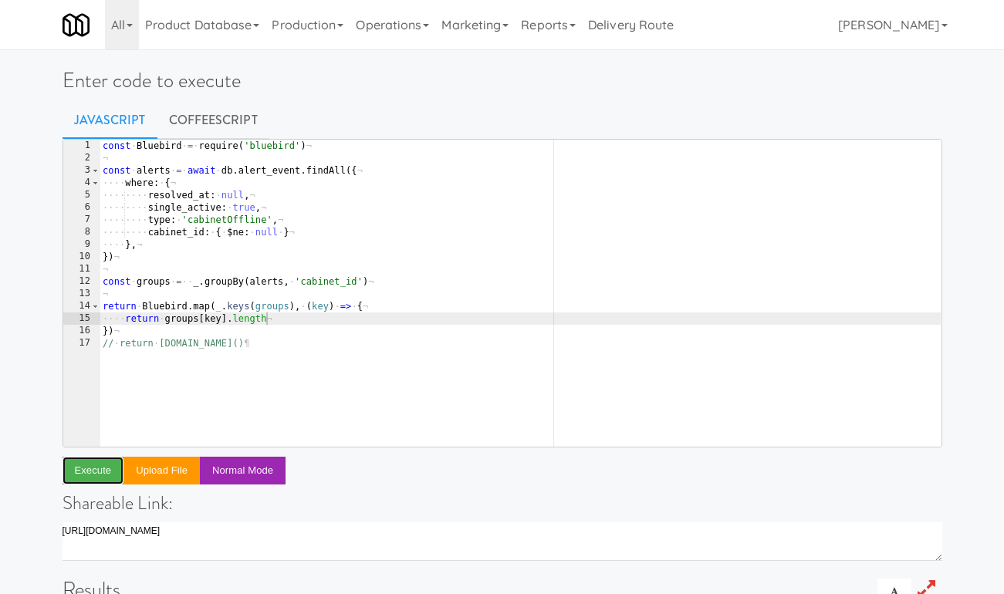
scroll to position [0, 0]
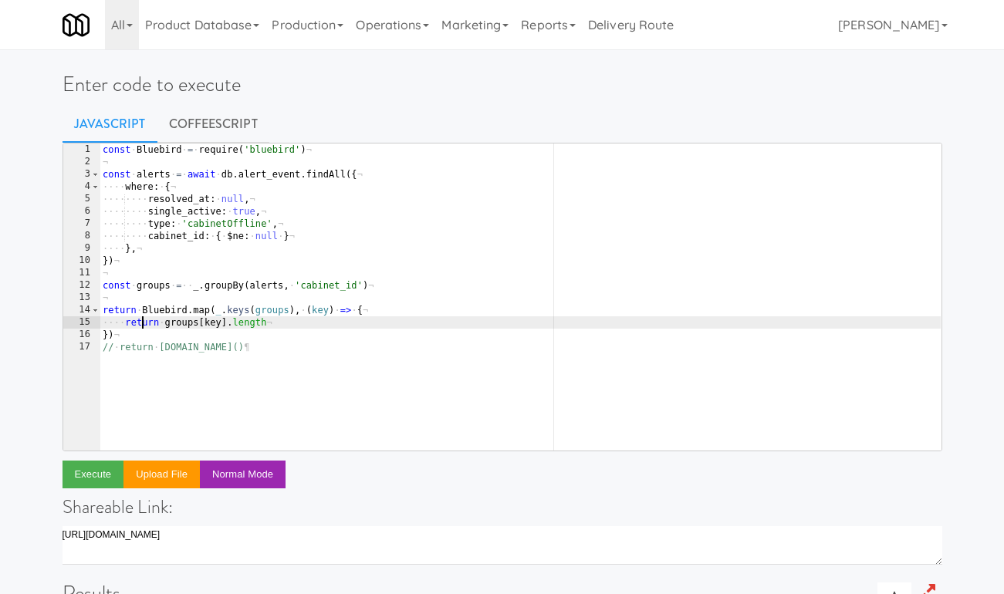
click at [144, 327] on div "const · Bluebird · = · require ( 'bluebird' ) ¬ ¬ const · alerts · = · await · …" at bounding box center [520, 310] width 841 height 332
type textarea "if (groups[key].length > 1) {"
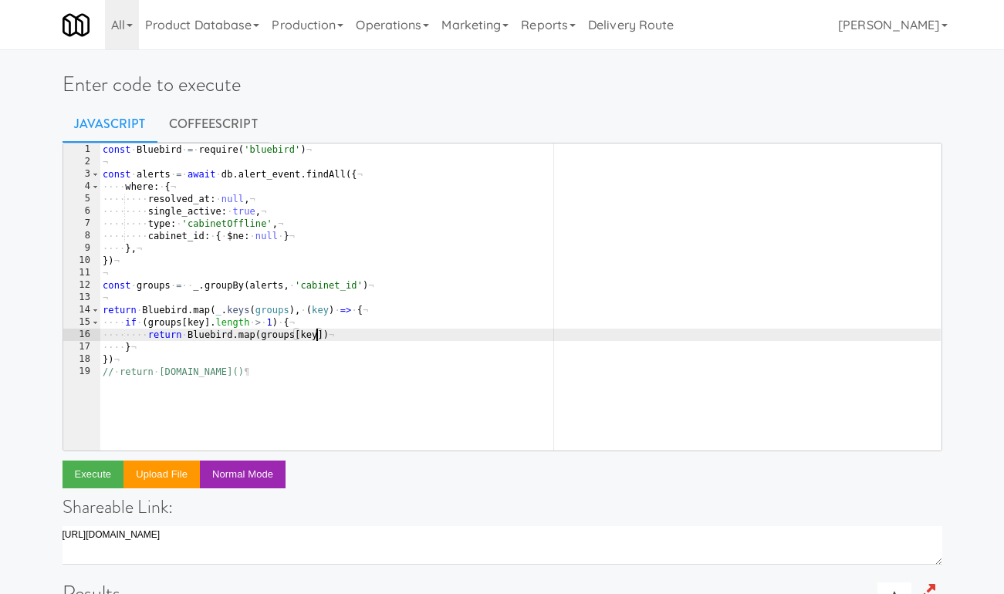
scroll to position [0, 17]
click at [262, 333] on div "const · Bluebird · = · require ( 'bluebird' ) ¬ ¬ const · alerts · = · await · …" at bounding box center [520, 310] width 841 height 332
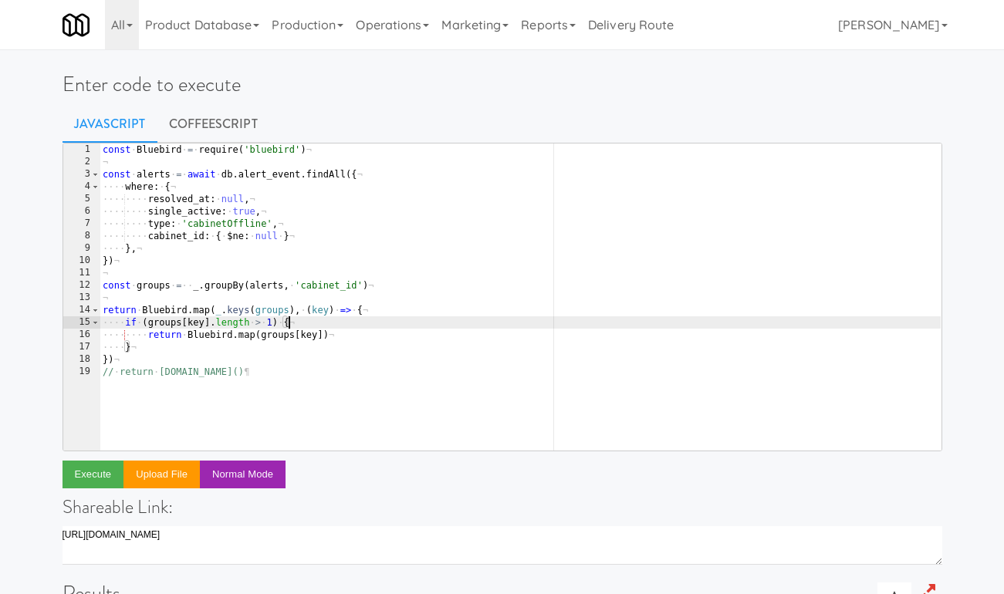
click at [296, 320] on div "const · Bluebird · = · require ( 'bluebird' ) ¬ ¬ const · alerts · = · await · …" at bounding box center [520, 310] width 841 height 332
type textarea "if (groups[key].length > 1) {"
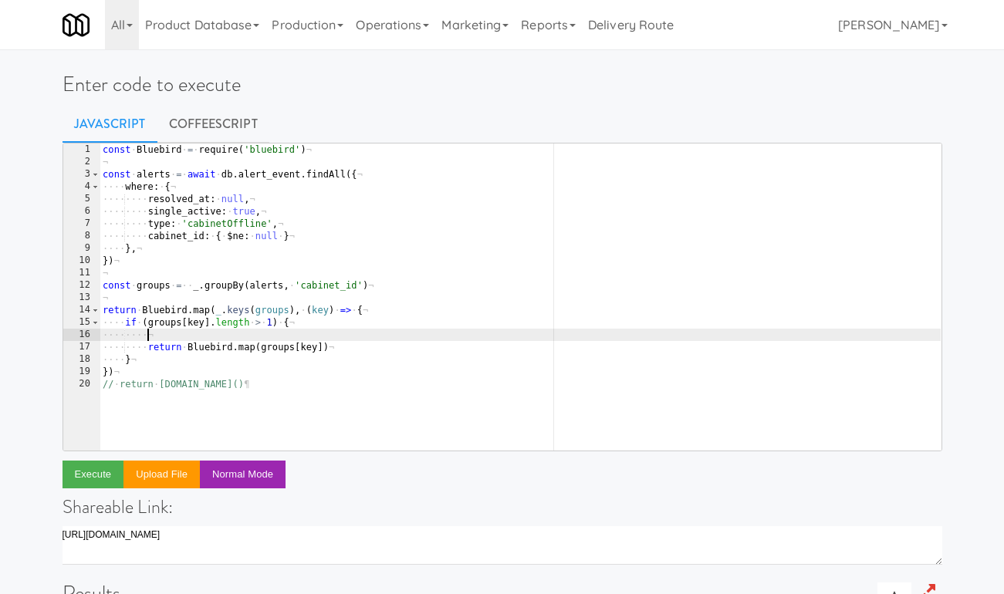
paste textarea "groups[key]"
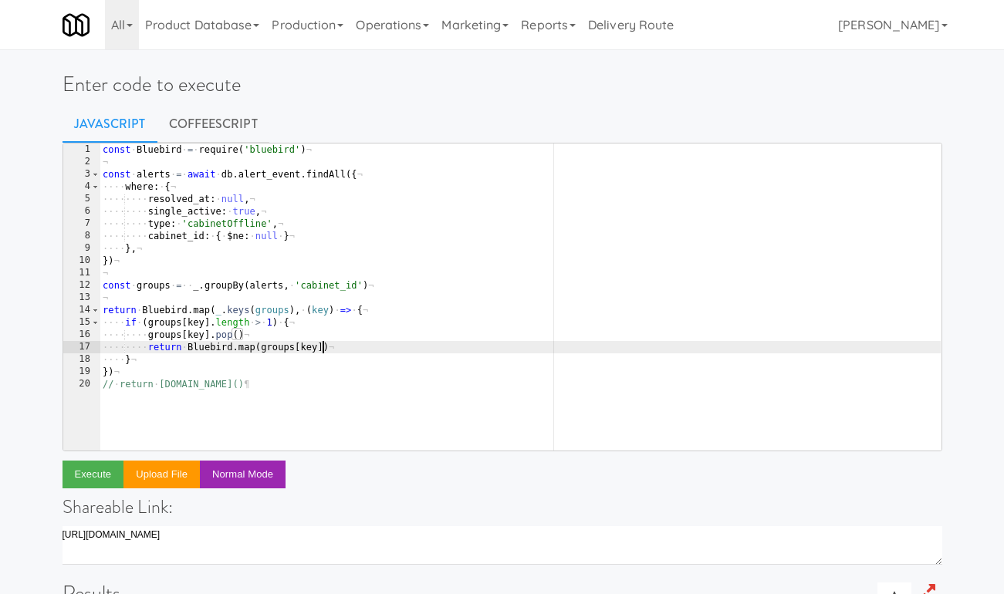
click at [323, 347] on div "const · Bluebird · = · require ( 'bluebird' ) ¬ ¬ const · alerts · = · await · …" at bounding box center [520, 310] width 841 height 332
type textarea "return Bluebird.map(groups[key], (alert) => {)"
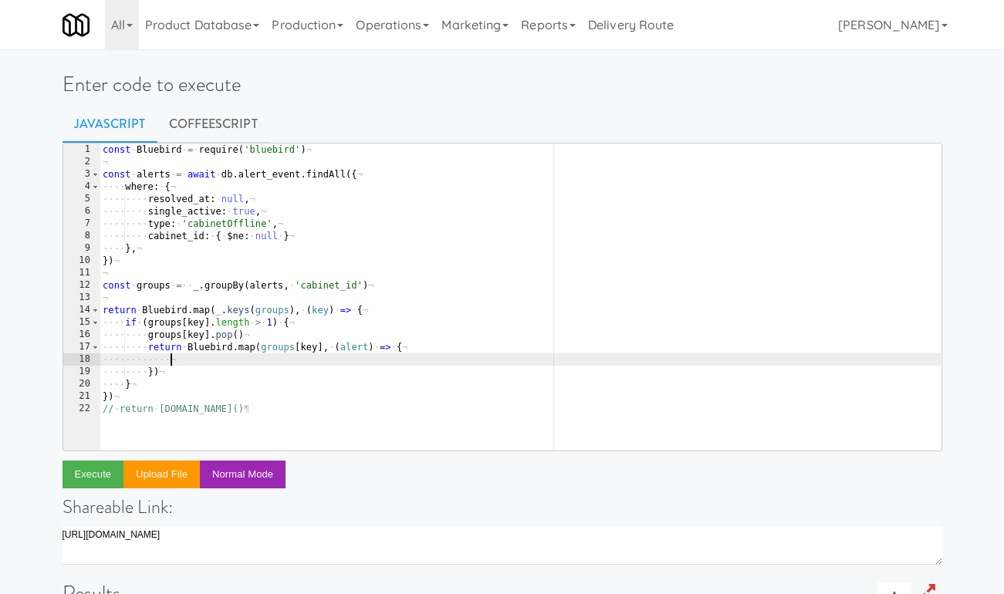
click at [331, 347] on div "const · Bluebird · = · require ( 'bluebird' ) ¬ ¬ const · alerts · = · await · …" at bounding box center [520, 310] width 841 height 332
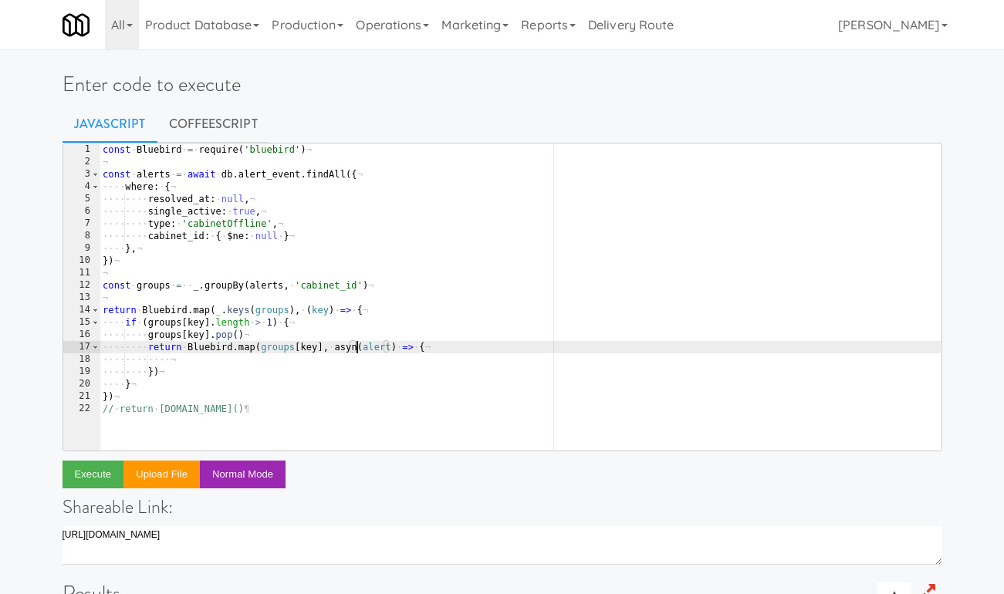
type textarea "return Bluebird.map(groups[key], async (alert) => {"
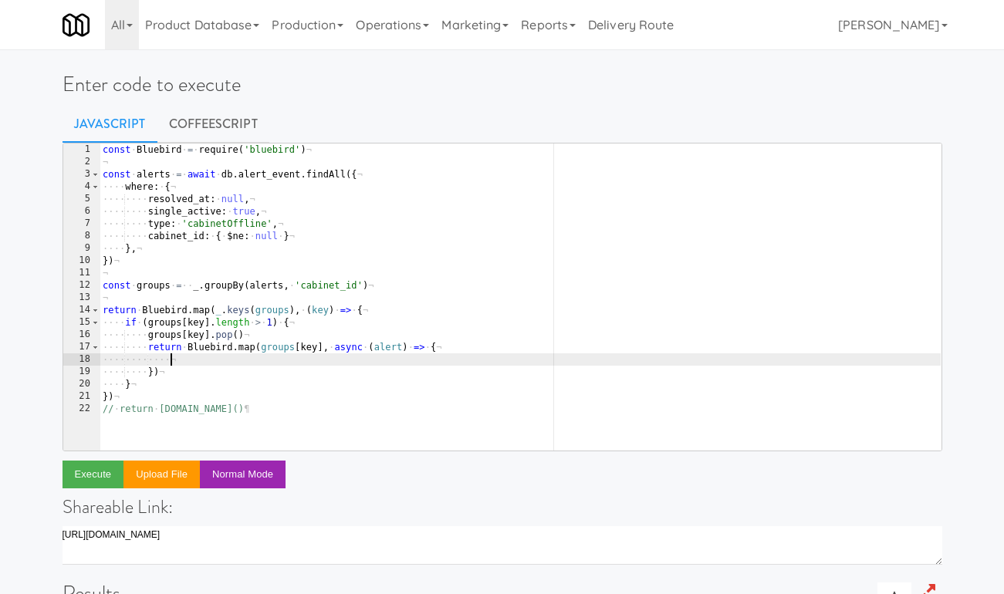
click at [333, 357] on div "const · Bluebird · = · require ( 'bluebird' ) ¬ ¬ const · alerts · = · await · …" at bounding box center [520, 310] width 841 height 332
click at [181, 361] on div "const · Bluebird · = · require ( 'bluebird' ) ¬ ¬ const · alerts · = · await · …" at bounding box center [520, 310] width 841 height 332
type textarea "alert.resolved_at = new Date()"
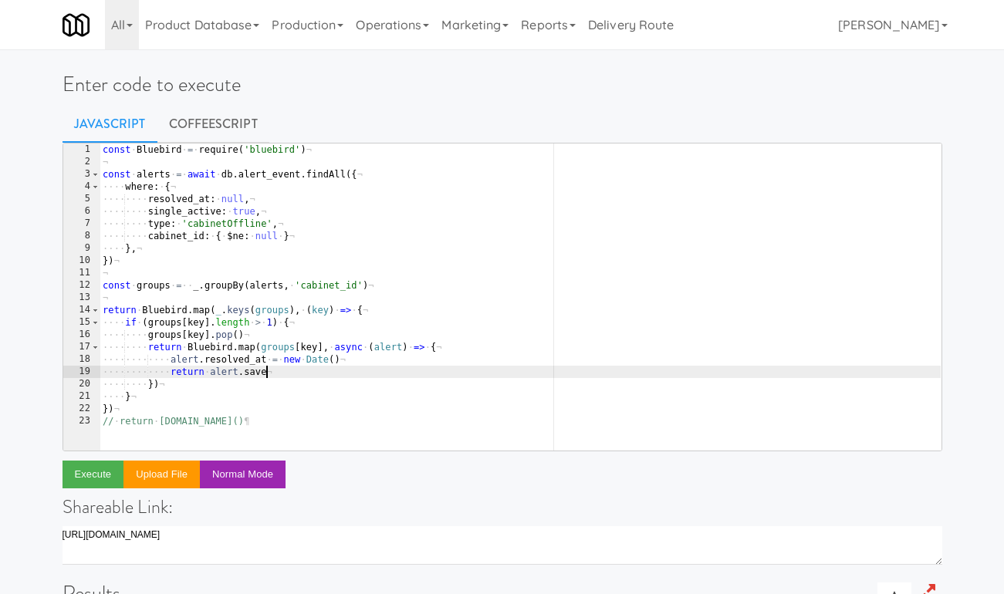
scroll to position [0, 13]
click at [154, 384] on div "const · Bluebird · = · require ( 'bluebird' ) ¬ ¬ const · alerts · = · await · …" at bounding box center [520, 310] width 841 height 332
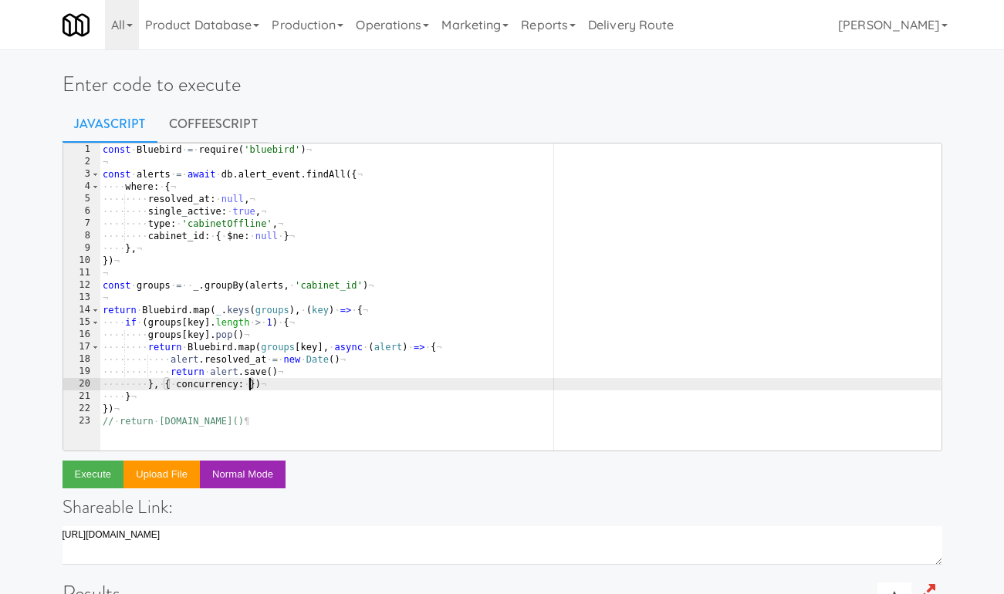
scroll to position [0, 12]
click at [111, 409] on div "const · Bluebird · = · require ( 'bluebird' ) ¬ ¬ const · alerts · = · await · …" at bounding box center [520, 310] width 841 height 332
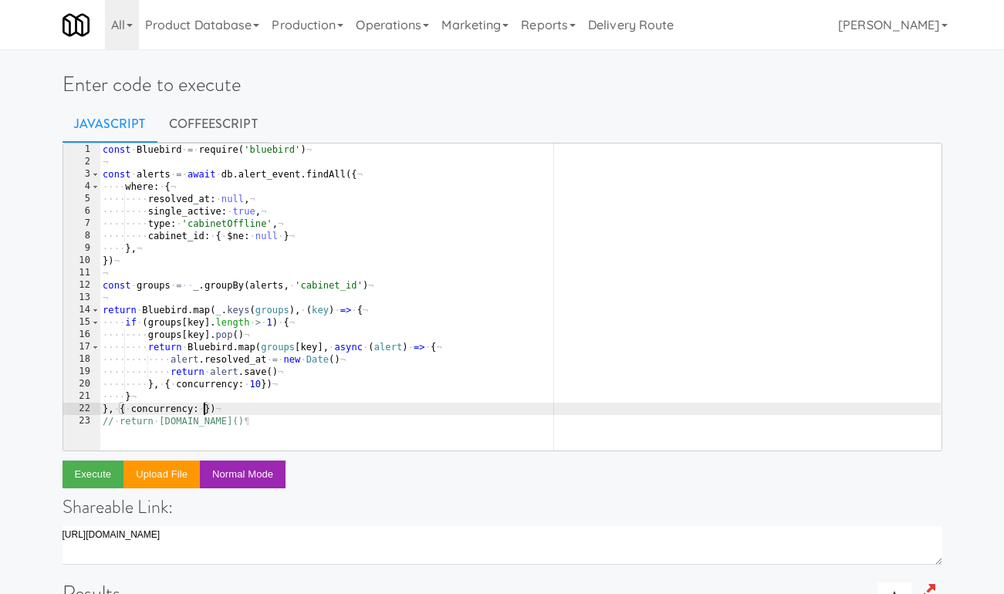
scroll to position [0, 8]
click at [259, 406] on div "const · Bluebird · = · require ( 'bluebird' ) ¬ ¬ const · alerts · = · await · …" at bounding box center [520, 310] width 841 height 332
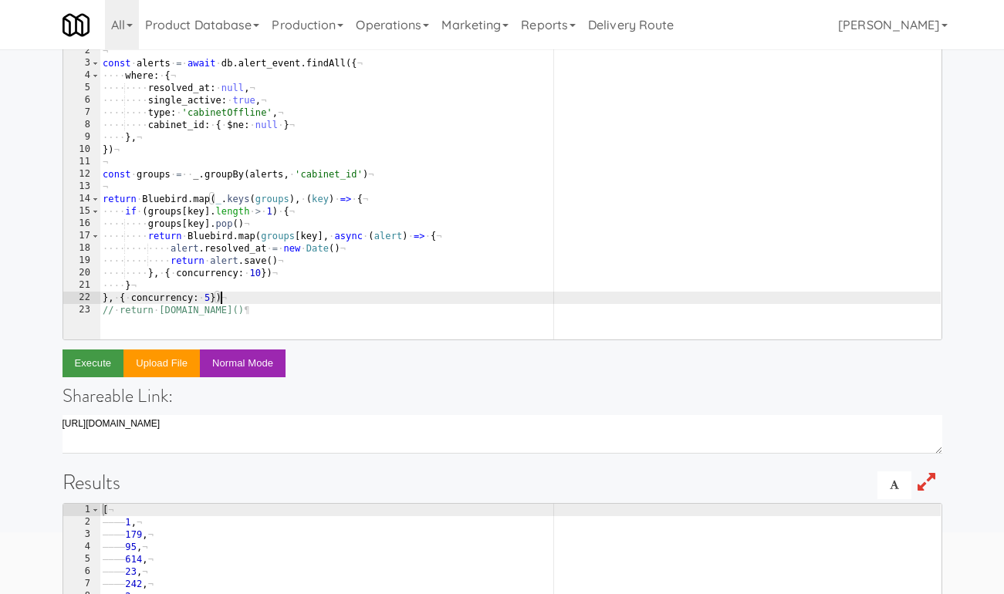
scroll to position [113, 0]
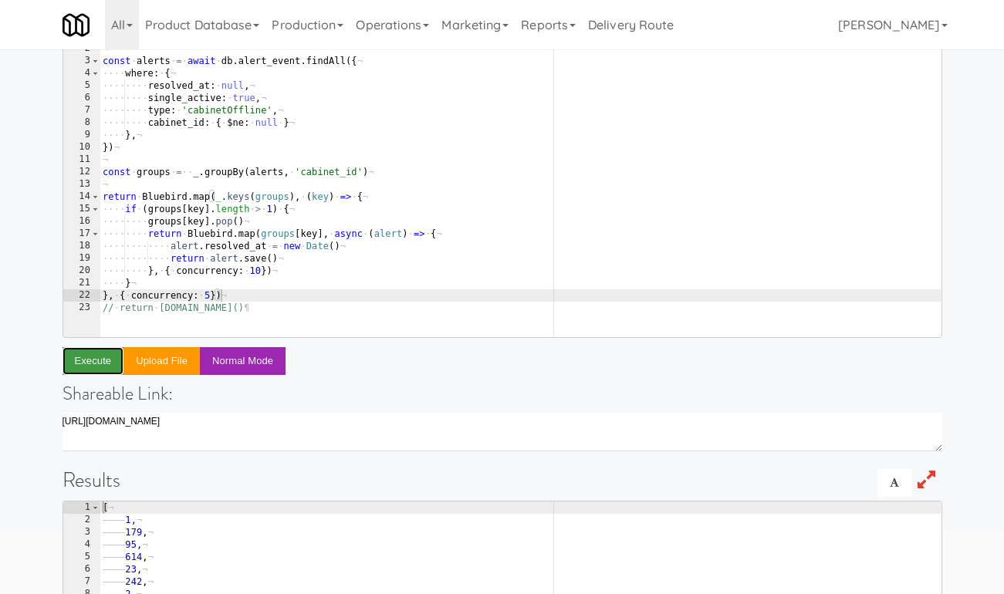
click at [100, 367] on button "Execute" at bounding box center [94, 361] width 62 height 28
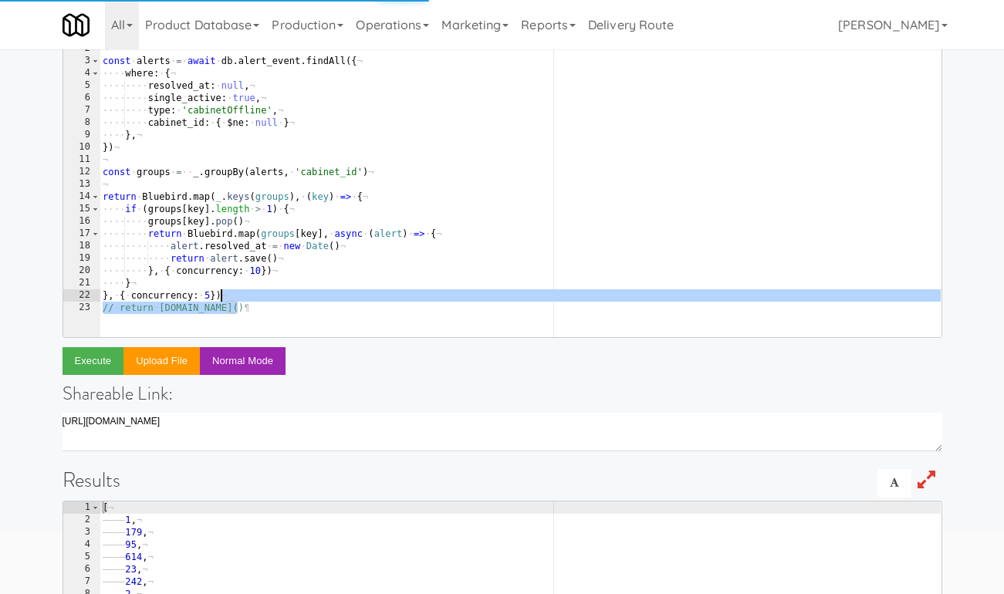
drag, startPoint x: 255, startPoint y: 306, endPoint x: 255, endPoint y: 298, distance: 8.5
click at [255, 298] on div "const · Bluebird · = · require ( 'bluebird' ) ¬ ¬ const · alerts · = · await · …" at bounding box center [520, 196] width 841 height 332
type textarea "}, { concurrency: 5})"
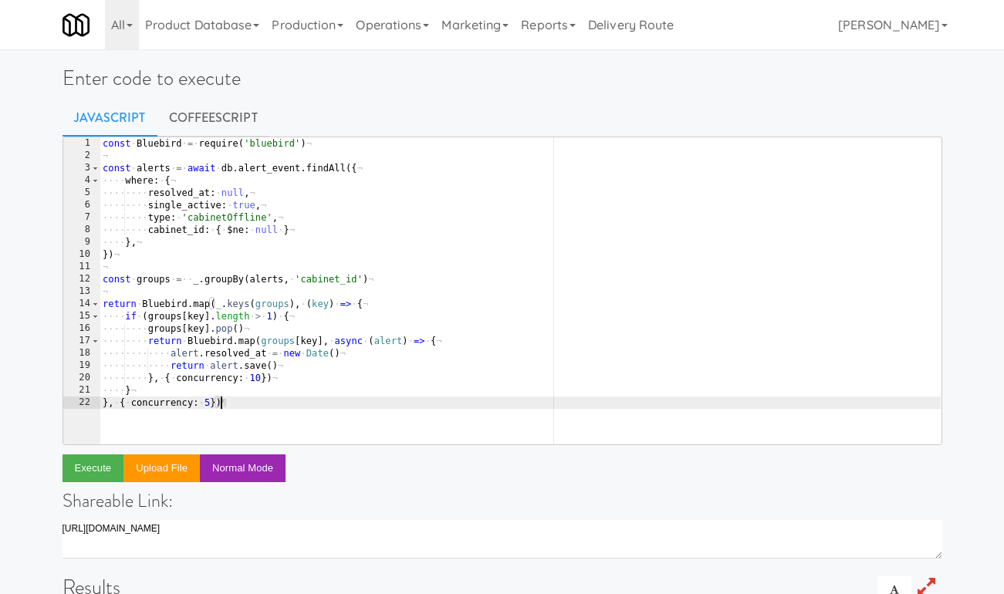
scroll to position [0, 0]
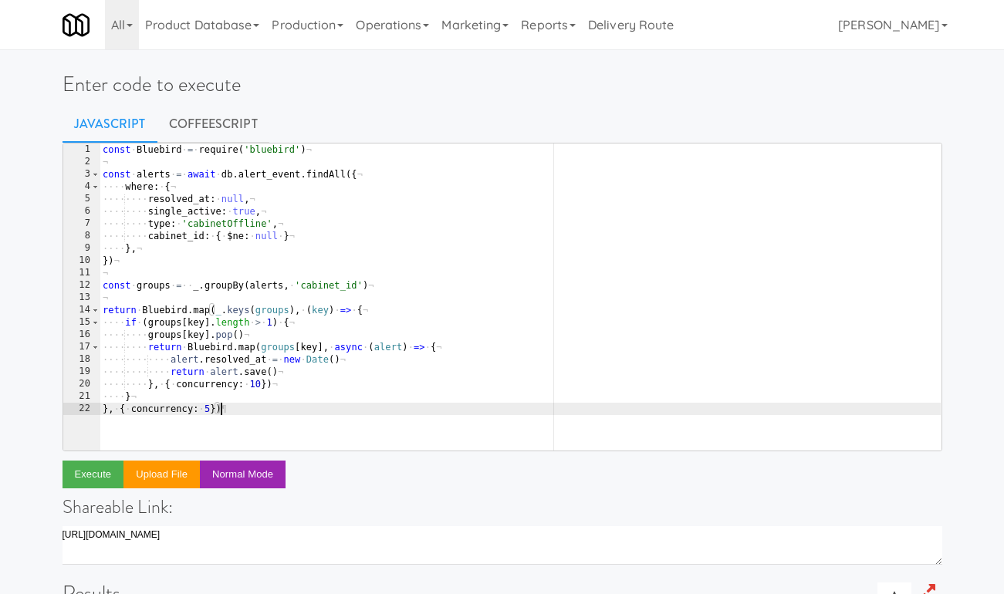
click at [365, 161] on div "const · Bluebird · = · require ( 'bluebird' ) ¬ ¬ const · alerts · = · await · …" at bounding box center [520, 310] width 841 height 332
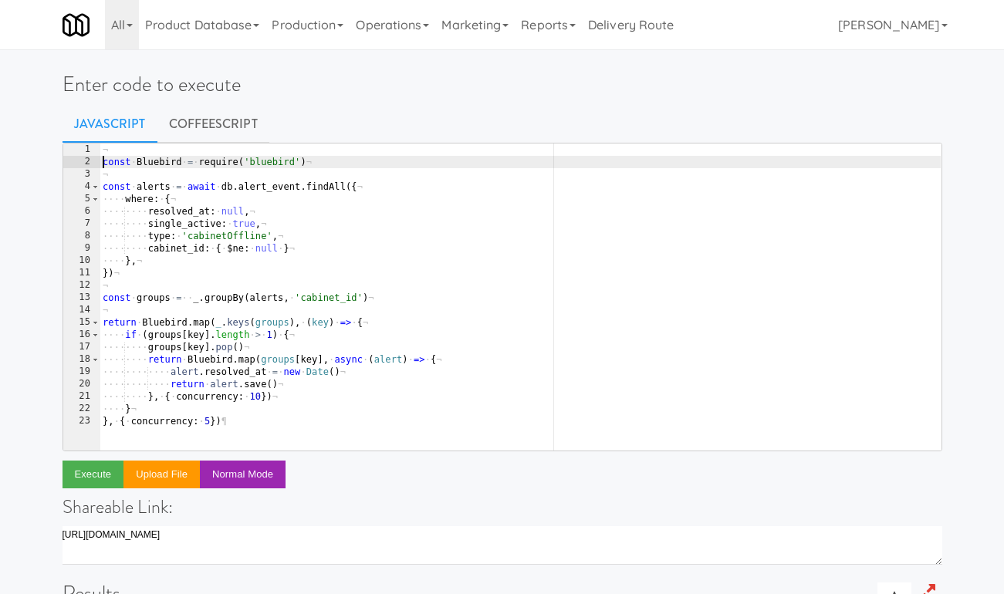
type textarea "const Bluebird = require('bluebird')"
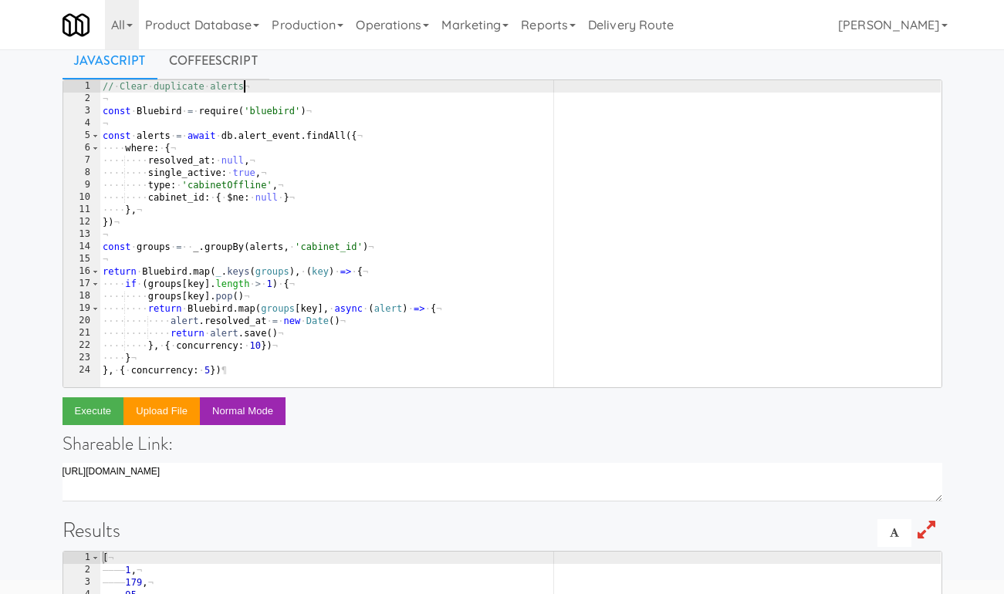
scroll to position [69, 0]
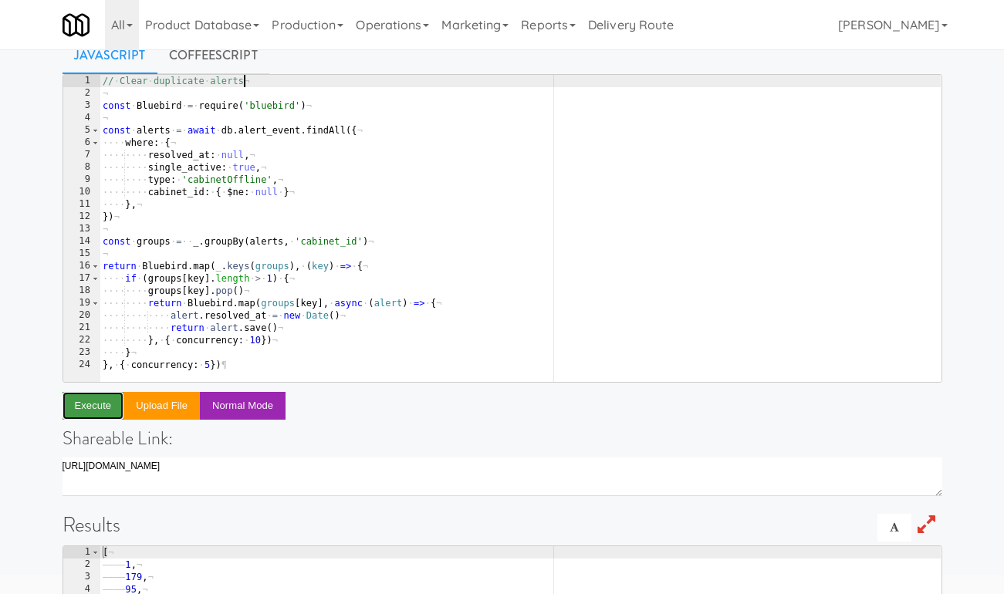
click at [101, 405] on button "Execute" at bounding box center [94, 406] width 62 height 28
click at [302, 236] on div "// · Clear · duplicate · alerts ¬ ¬ const · Bluebird · = · require ( 'bluebird'…" at bounding box center [520, 241] width 841 height 332
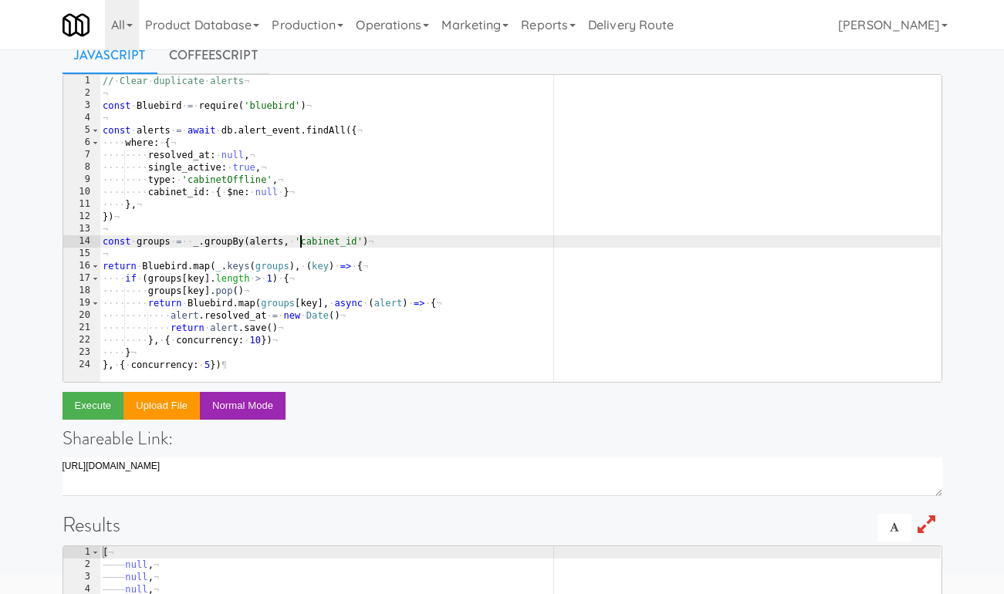
scroll to position [0, 8]
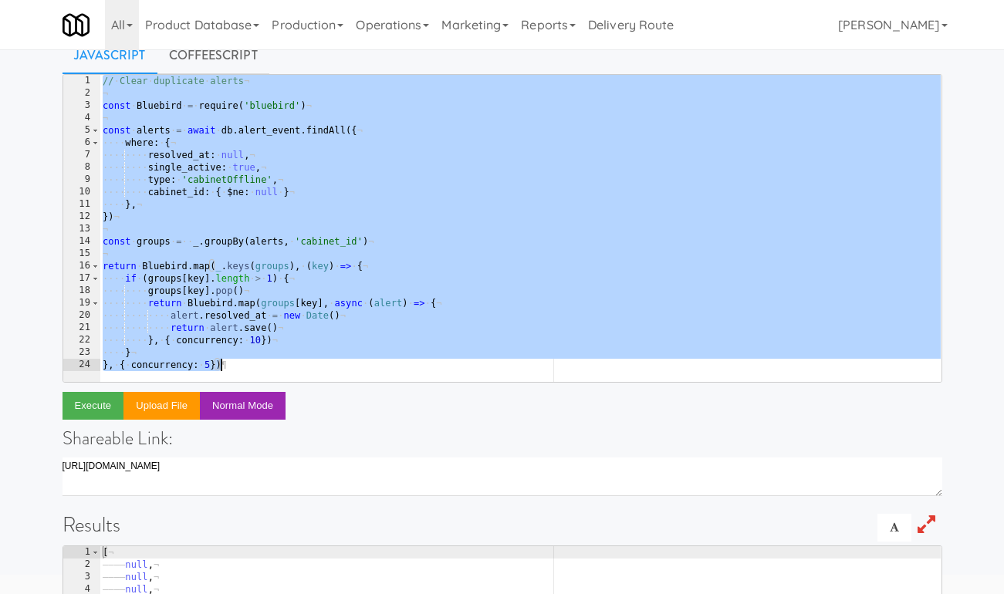
click at [213, 138] on div "// · Clear · duplicate · alerts ¬ ¬ const · Bluebird · = · require ( 'bluebird'…" at bounding box center [520, 241] width 841 height 332
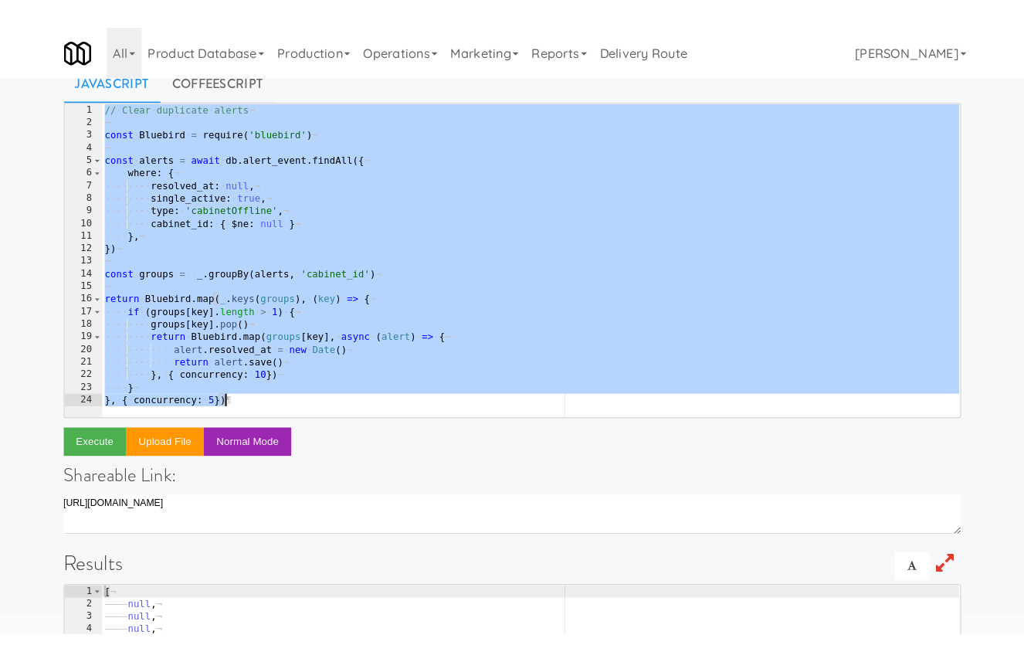
scroll to position [0, 5]
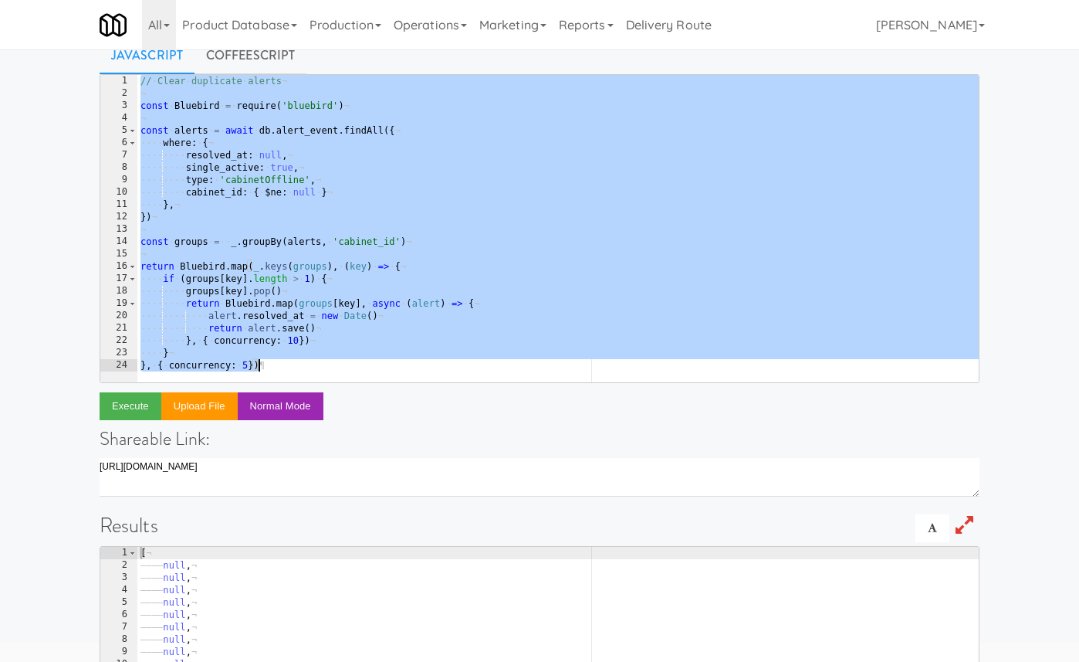
click at [309, 172] on div "// · Clear · duplicate · alerts ¬ ¬ const · Bluebird · = · require ( 'bluebird'…" at bounding box center [557, 241] width 841 height 332
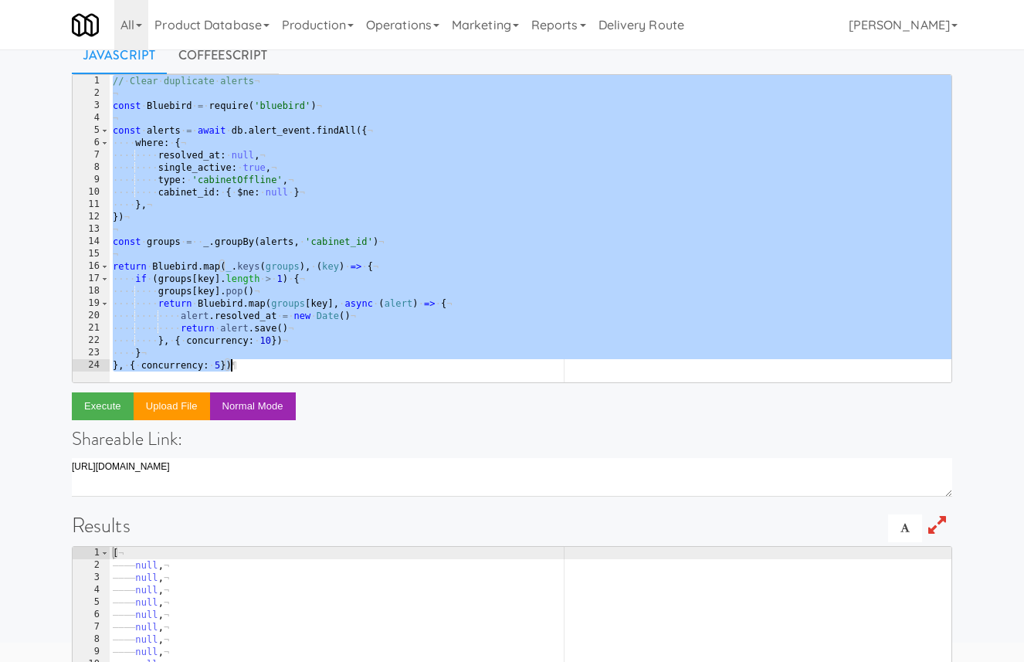
click at [184, 214] on div "// · Clear · duplicate · alerts ¬ ¬ const · Bluebird · = · require ( 'bluebird'…" at bounding box center [530, 241] width 841 height 332
type textarea "})"
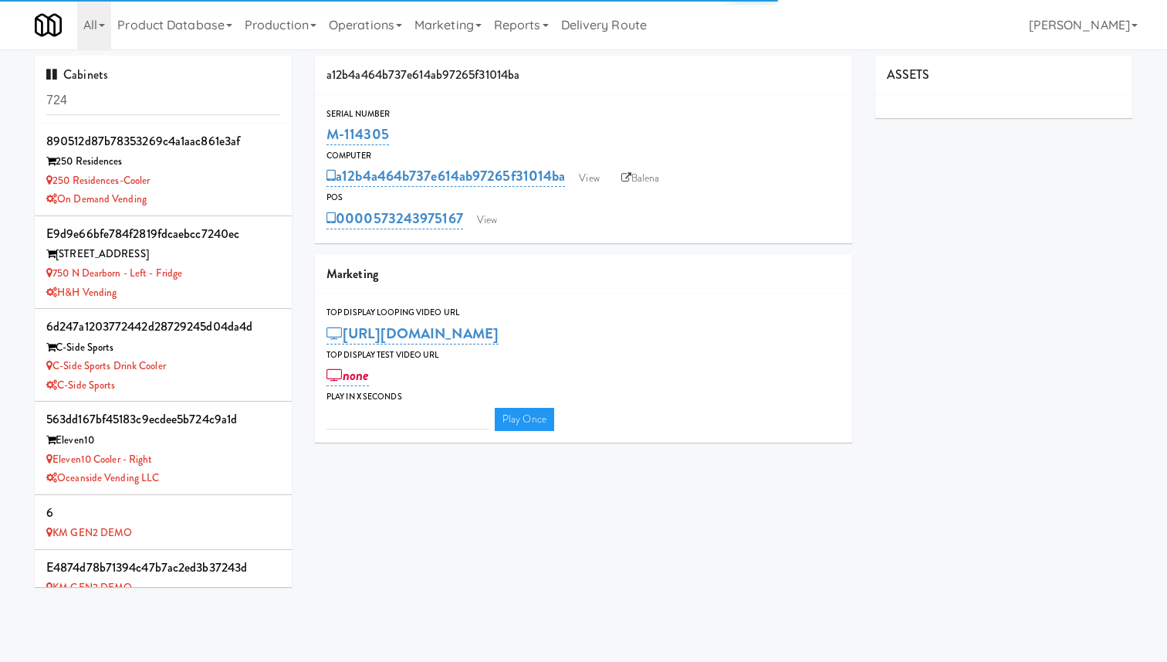
type input "3"
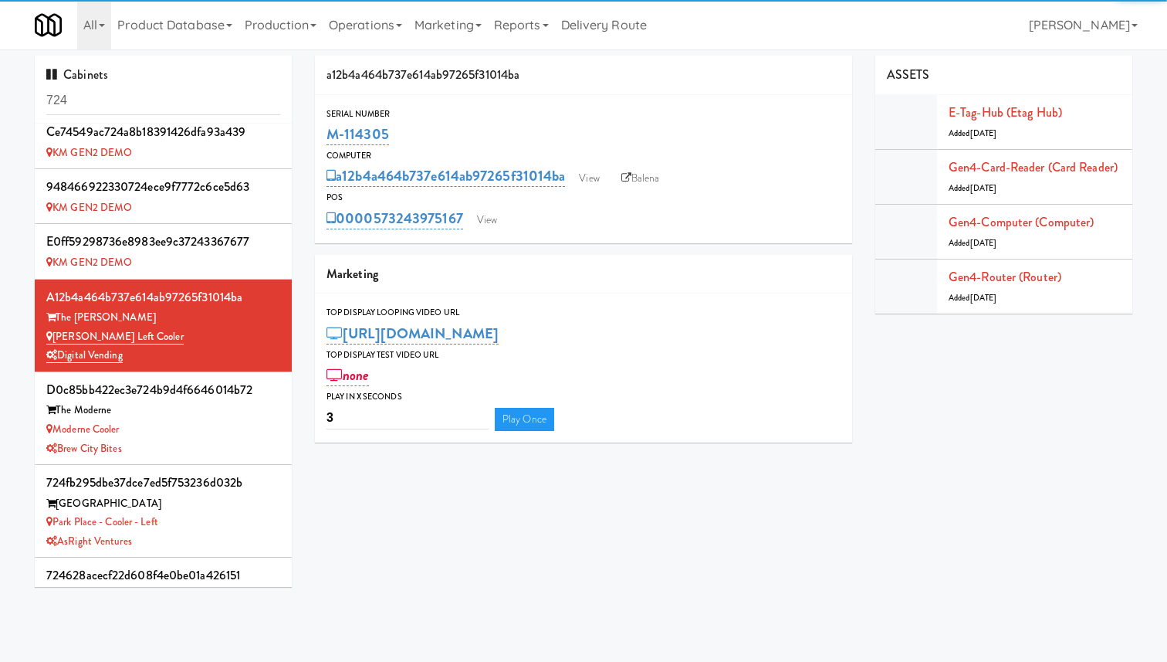
scroll to position [743, 0]
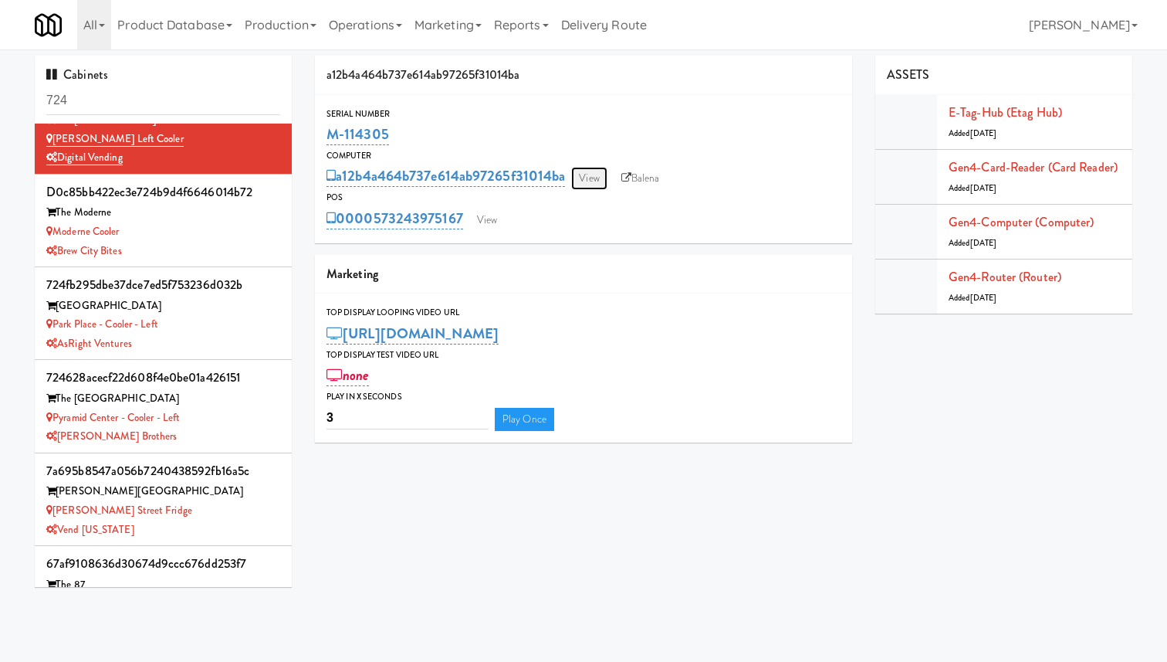
click at [591, 169] on link "View" at bounding box center [589, 178] width 36 height 23
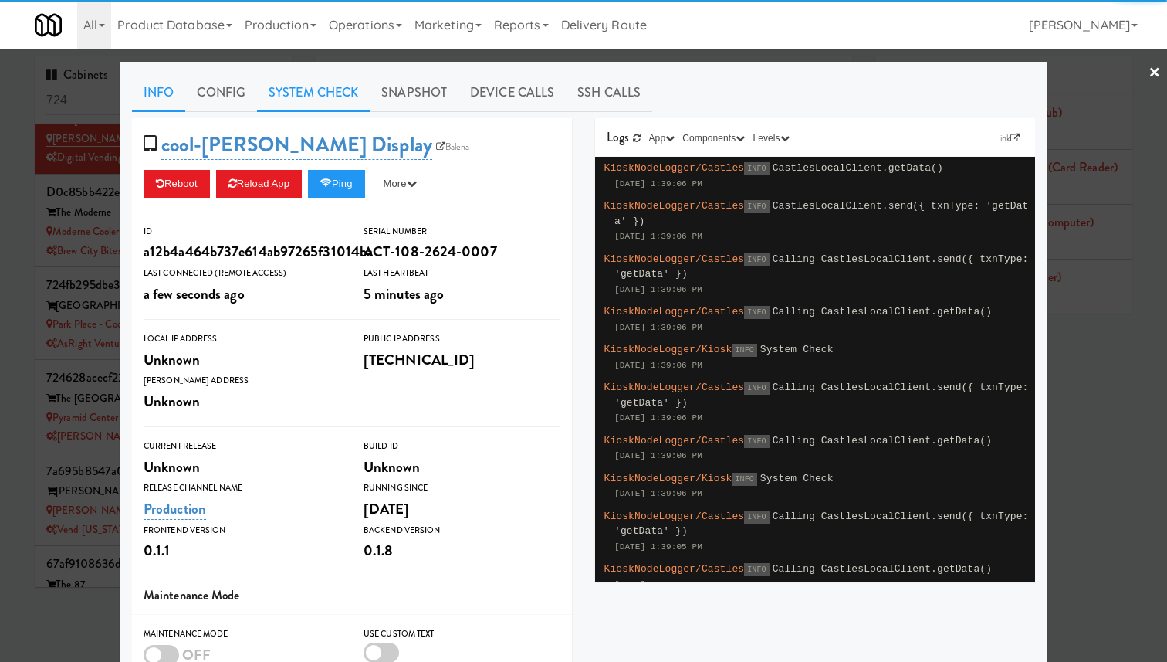
click at [320, 90] on link "System Check" at bounding box center [313, 92] width 113 height 39
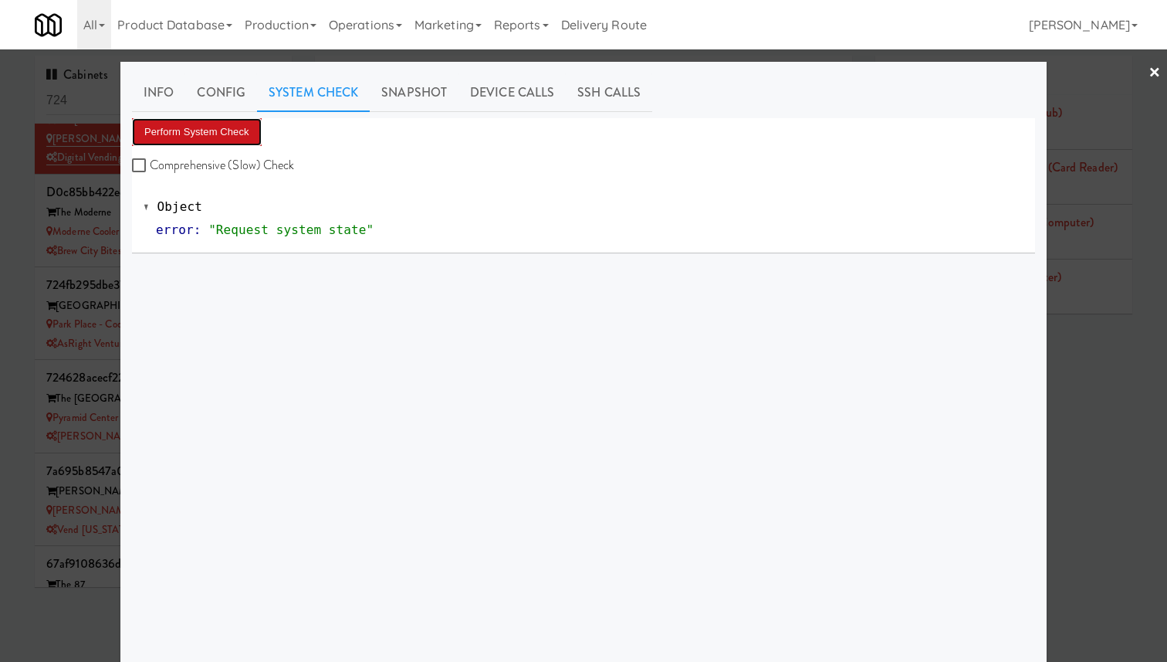
click at [222, 124] on button "Perform System Check" at bounding box center [197, 132] width 130 height 28
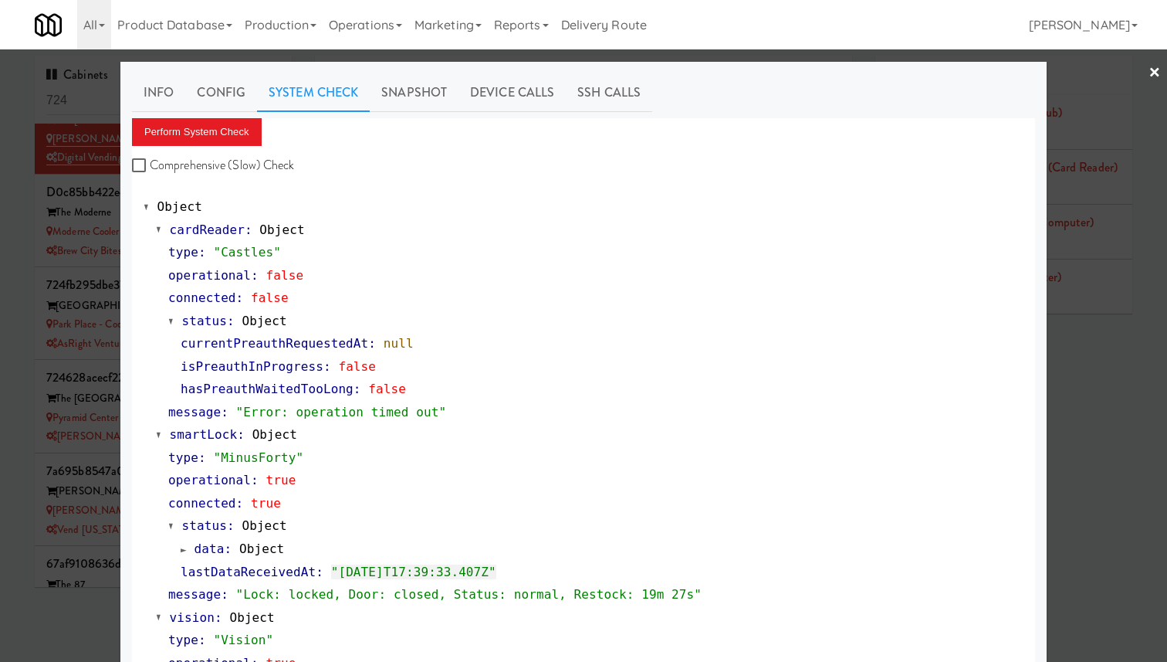
click at [83, 147] on div at bounding box center [583, 331] width 1167 height 662
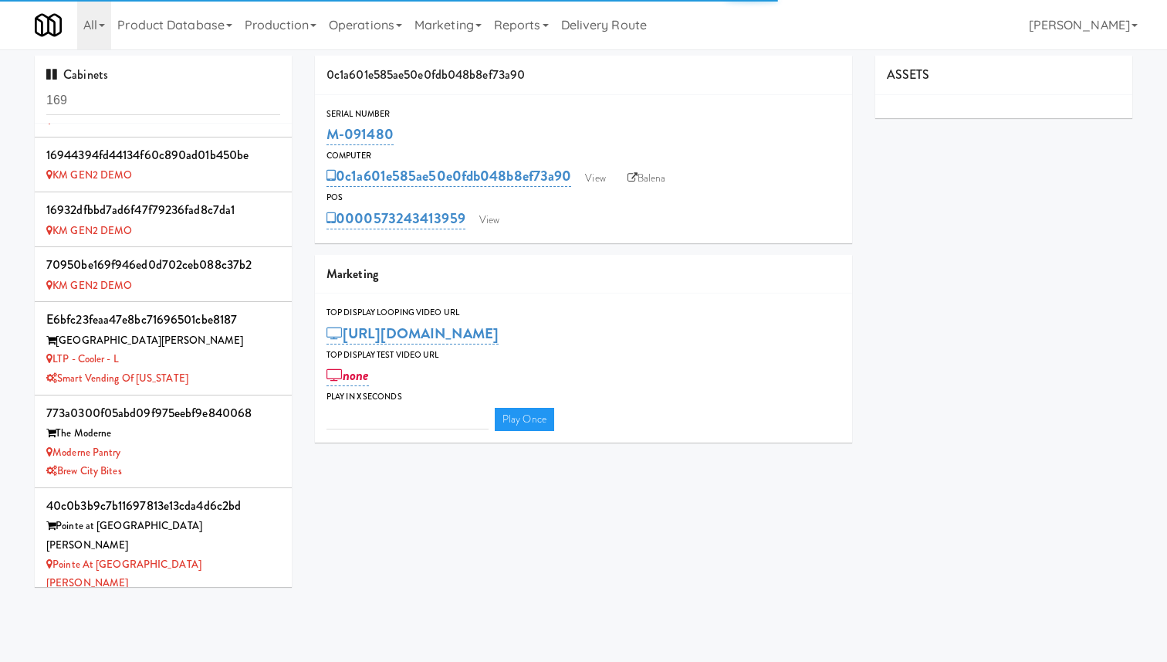
type input "3"
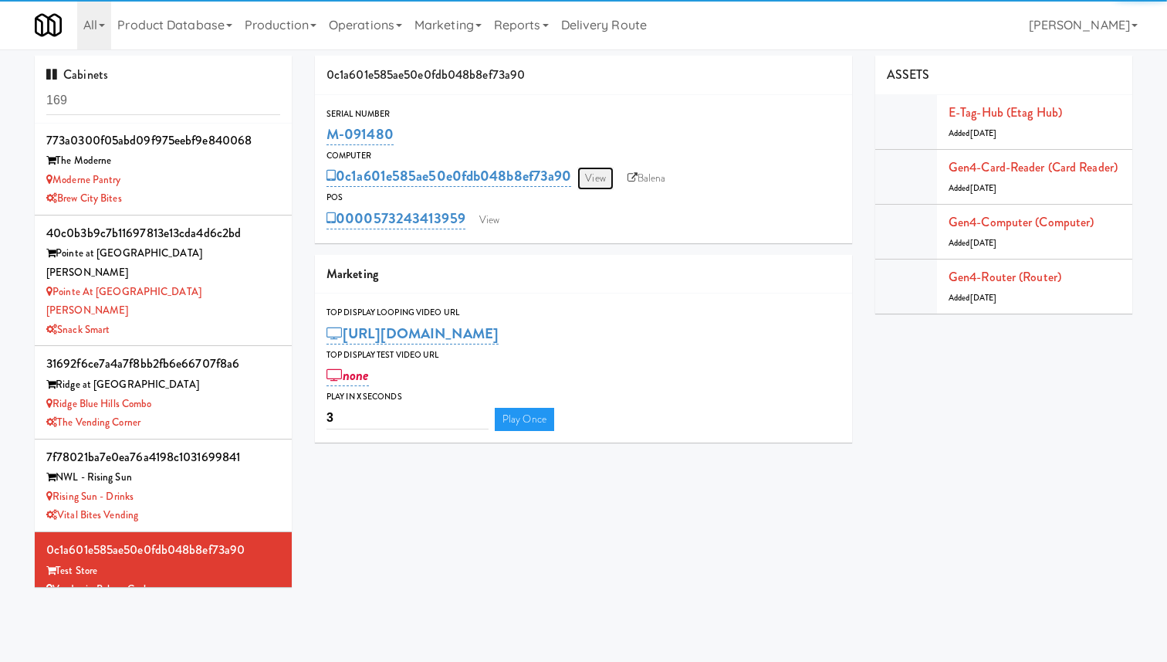
click at [591, 178] on link "View" at bounding box center [595, 178] width 36 height 23
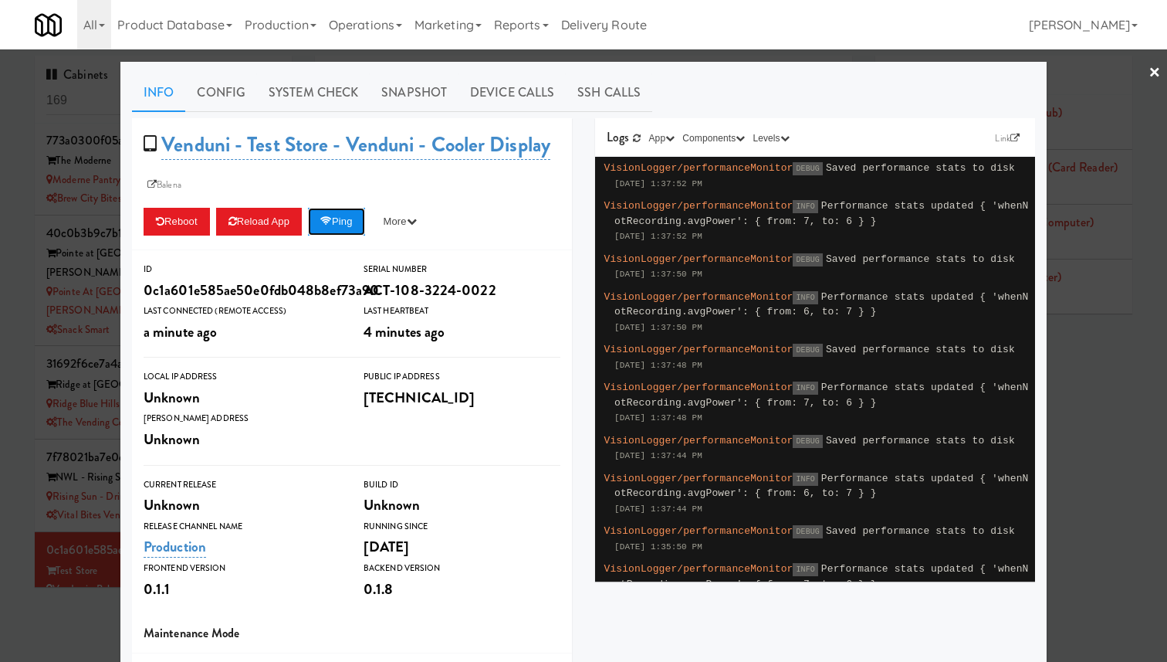
click at [340, 225] on button "Ping" at bounding box center [336, 222] width 57 height 28
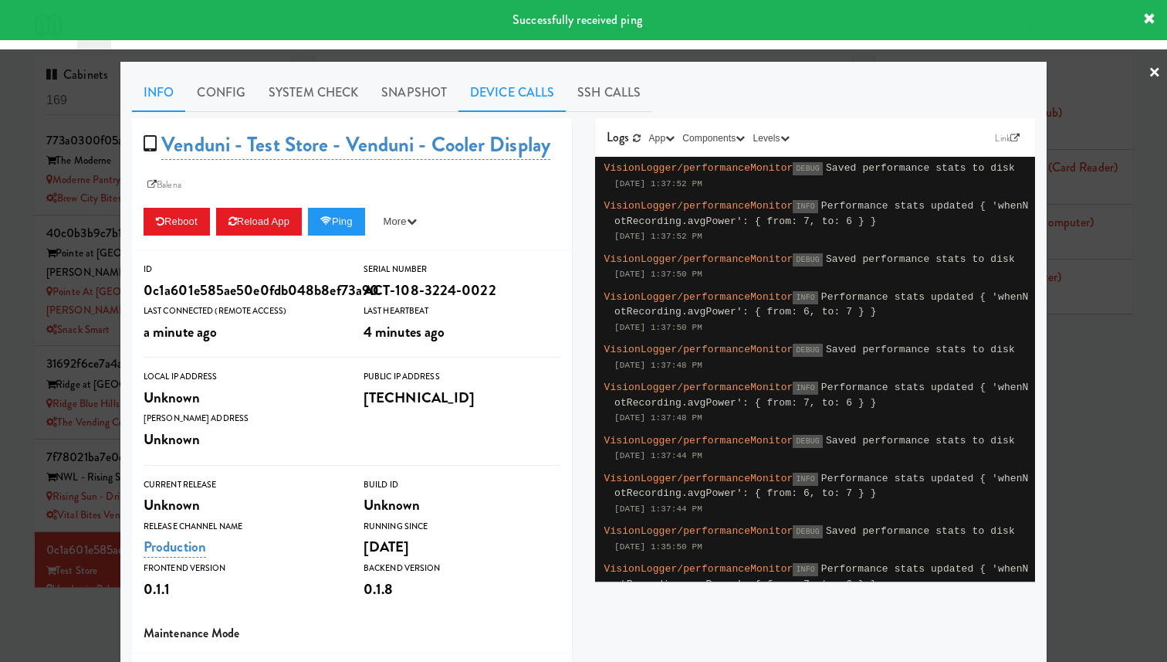
click at [526, 100] on link "Device Calls" at bounding box center [512, 92] width 107 height 39
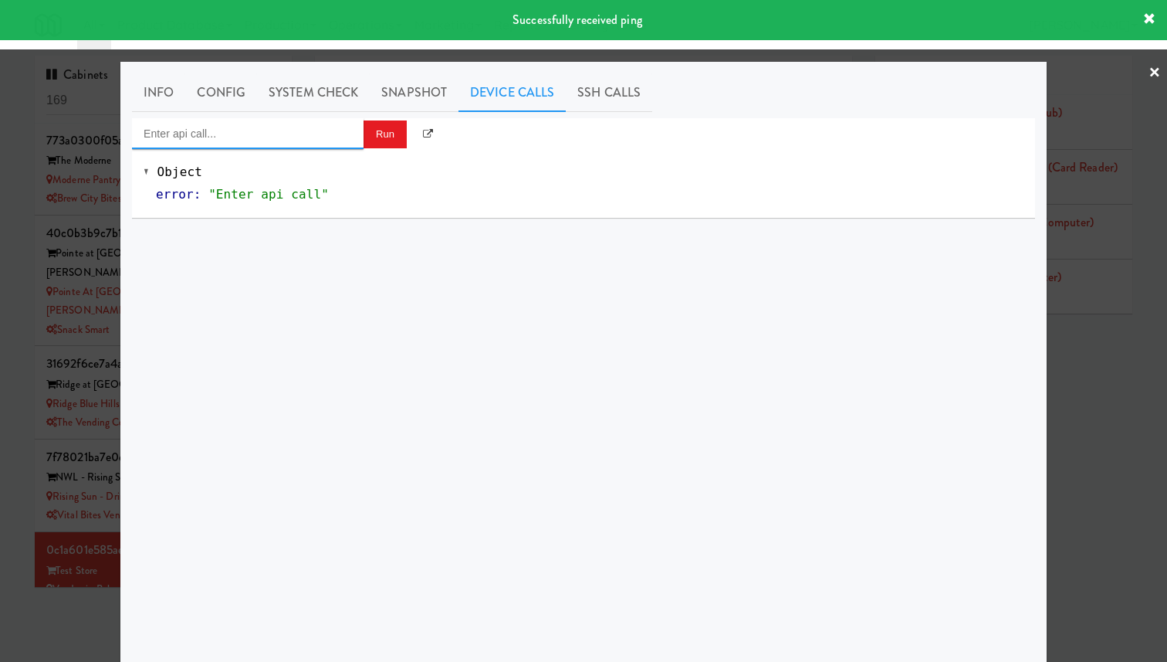
click at [252, 137] on input "Enter api call..." at bounding box center [248, 133] width 232 height 31
click at [257, 162] on div "Cooler: Toggle Restocking" at bounding box center [248, 159] width 208 height 20
type input "Cooler: Toggle Restocking"
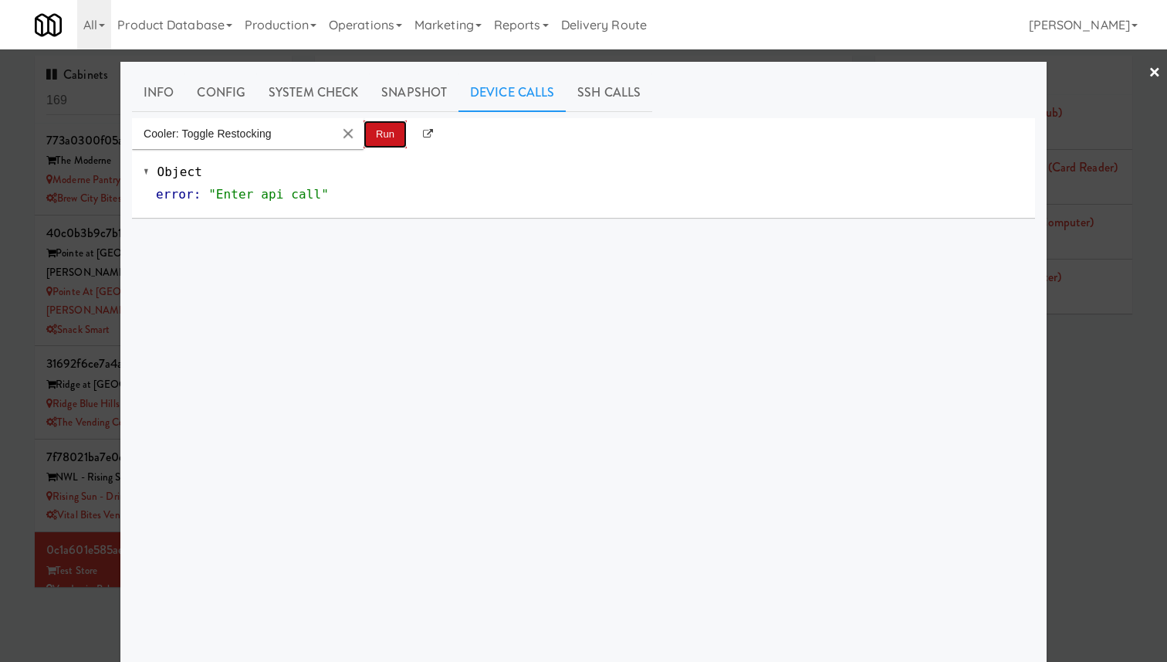
click at [391, 132] on button "Run" at bounding box center [385, 134] width 43 height 28
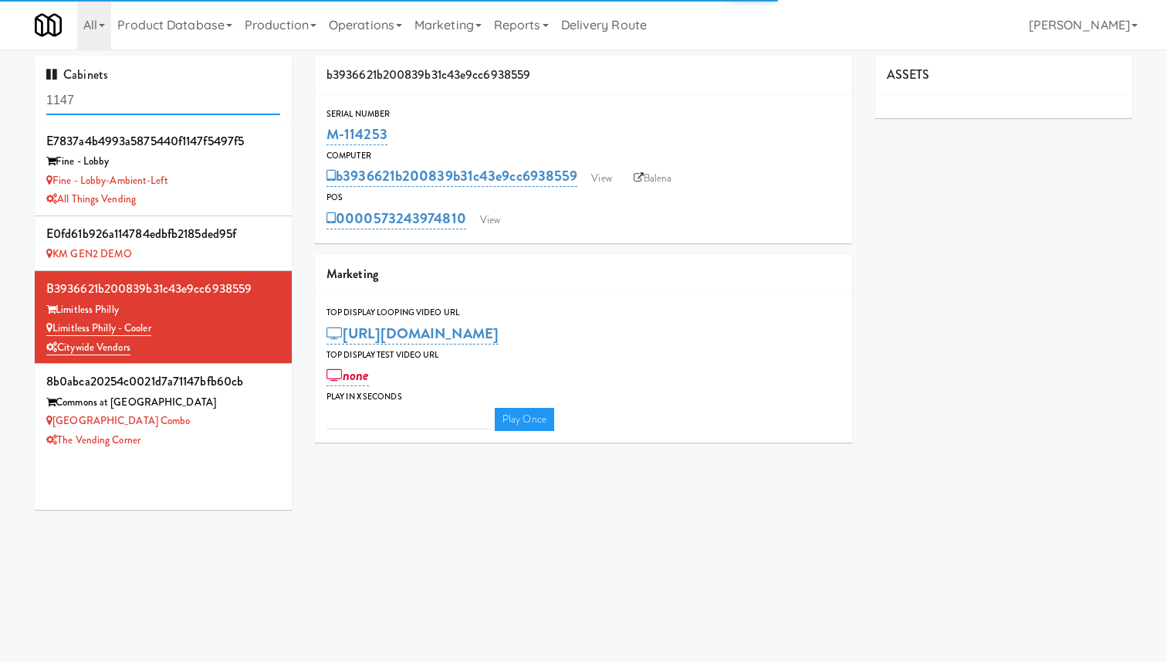
type input "3"
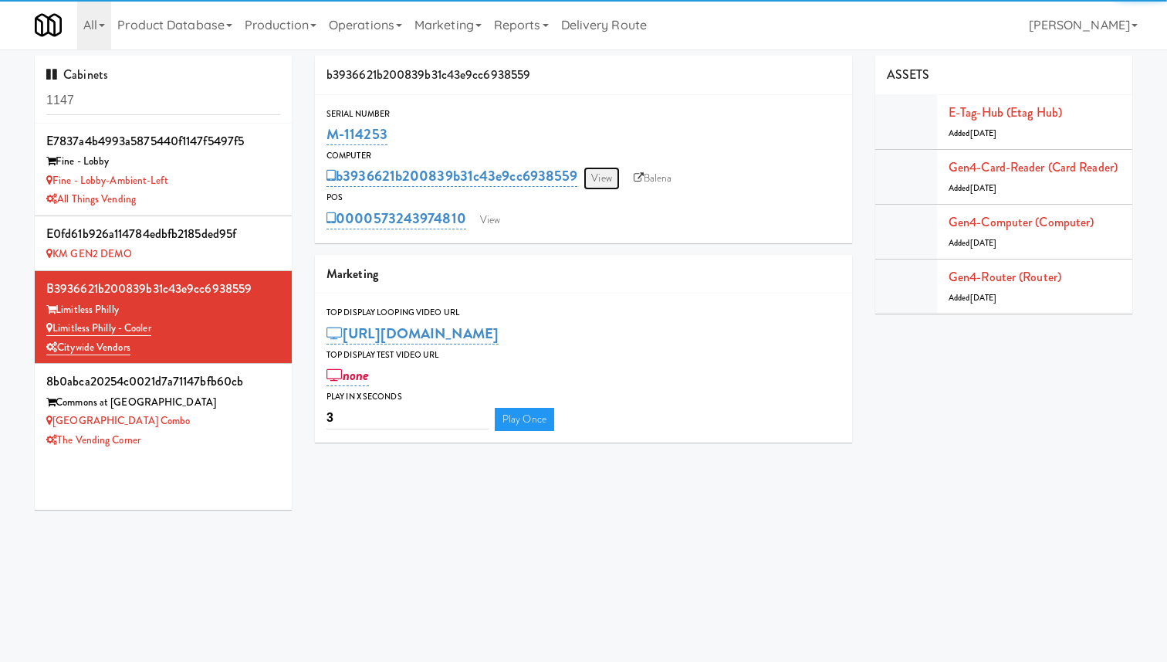
click at [606, 182] on link "View" at bounding box center [602, 178] width 36 height 23
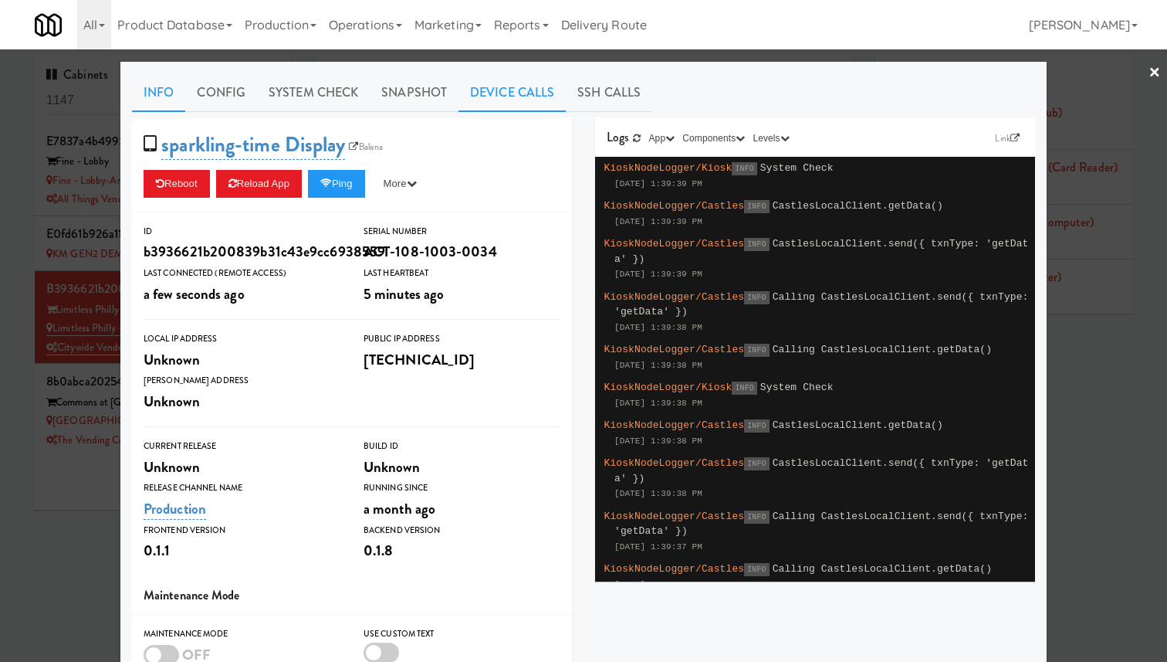
click at [523, 86] on link "Device Calls" at bounding box center [512, 92] width 107 height 39
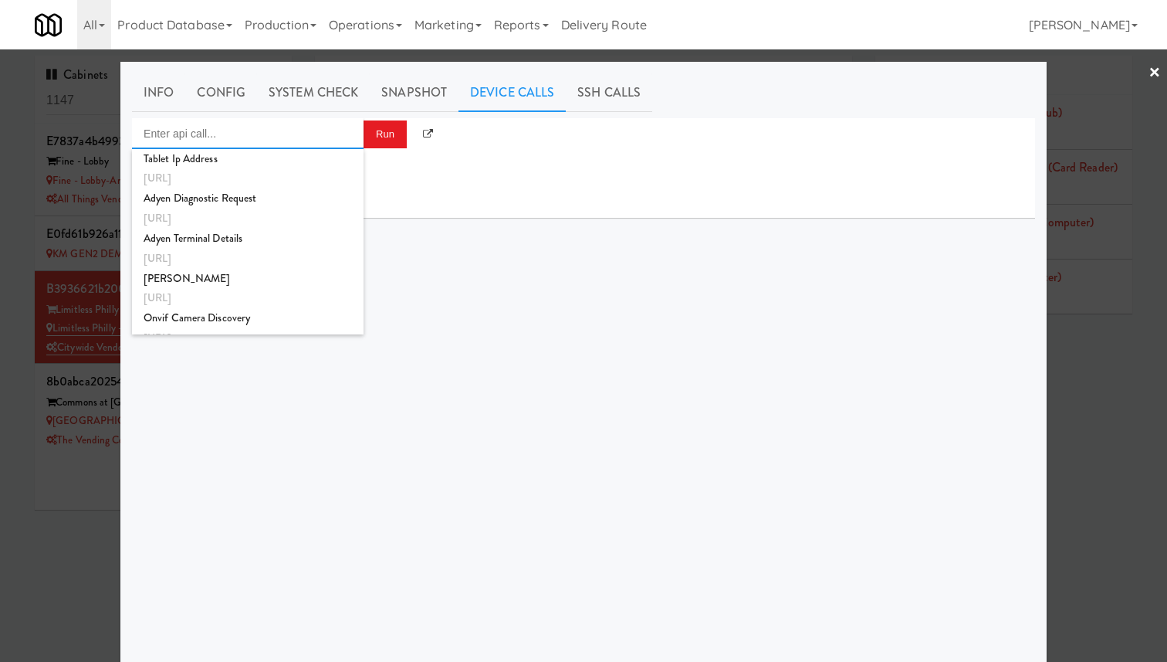
click at [330, 137] on input "Enter api call..." at bounding box center [248, 133] width 232 height 31
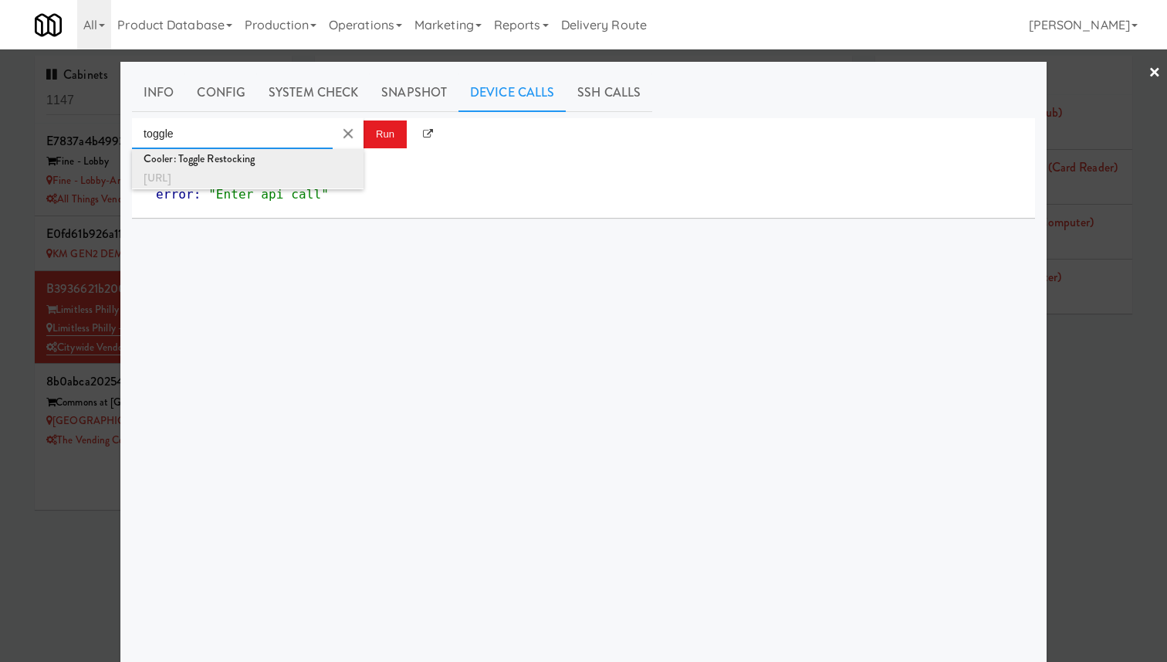
click at [337, 166] on div "Cooler: Toggle Restocking" at bounding box center [248, 159] width 208 height 20
type input "Cooler: Toggle Restocking"
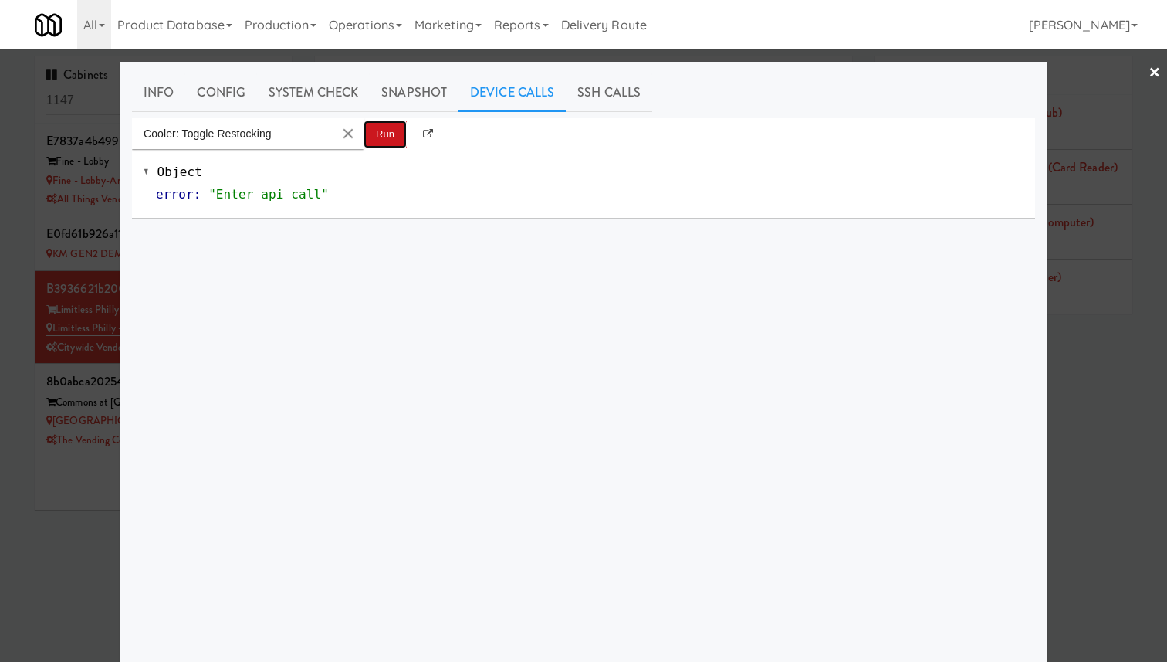
click at [391, 123] on button "Run" at bounding box center [385, 134] width 43 height 28
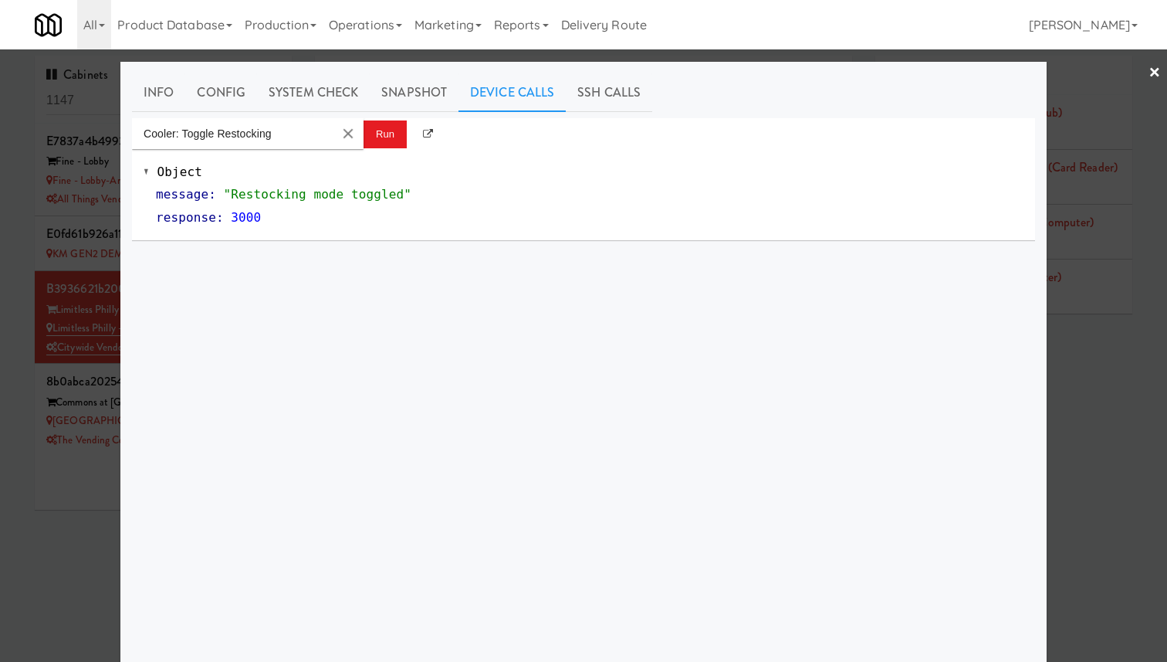
click at [45, 332] on div at bounding box center [583, 331] width 1167 height 662
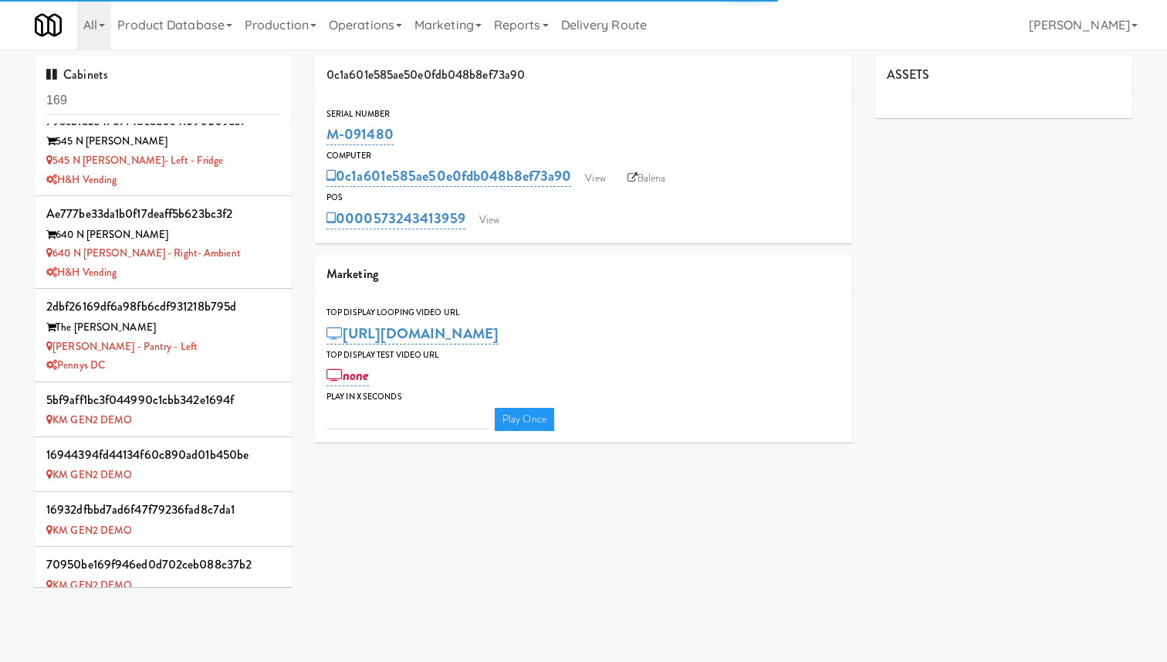
type input "3"
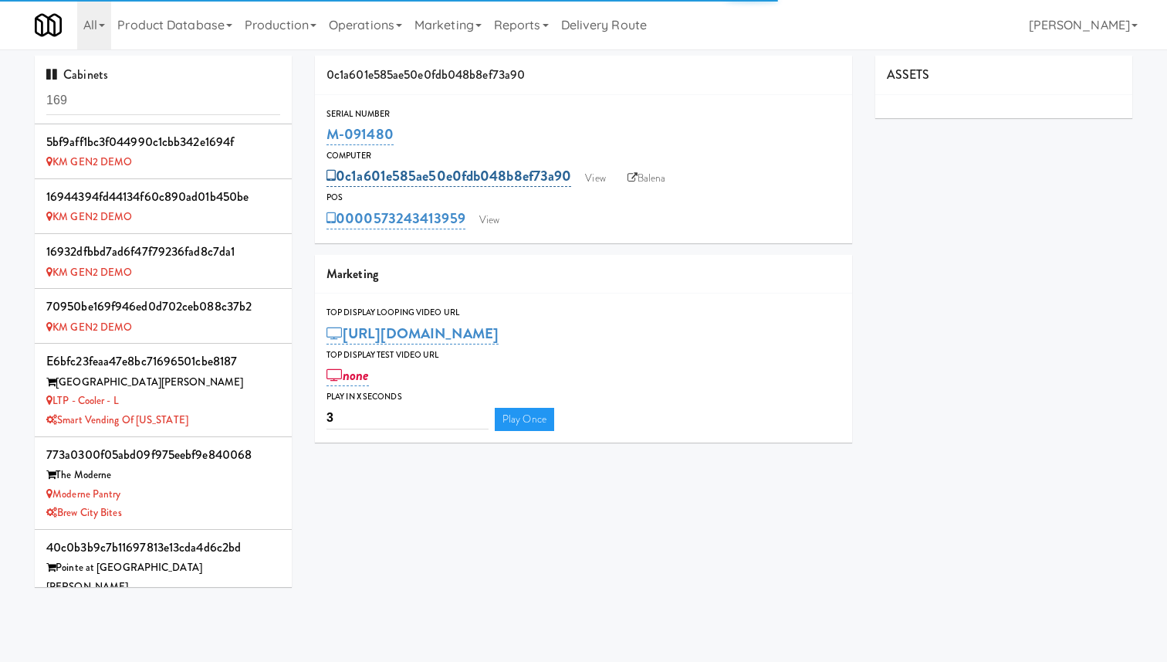
scroll to position [685, 0]
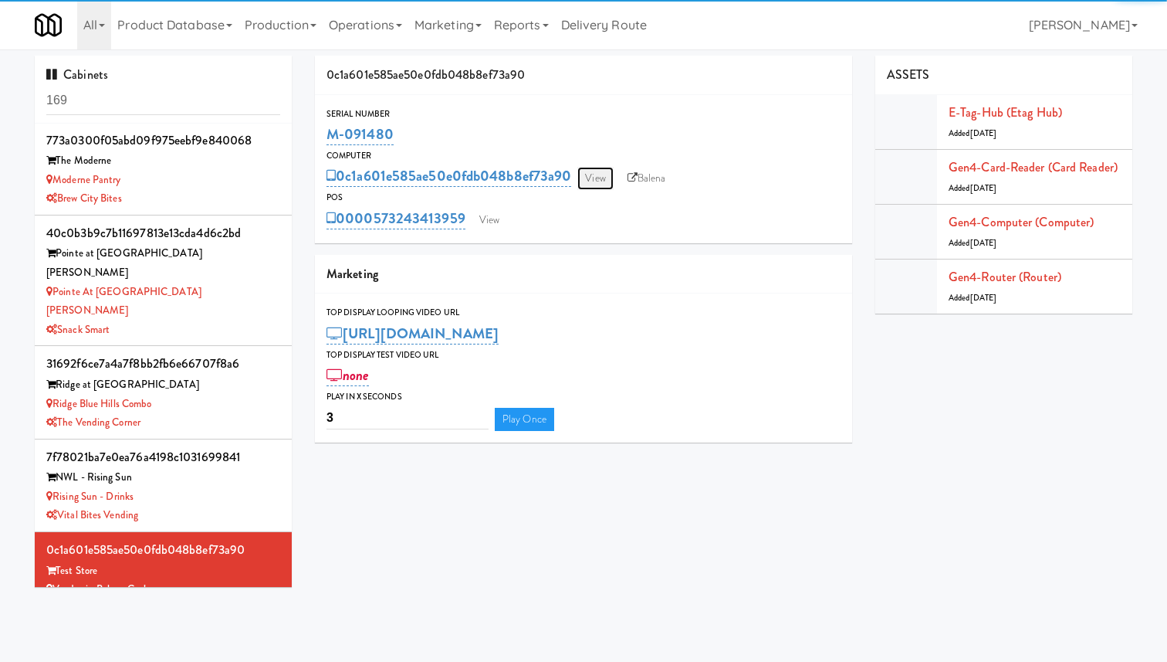
click at [593, 176] on link "View" at bounding box center [595, 178] width 36 height 23
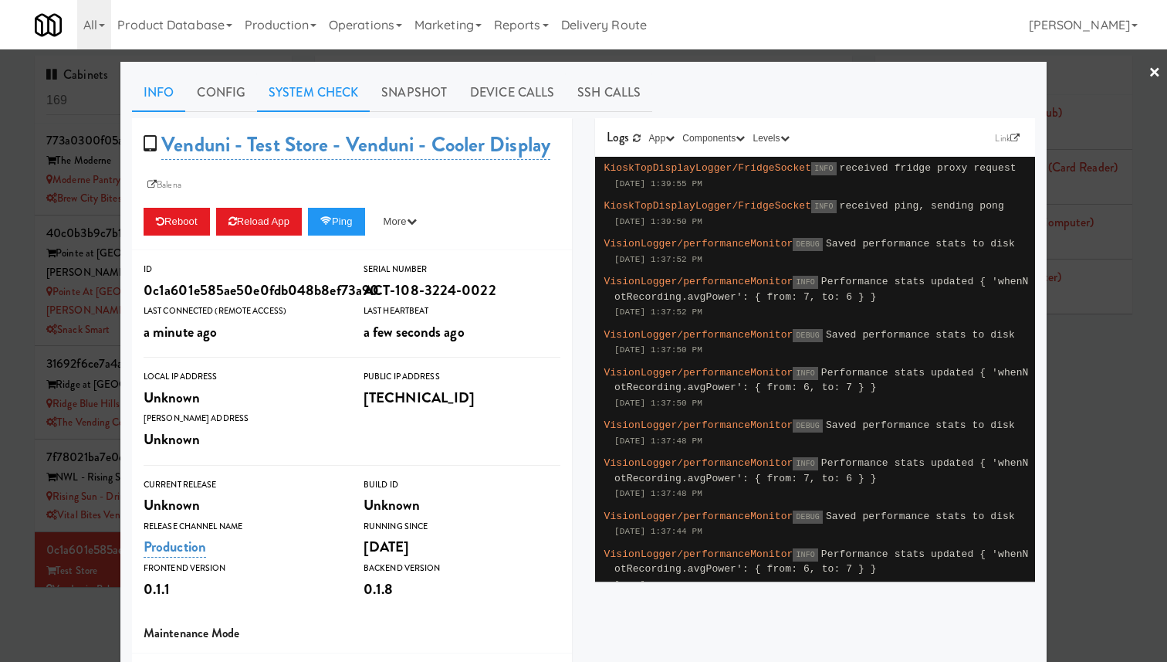
click at [307, 90] on link "System Check" at bounding box center [313, 92] width 113 height 39
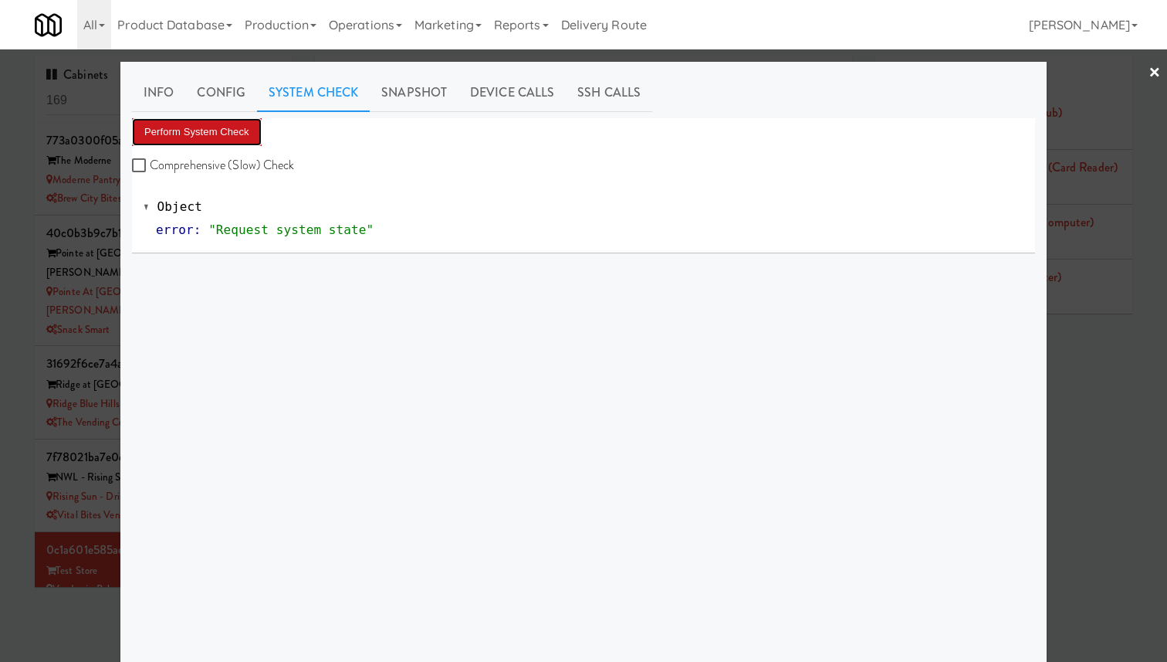
click at [243, 135] on button "Perform System Check" at bounding box center [197, 132] width 130 height 28
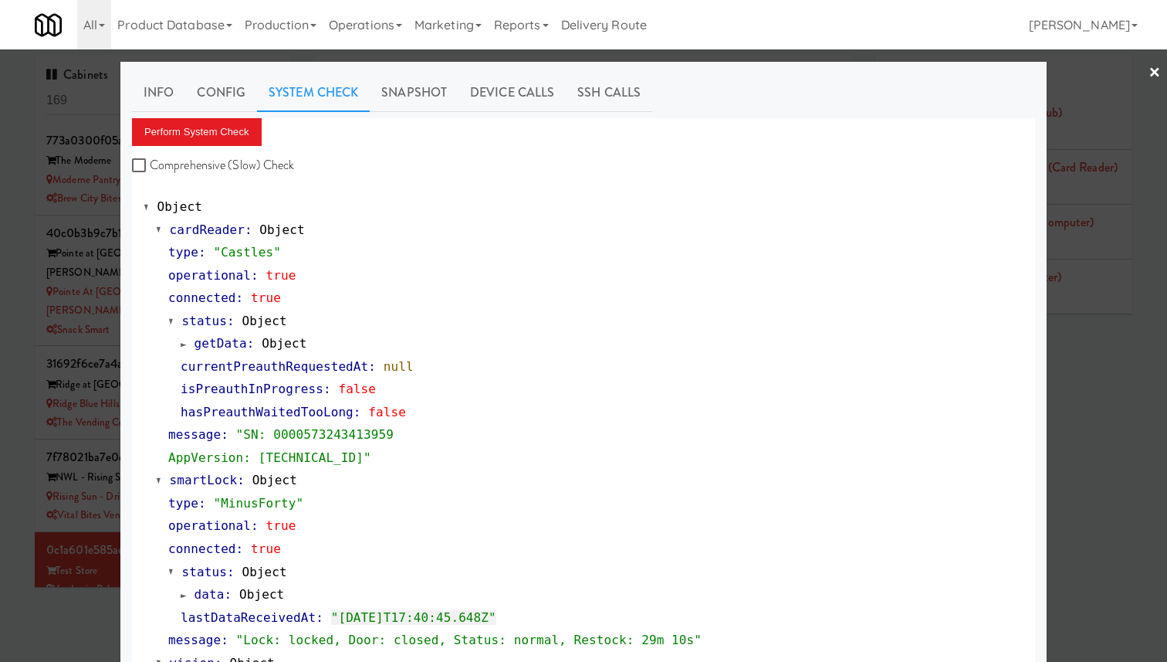
click at [51, 167] on div at bounding box center [583, 331] width 1167 height 662
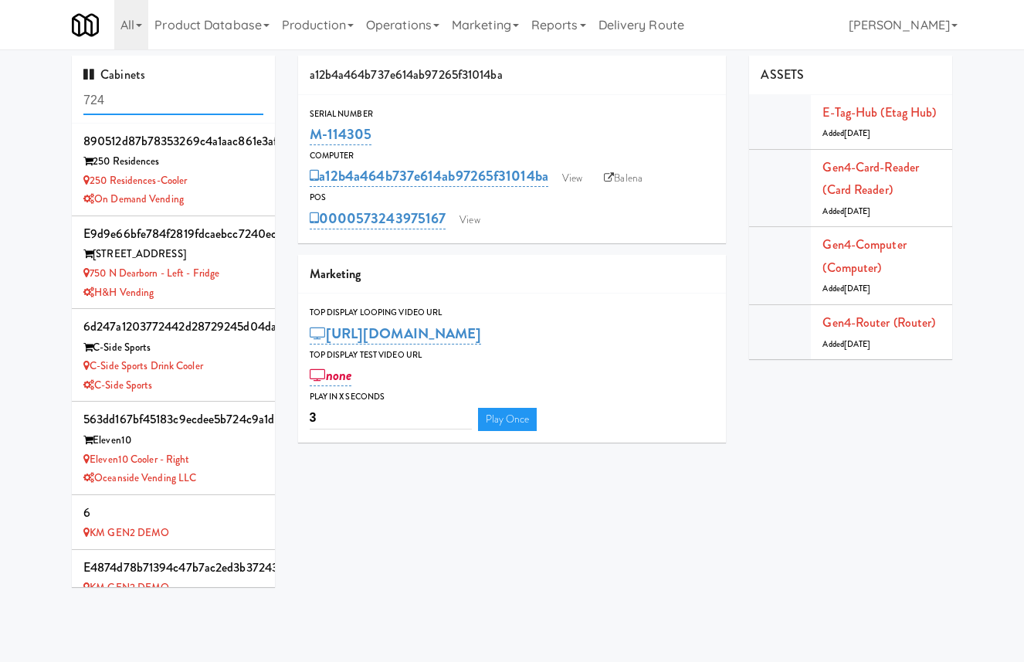
scroll to position [684, 0]
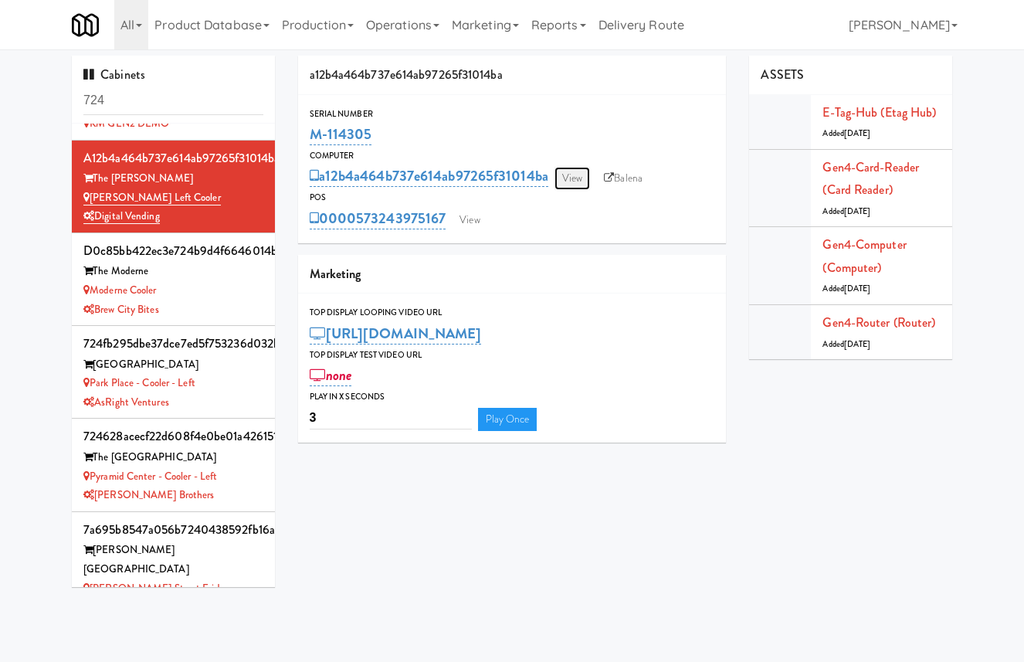
click at [574, 188] on link "View" at bounding box center [572, 178] width 36 height 23
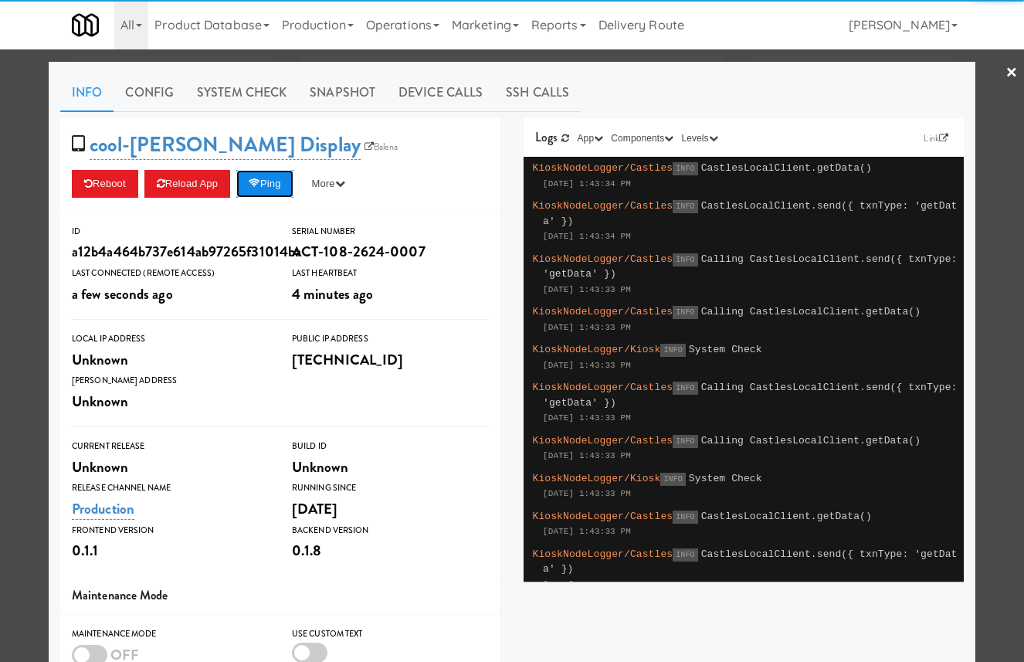
click at [277, 191] on button "Ping" at bounding box center [264, 184] width 57 height 28
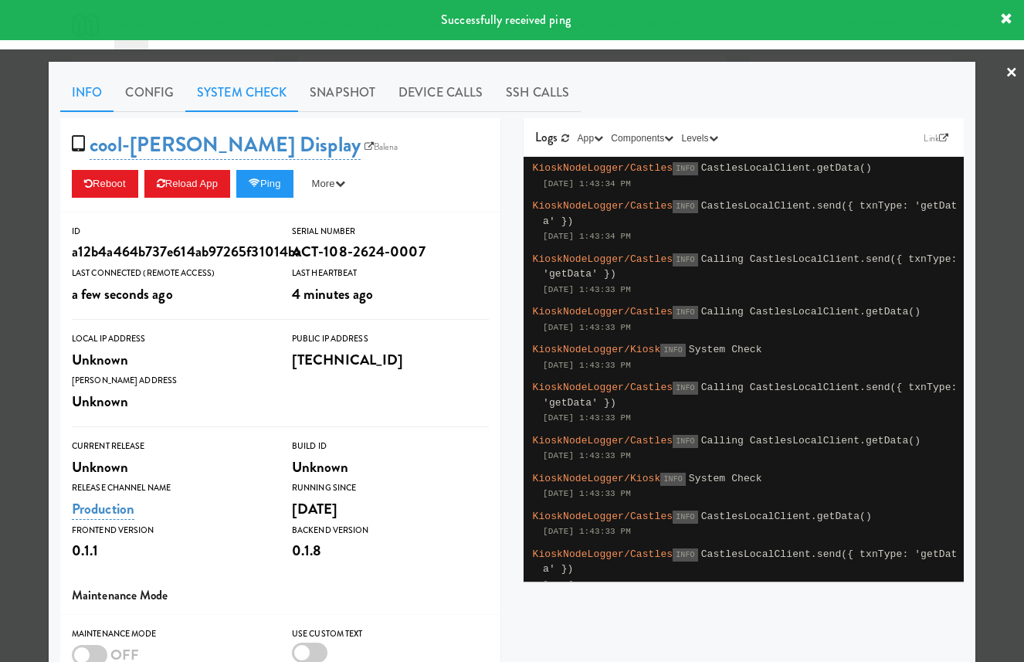
click at [237, 94] on link "System Check" at bounding box center [241, 92] width 113 height 39
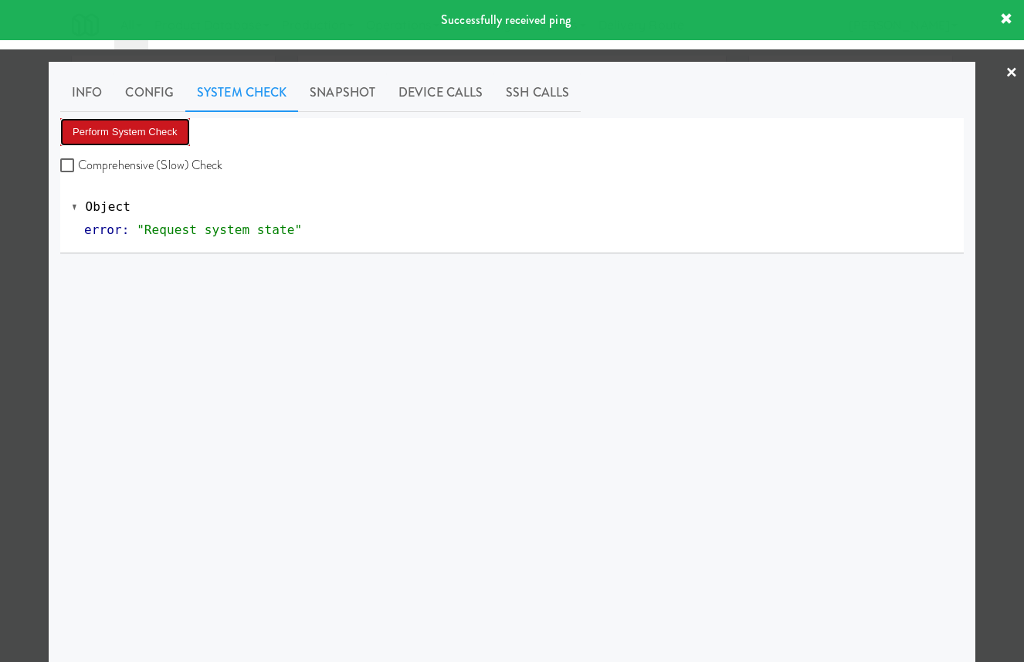
click at [161, 126] on button "Perform System Check" at bounding box center [125, 132] width 130 height 28
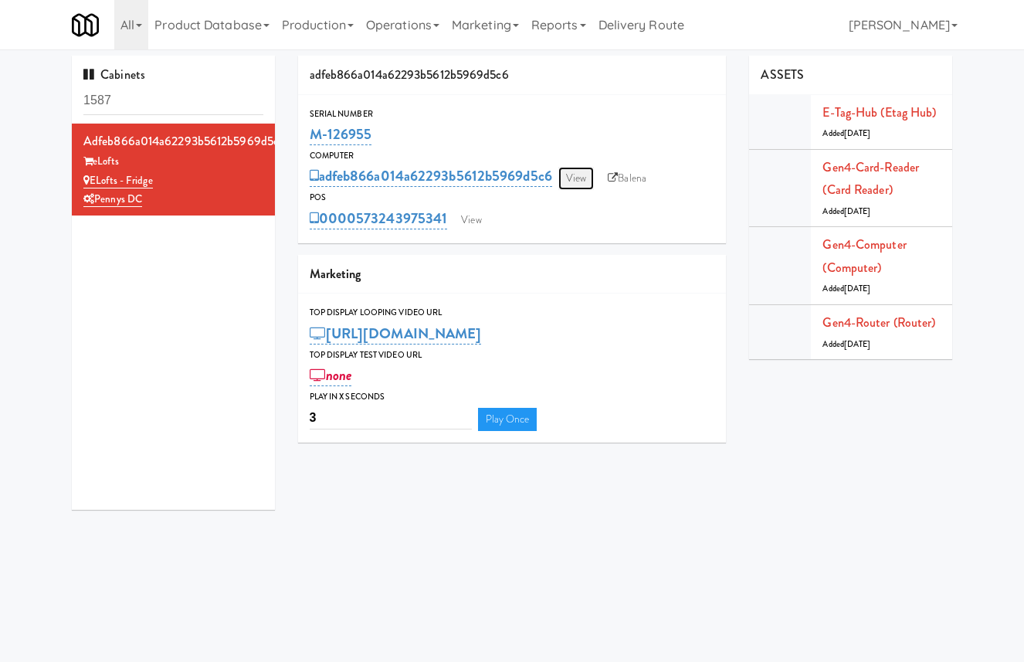
click at [579, 182] on link "View" at bounding box center [576, 178] width 36 height 23
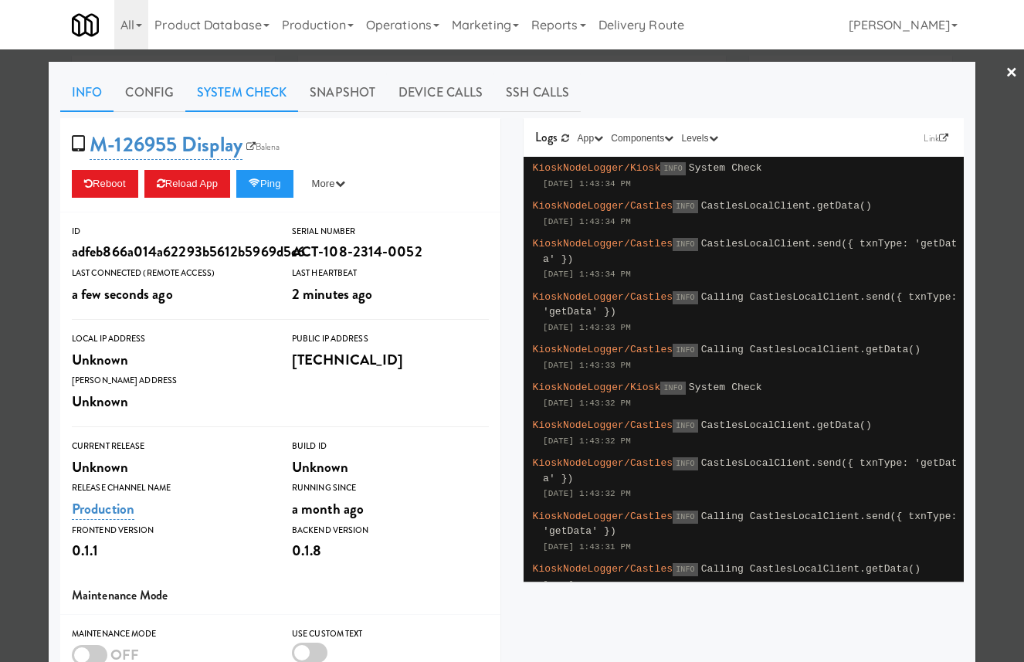
click at [245, 94] on link "System Check" at bounding box center [241, 92] width 113 height 39
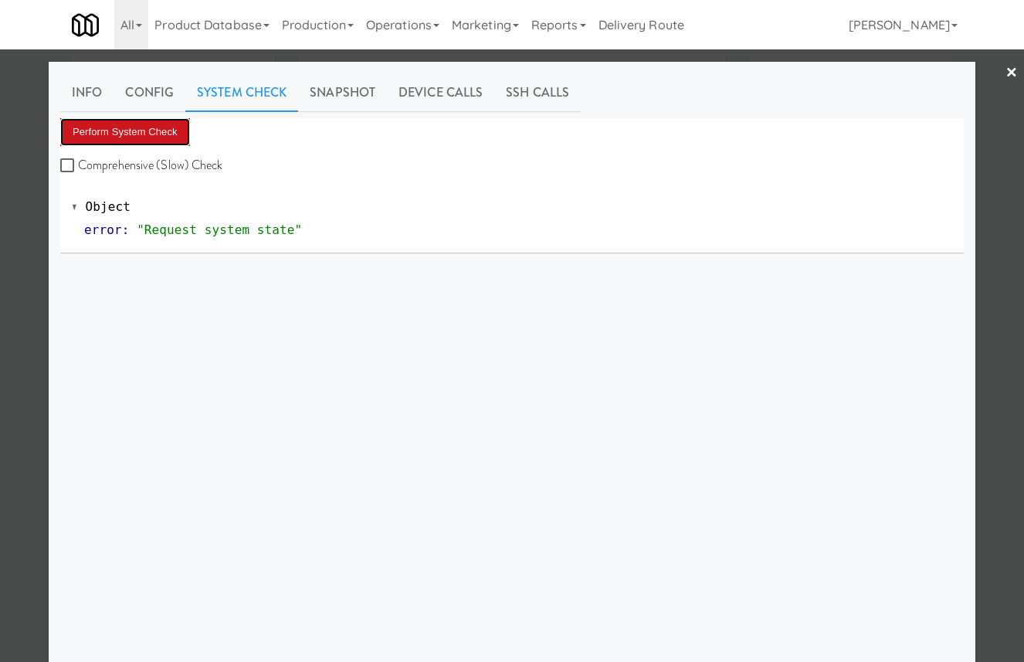
click at [155, 130] on button "Perform System Check" at bounding box center [125, 132] width 130 height 28
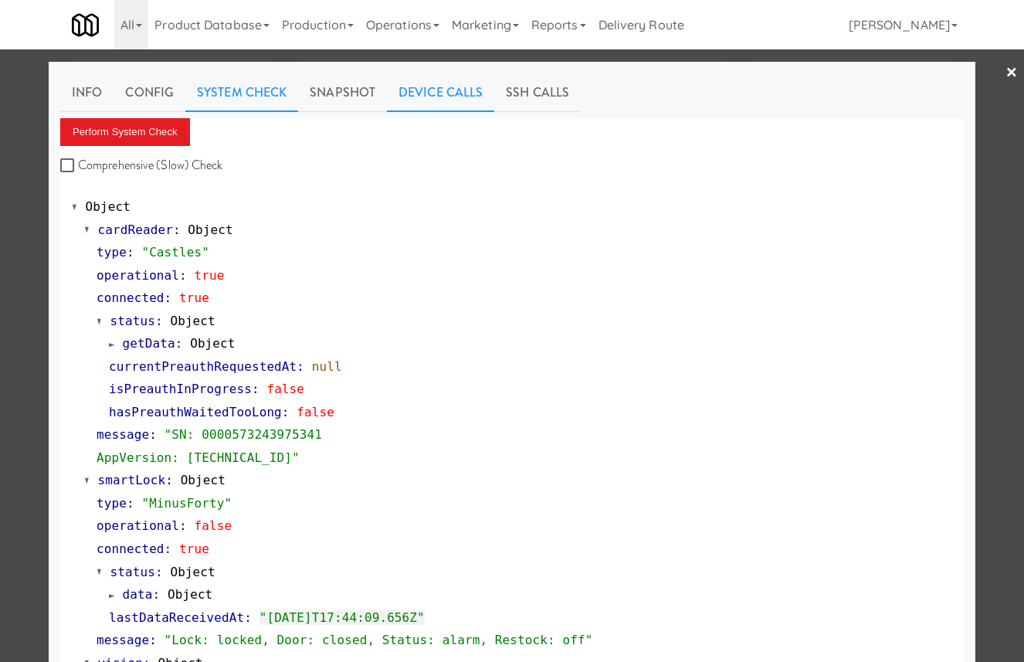
click at [435, 86] on link "Device Calls" at bounding box center [440, 92] width 107 height 39
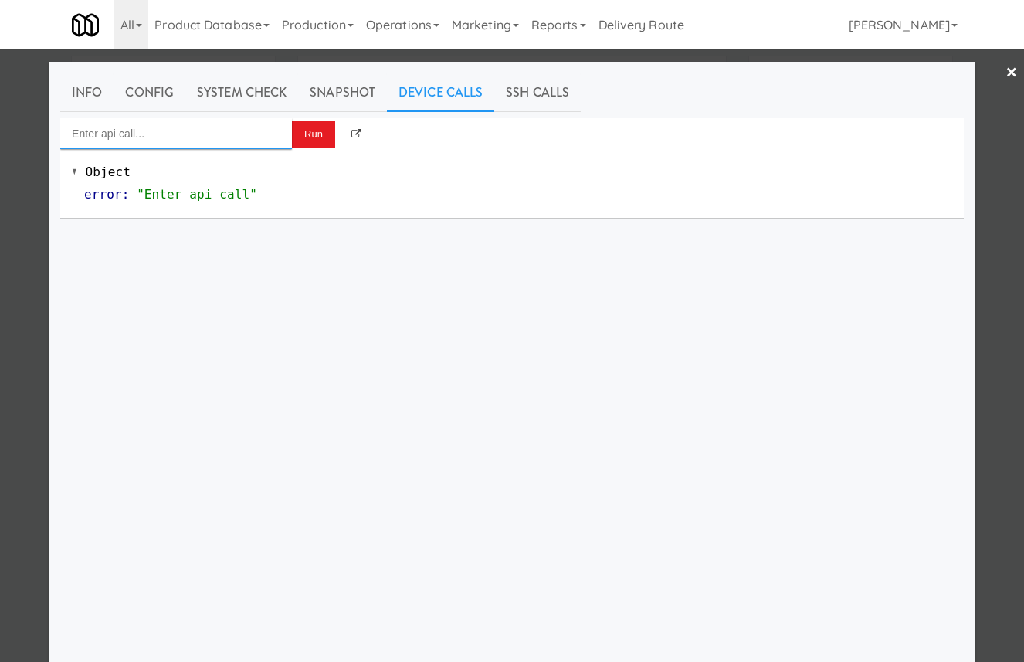
click at [243, 133] on input "Enter api call..." at bounding box center [176, 133] width 232 height 31
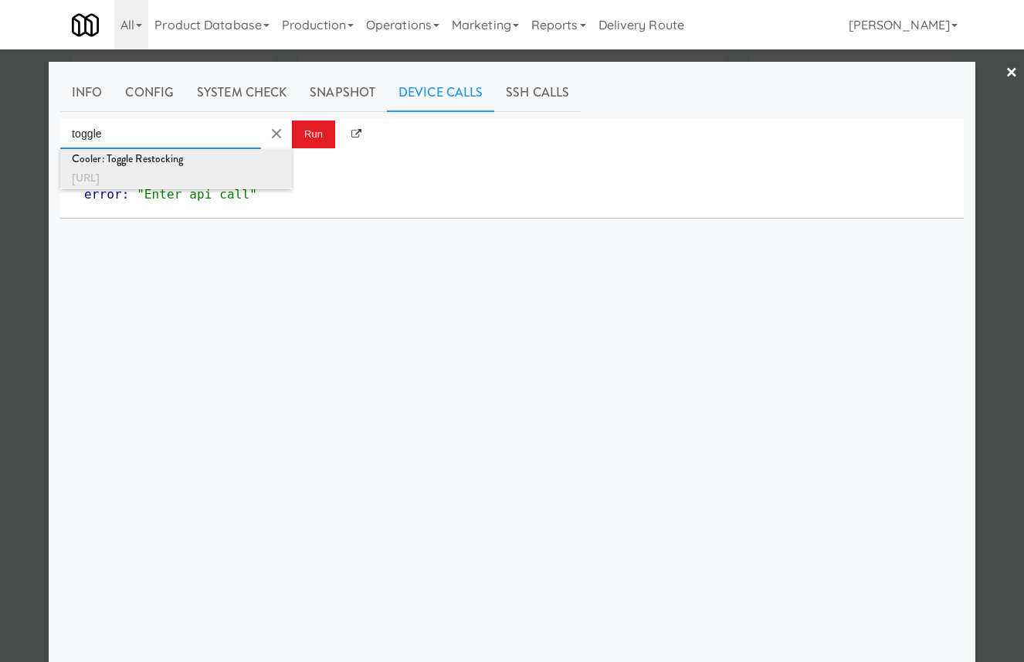
click at [259, 153] on div "Cooler: Toggle Restocking" at bounding box center [176, 159] width 208 height 20
type input "Cooler: Toggle Restocking"
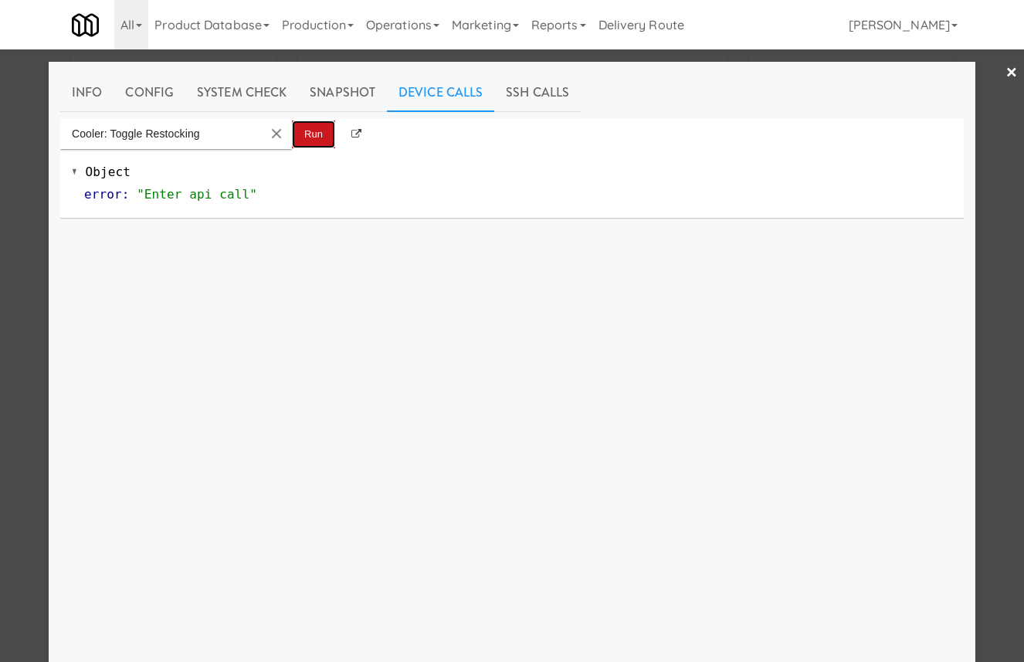
click at [307, 137] on button "Run" at bounding box center [313, 134] width 43 height 28
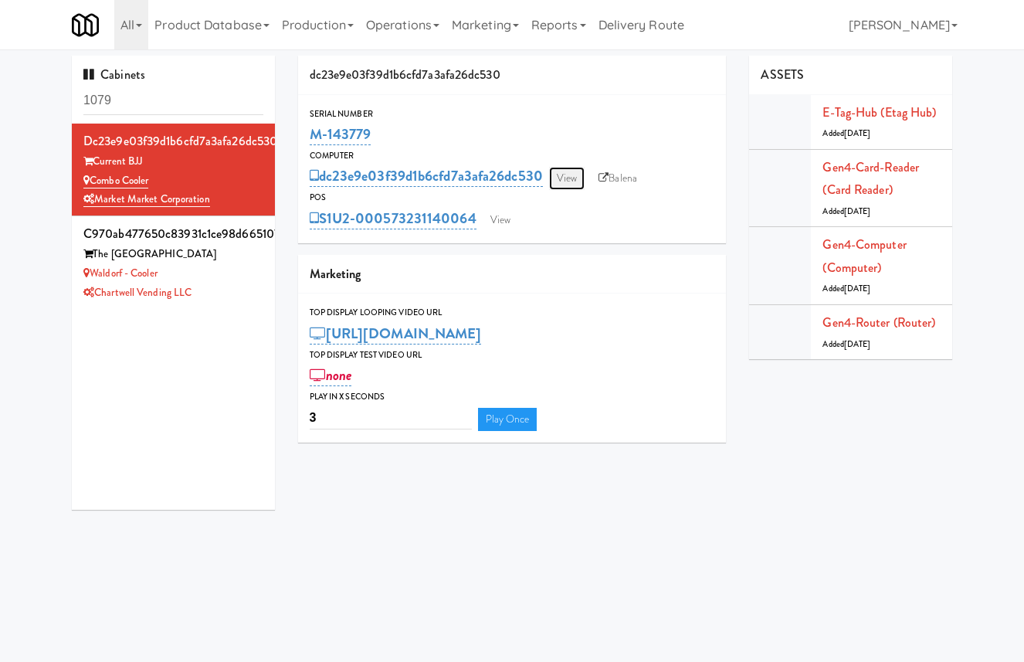
click at [565, 181] on link "View" at bounding box center [567, 178] width 36 height 23
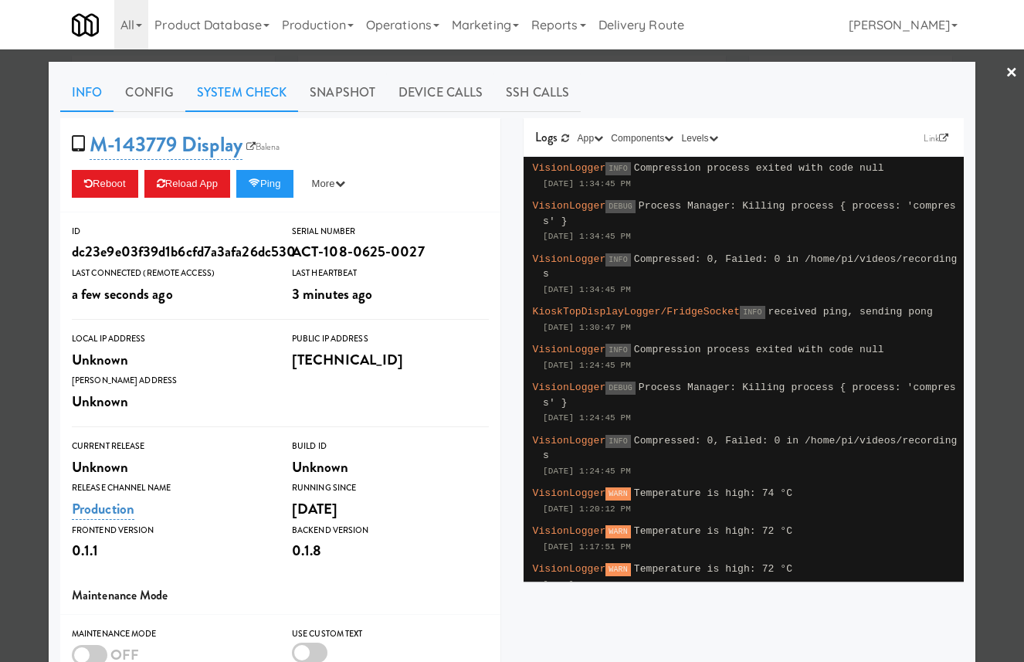
click at [263, 85] on link "System Check" at bounding box center [241, 92] width 113 height 39
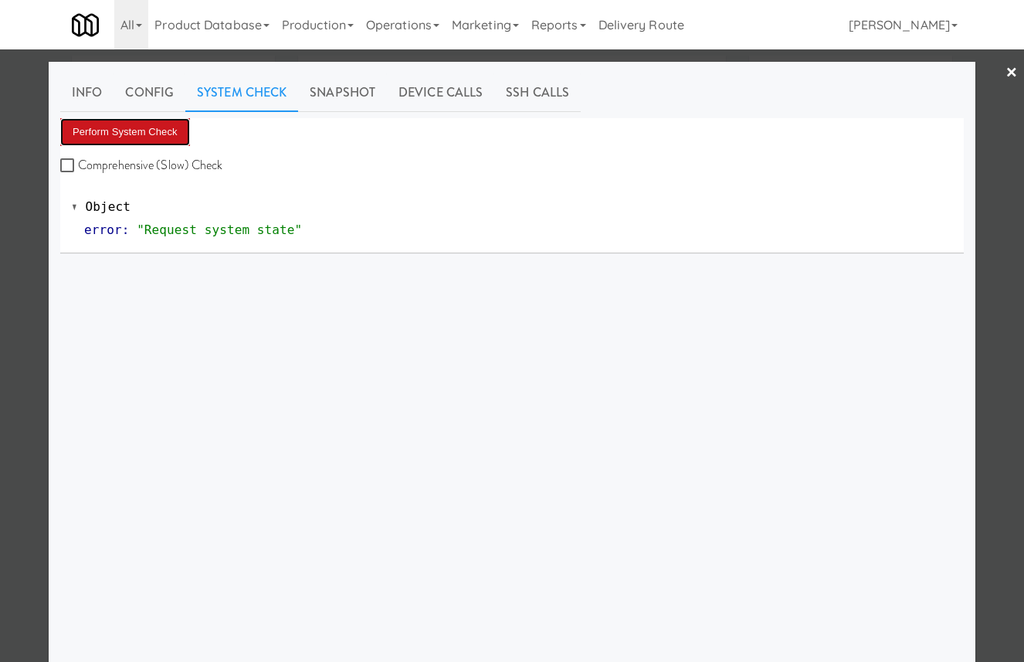
click at [157, 131] on button "Perform System Check" at bounding box center [125, 132] width 130 height 28
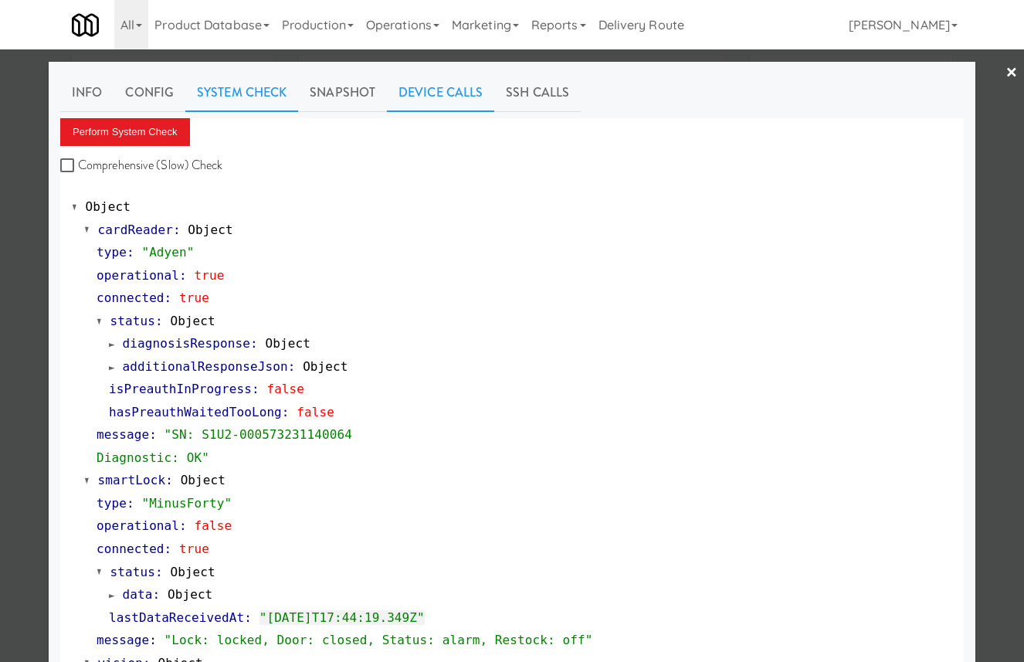
click at [442, 95] on link "Device Calls" at bounding box center [440, 92] width 107 height 39
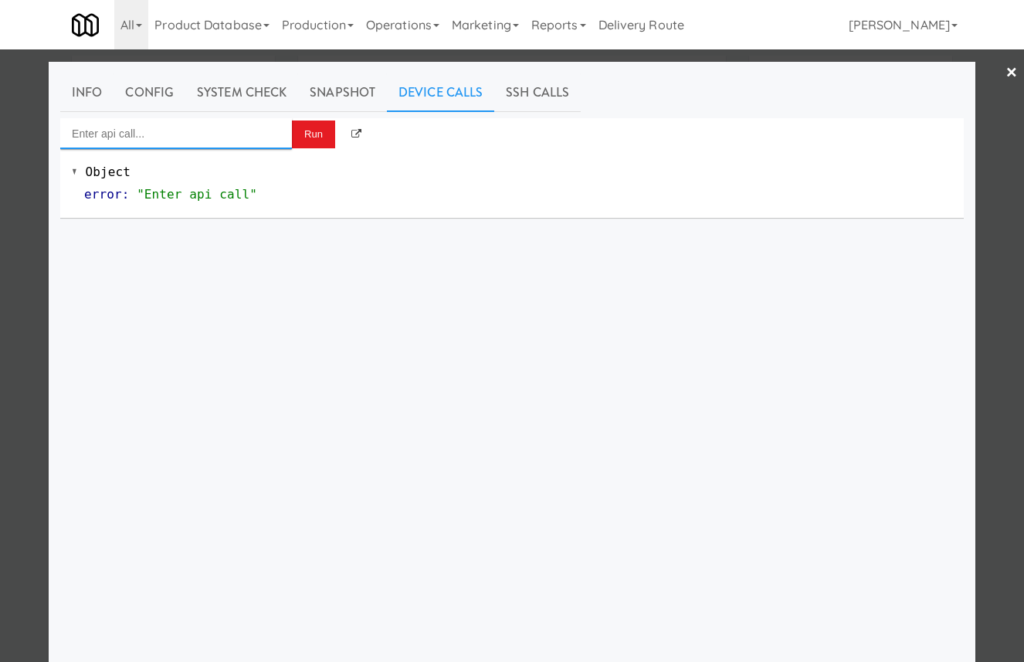
click at [262, 121] on input "Enter api call..." at bounding box center [176, 133] width 232 height 31
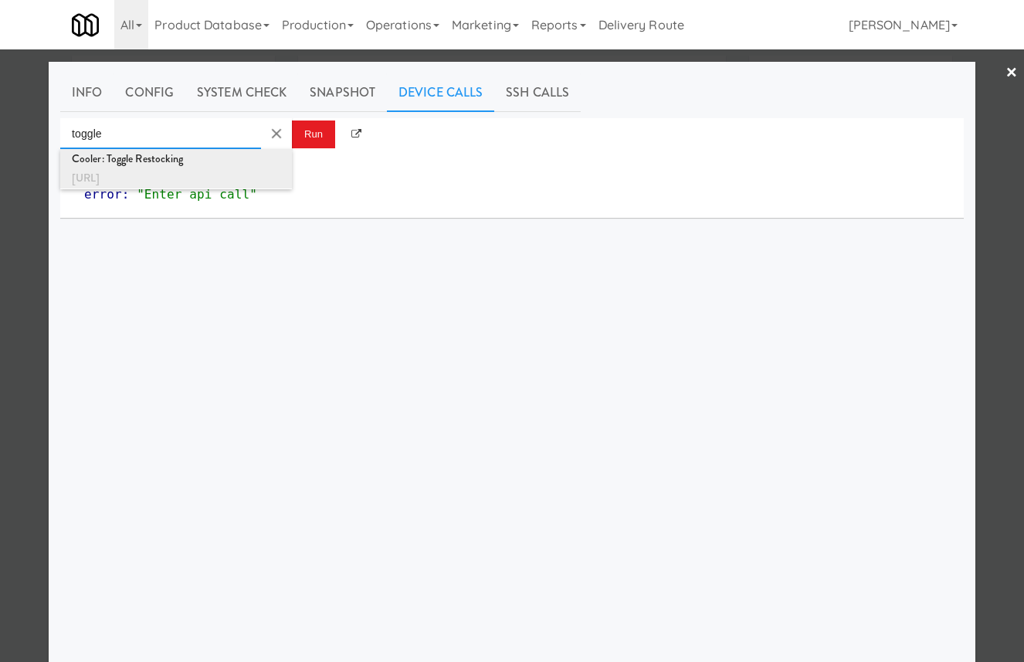
click at [246, 150] on div "Cooler: Toggle Restocking" at bounding box center [176, 159] width 208 height 20
type input "Cooler: Toggle Restocking"
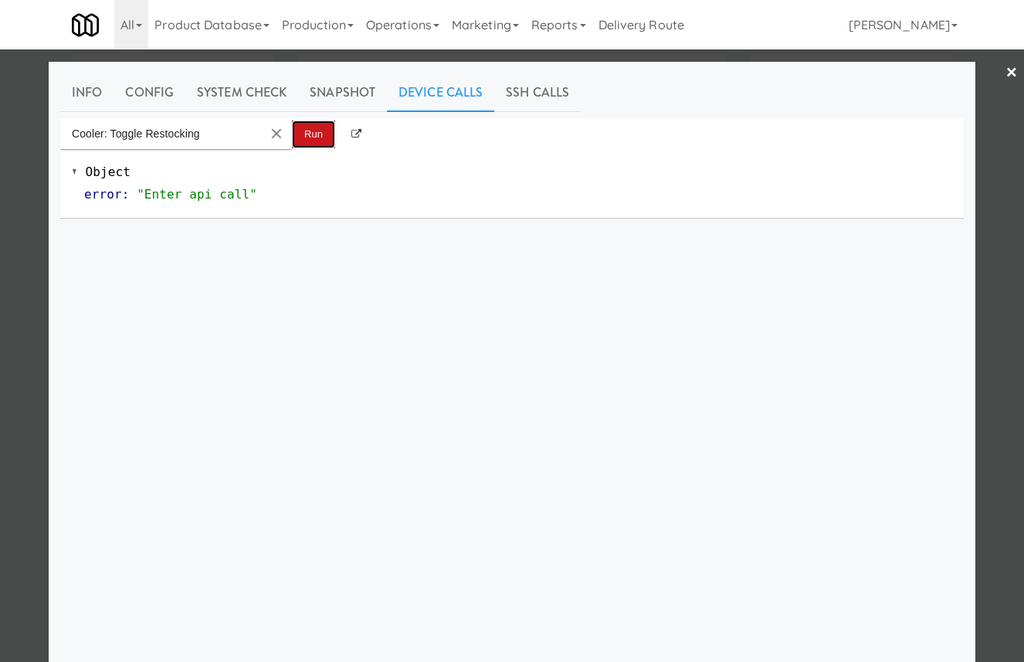
click at [313, 133] on button "Run" at bounding box center [313, 134] width 43 height 28
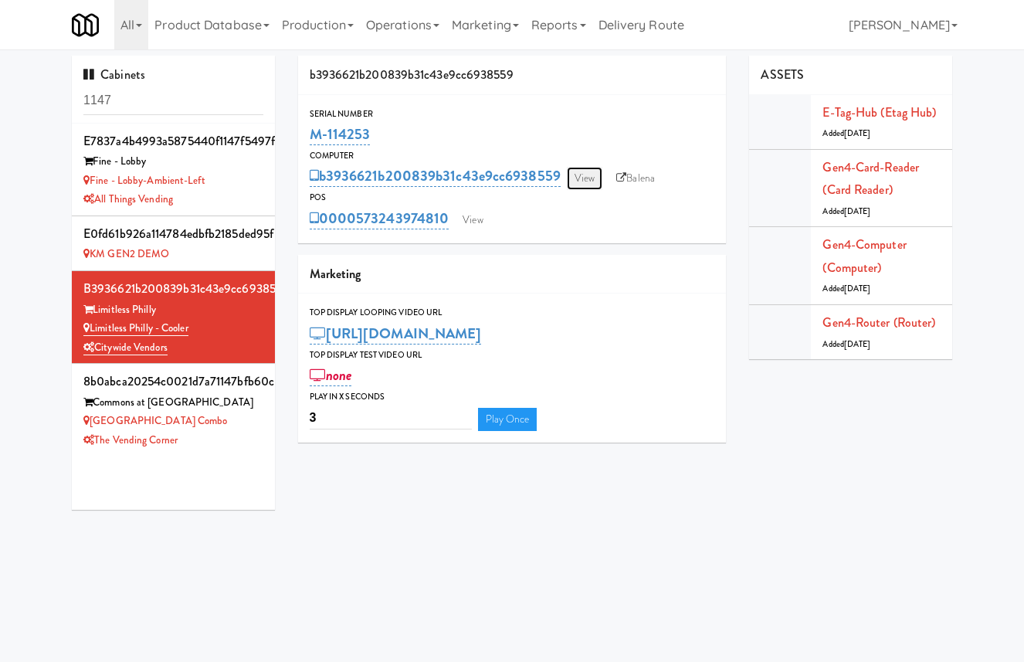
click at [591, 178] on link "View" at bounding box center [585, 178] width 36 height 23
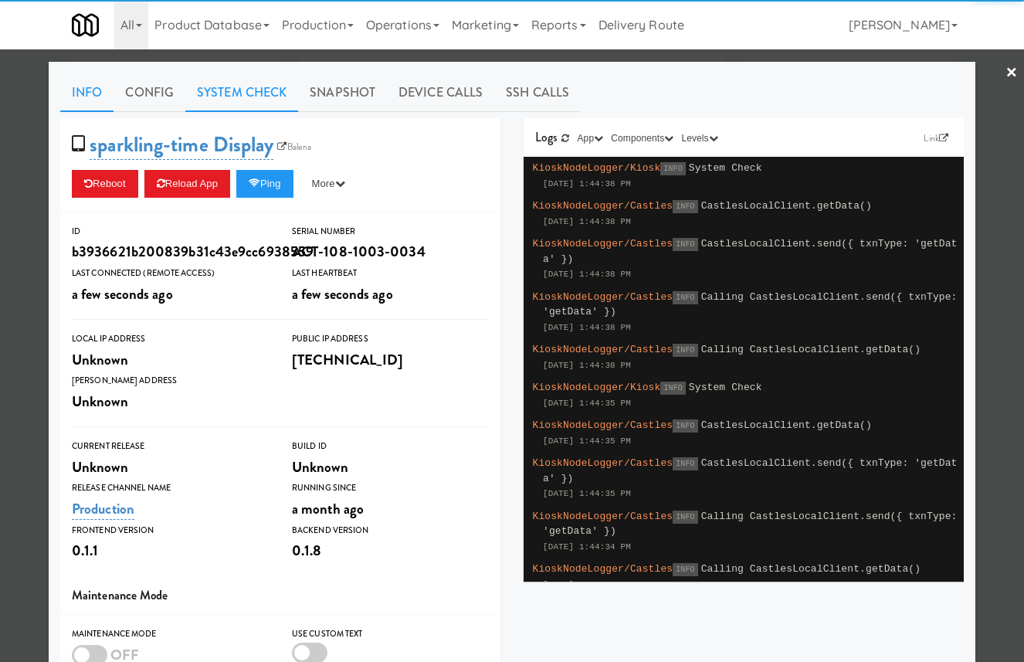
click at [253, 85] on link "System Check" at bounding box center [241, 92] width 113 height 39
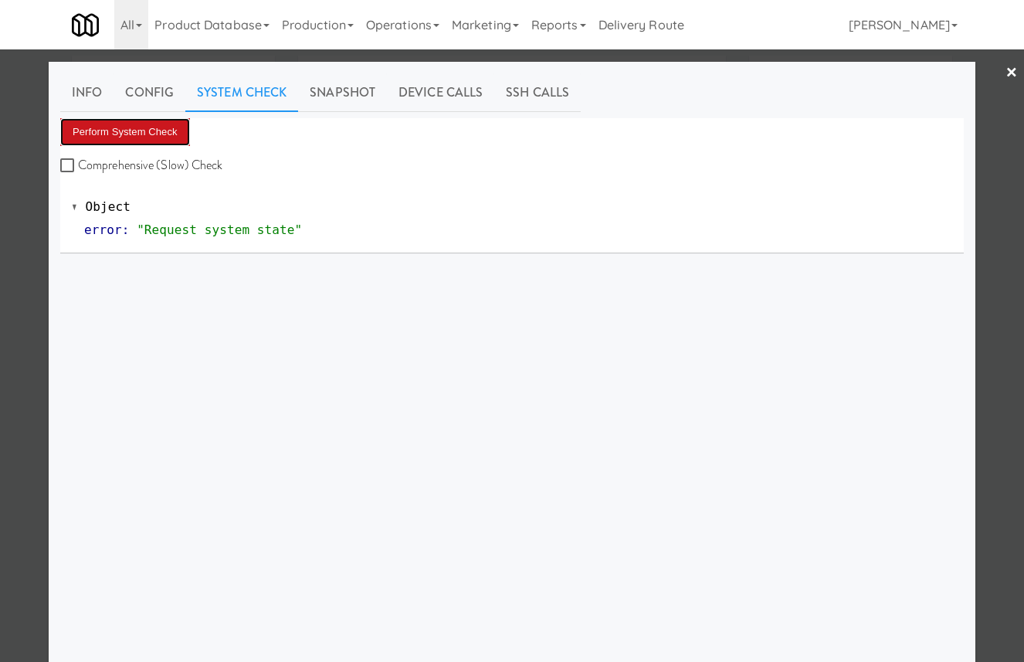
click at [160, 133] on button "Perform System Check" at bounding box center [125, 132] width 130 height 28
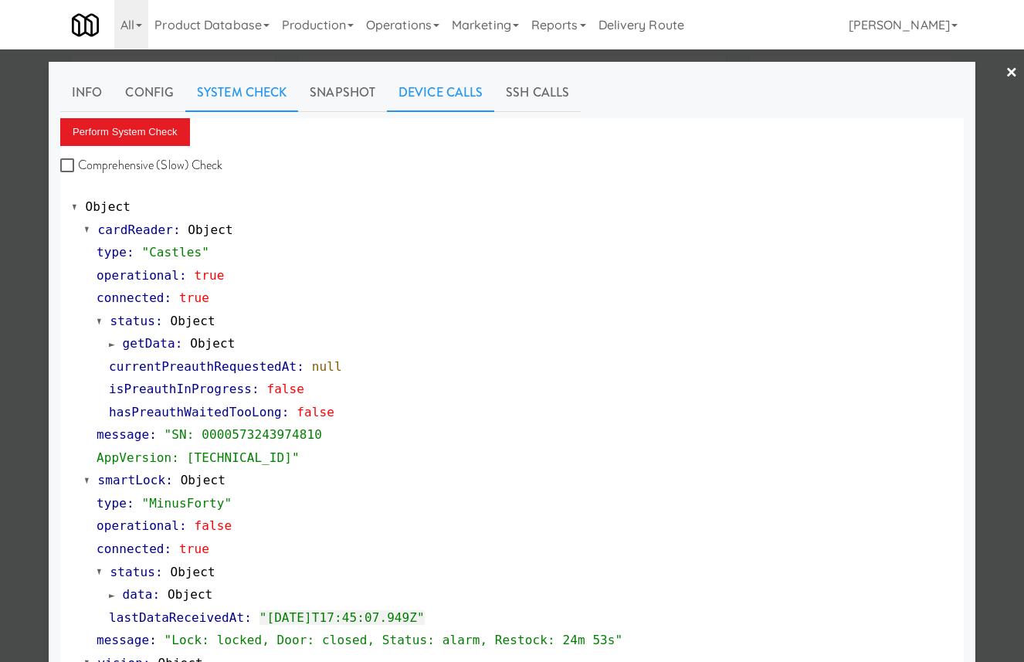
click at [447, 91] on link "Device Calls" at bounding box center [440, 92] width 107 height 39
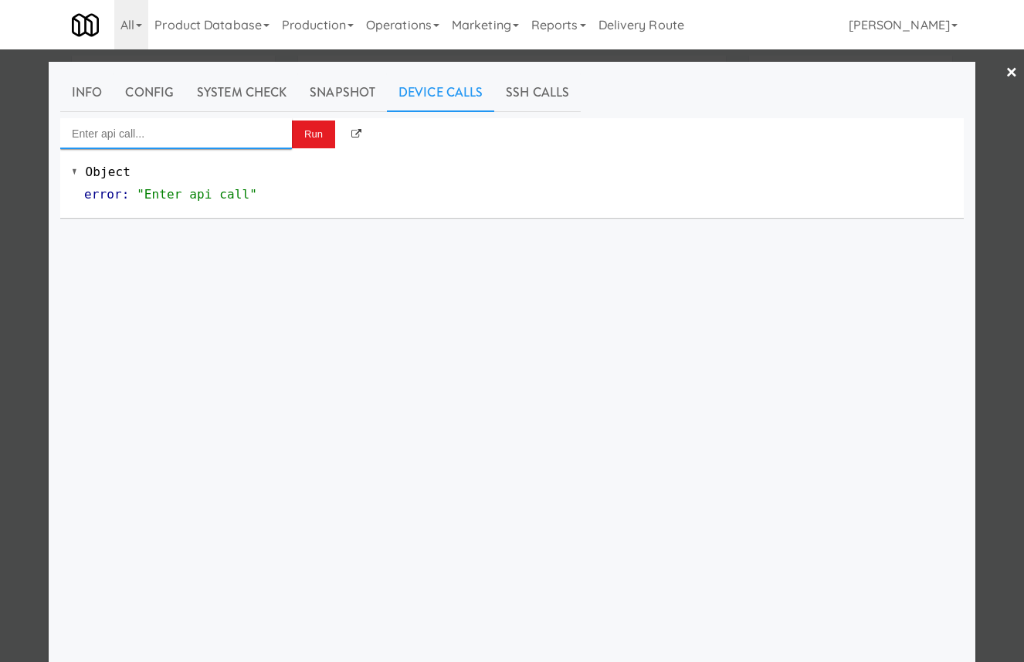
click at [240, 137] on input "Enter api call..." at bounding box center [176, 133] width 232 height 31
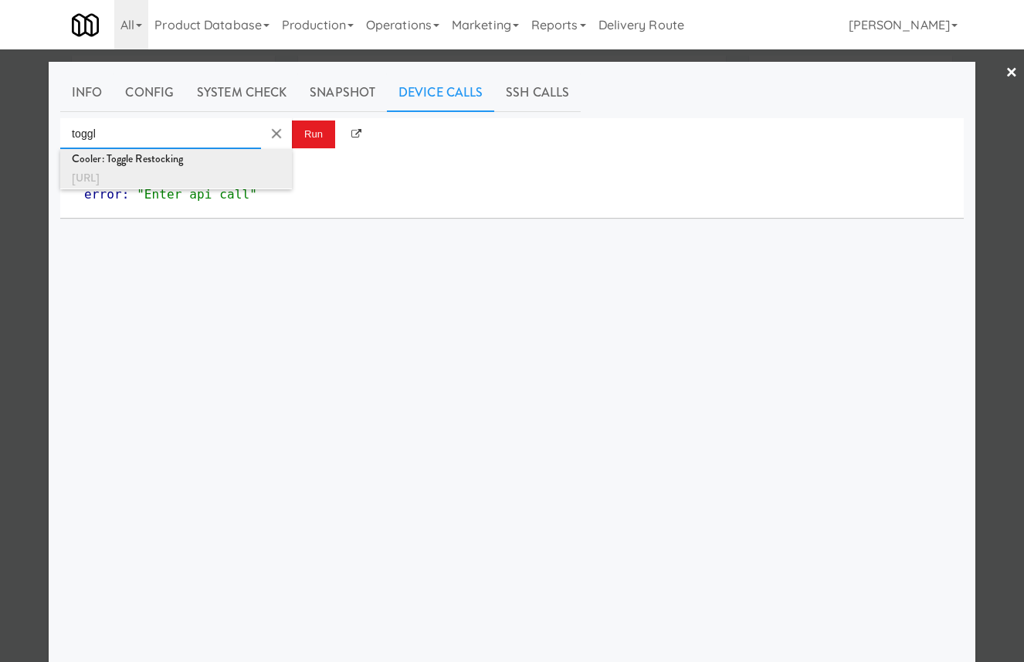
click at [239, 164] on div "Cooler: Toggle Restocking" at bounding box center [176, 159] width 208 height 20
type input "Cooler: Toggle Restocking"
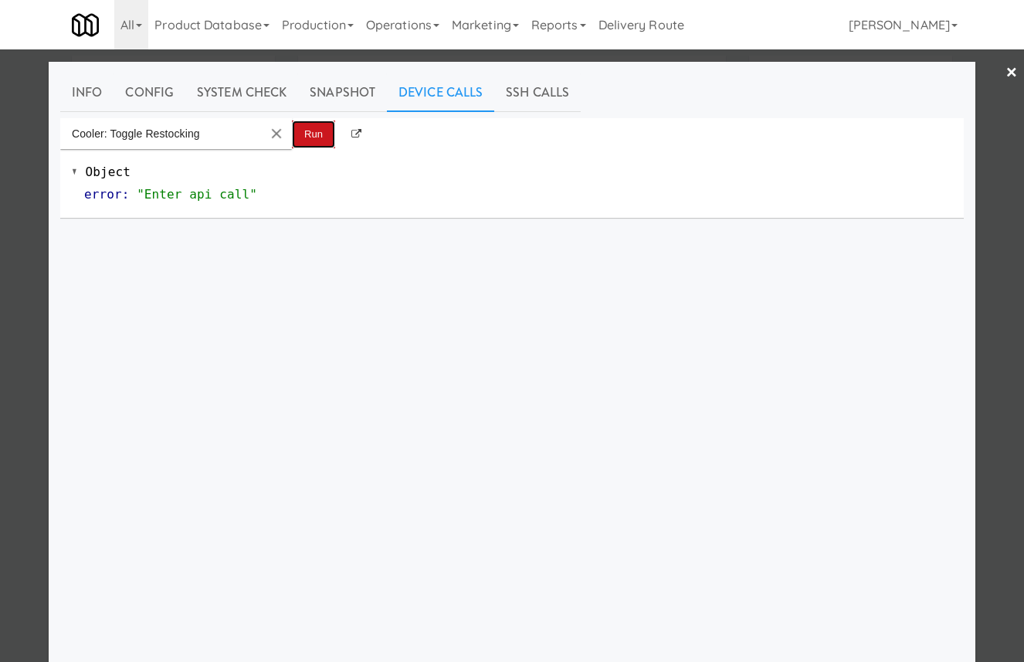
click at [296, 139] on button "Run" at bounding box center [313, 134] width 43 height 28
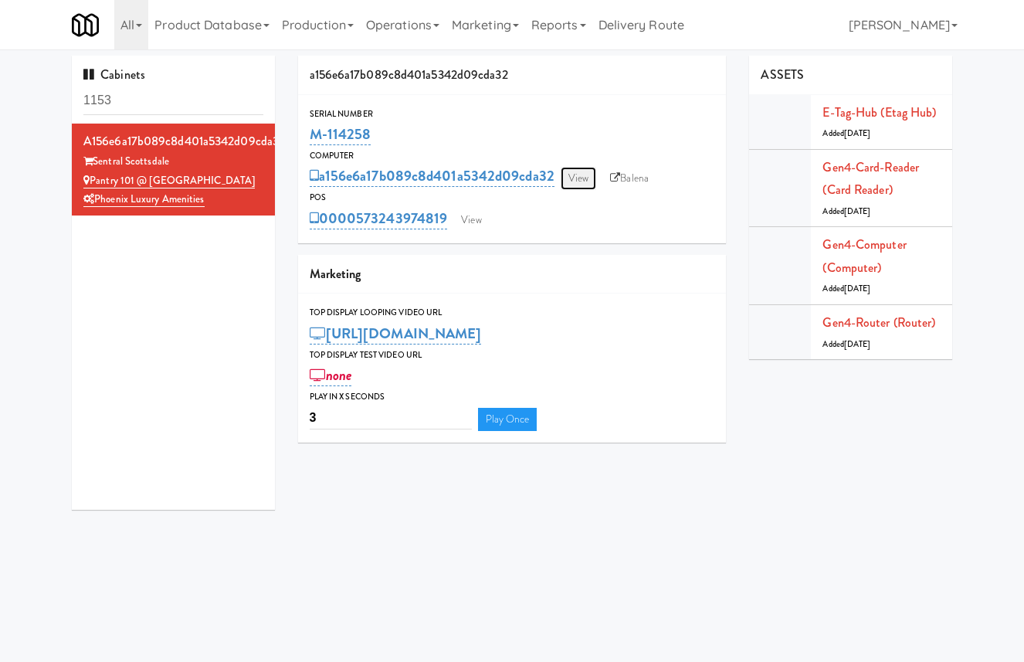
click at [576, 174] on link "View" at bounding box center [578, 178] width 36 height 23
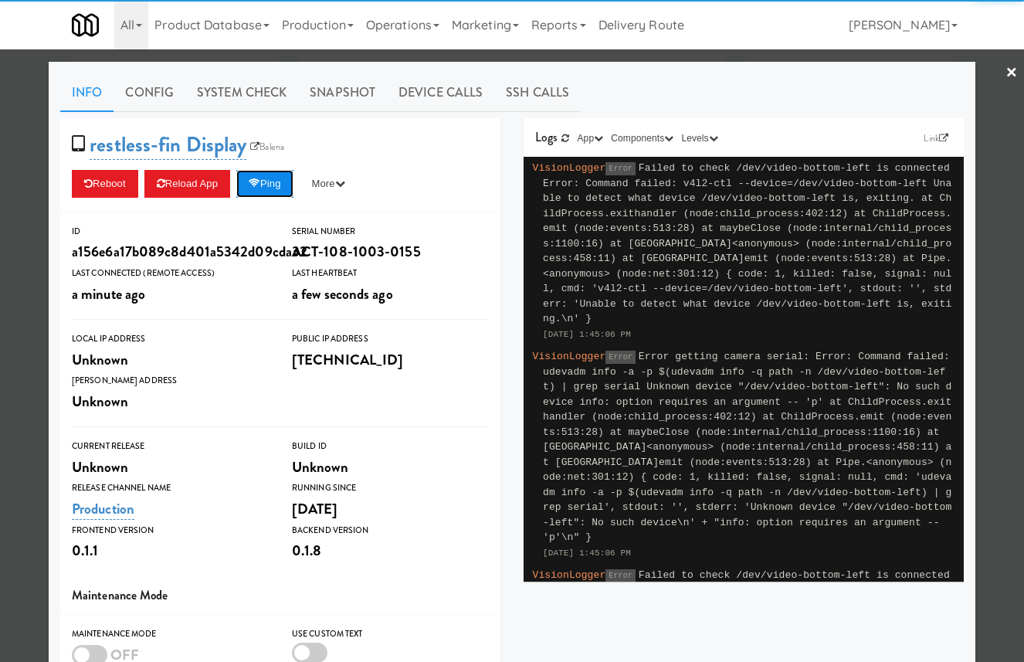
click at [260, 178] on icon at bounding box center [255, 183] width 12 height 10
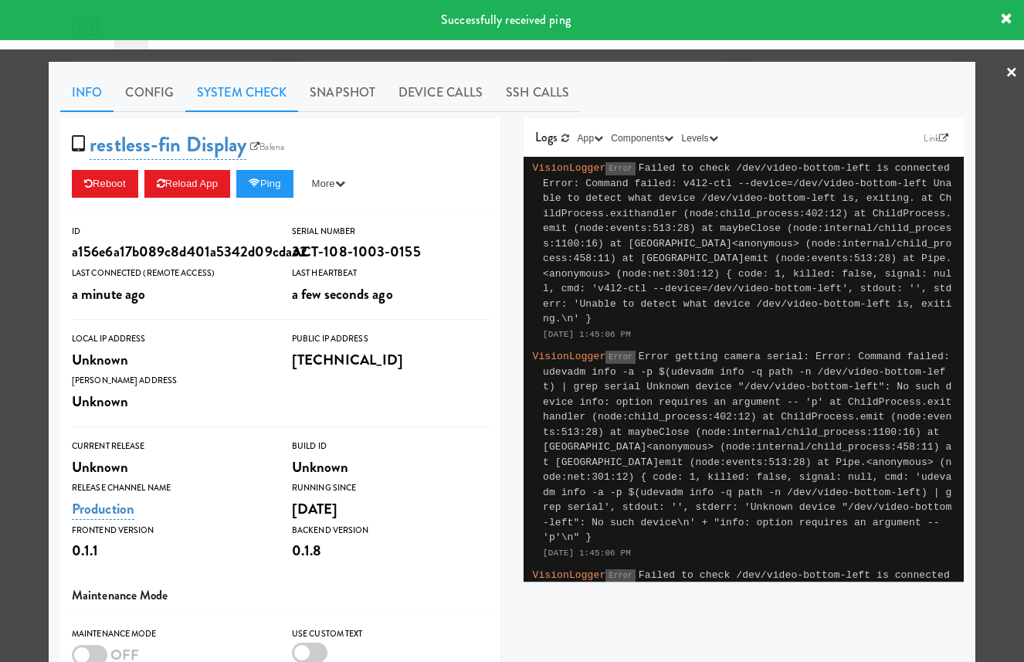
click at [266, 92] on link "System Check" at bounding box center [241, 92] width 113 height 39
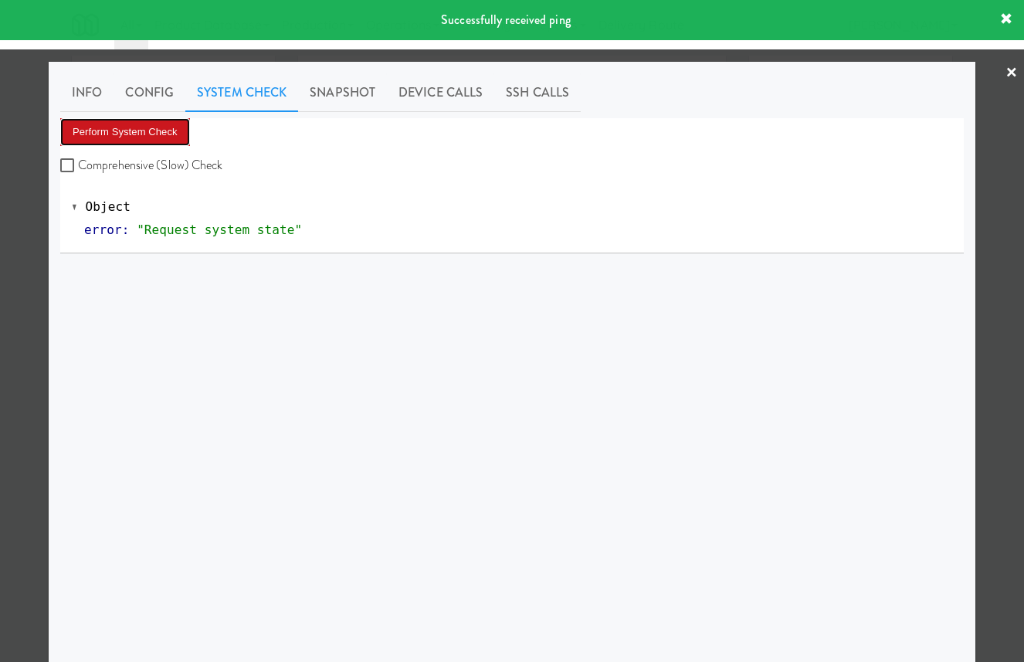
click at [157, 129] on button "Perform System Check" at bounding box center [125, 132] width 130 height 28
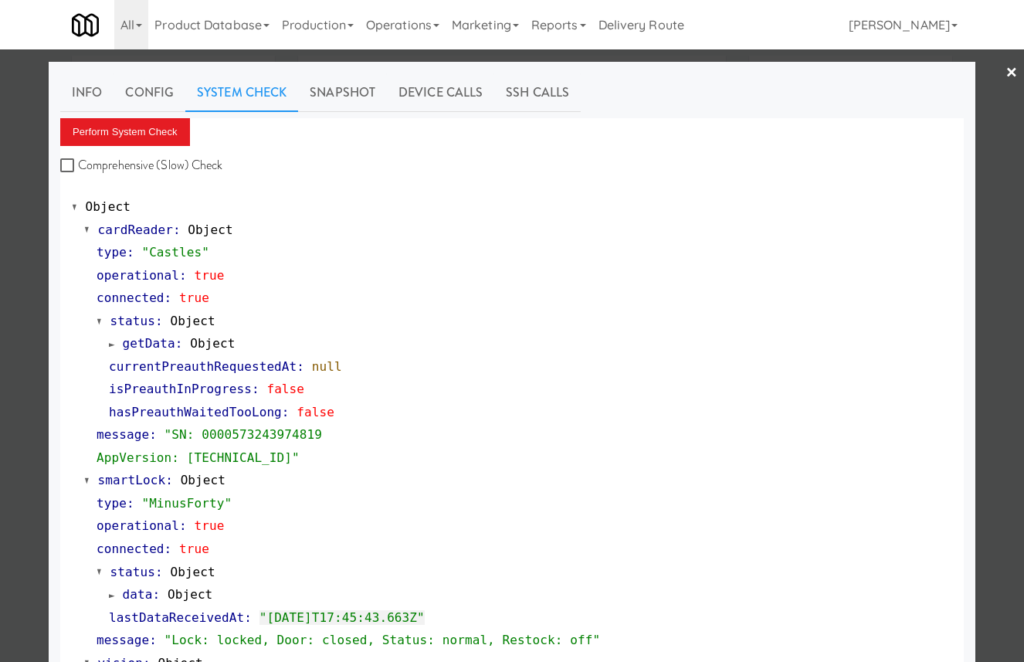
click at [25, 185] on div at bounding box center [512, 331] width 1024 height 662
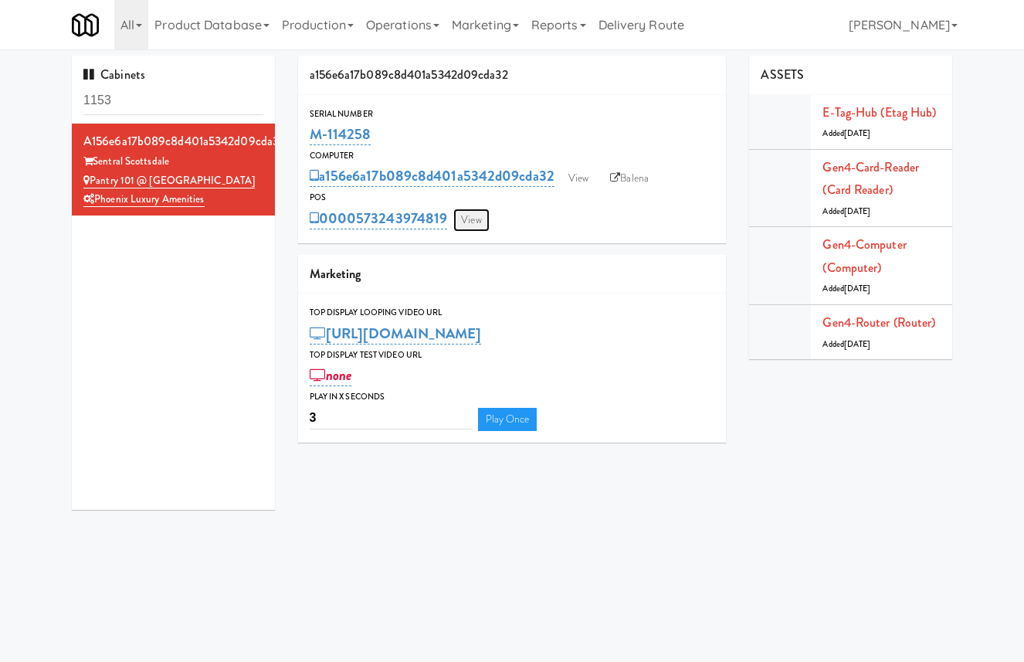
click at [476, 222] on link "View" at bounding box center [471, 219] width 36 height 23
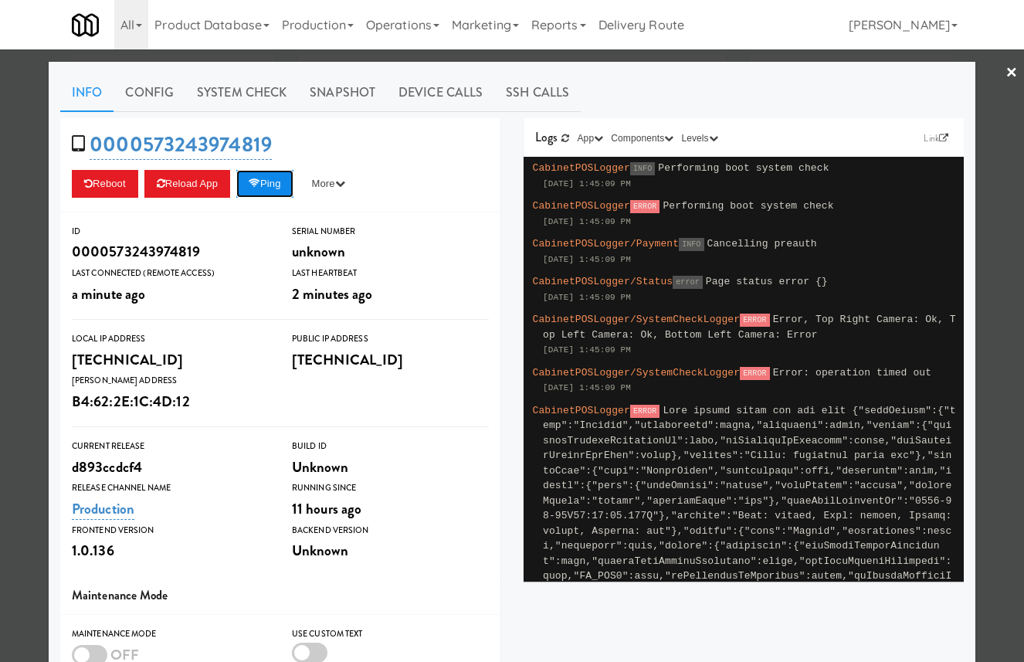
click at [273, 187] on button "Ping" at bounding box center [264, 184] width 57 height 28
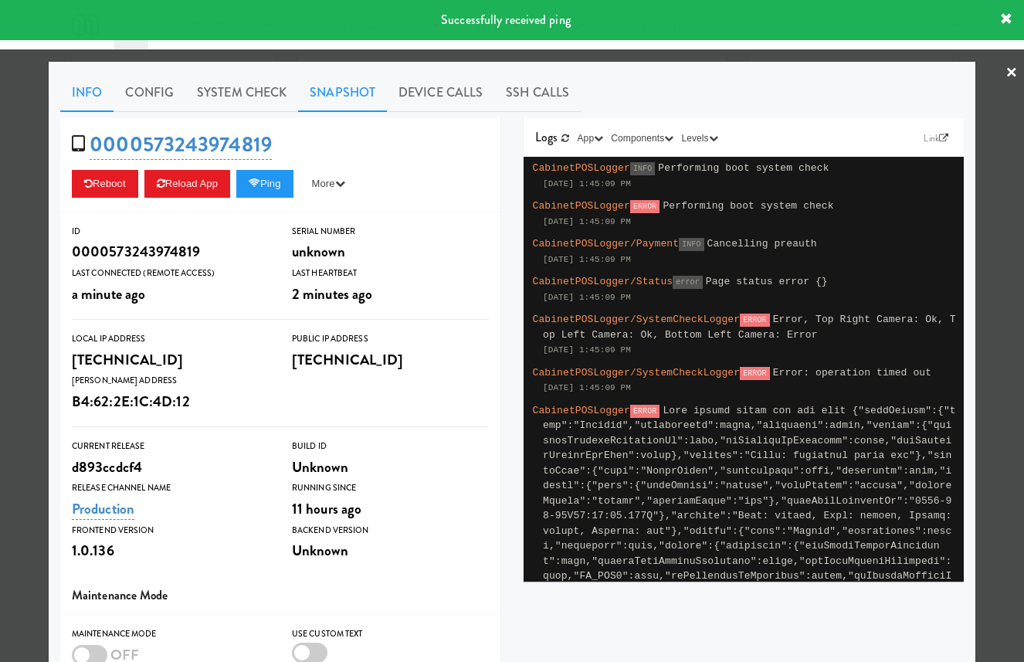
click at [347, 88] on link "Snapshot" at bounding box center [342, 92] width 89 height 39
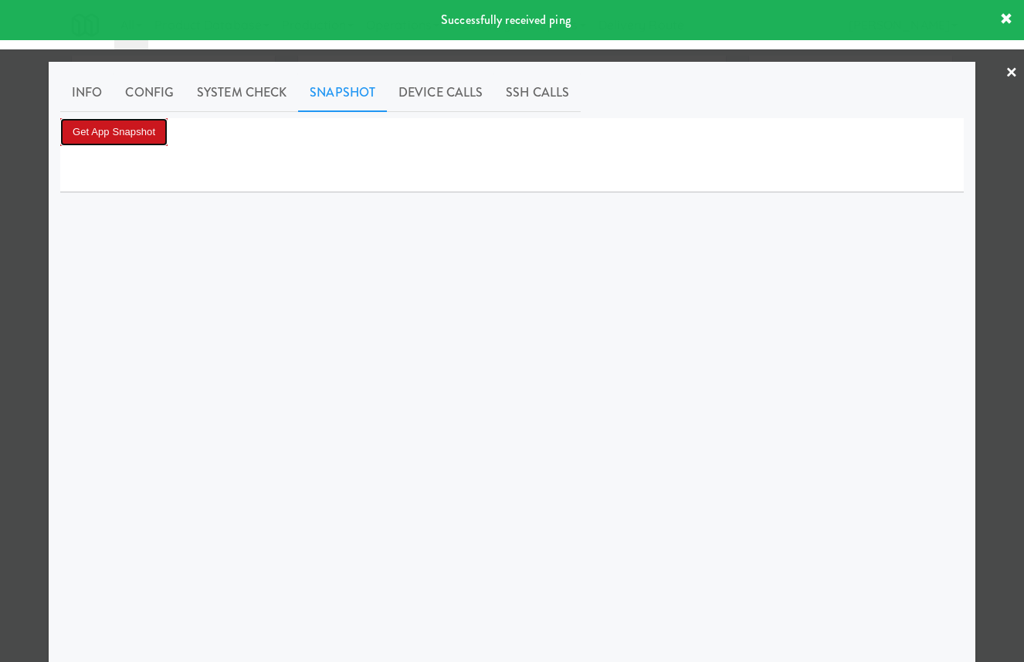
click at [131, 142] on button "Get App Snapshot" at bounding box center [113, 132] width 107 height 28
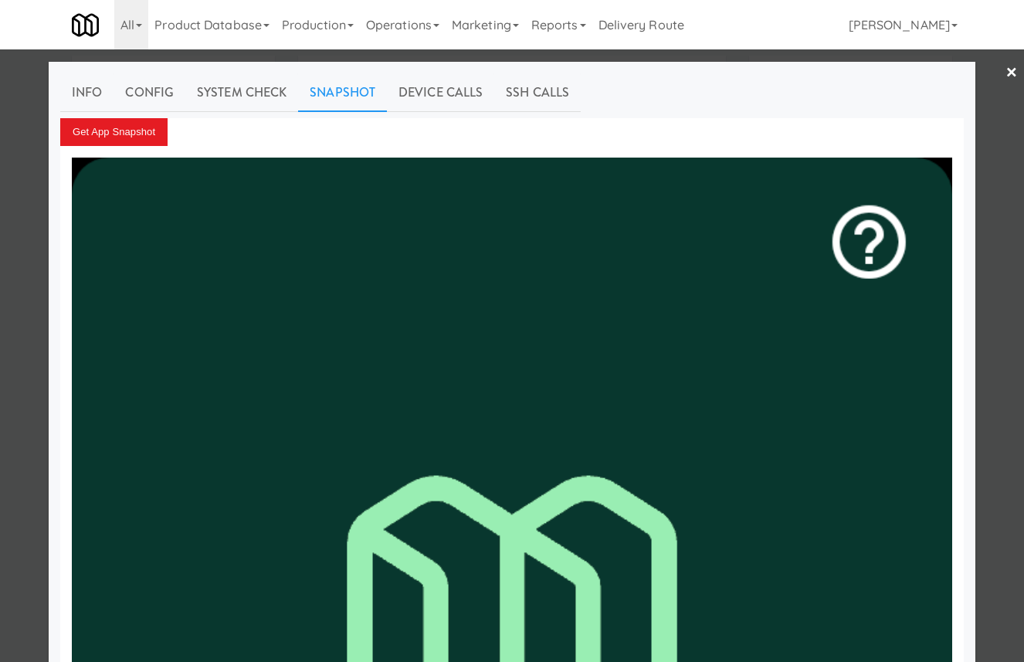
click at [45, 340] on div at bounding box center [512, 331] width 1024 height 662
